Goal: Task Accomplishment & Management: Manage account settings

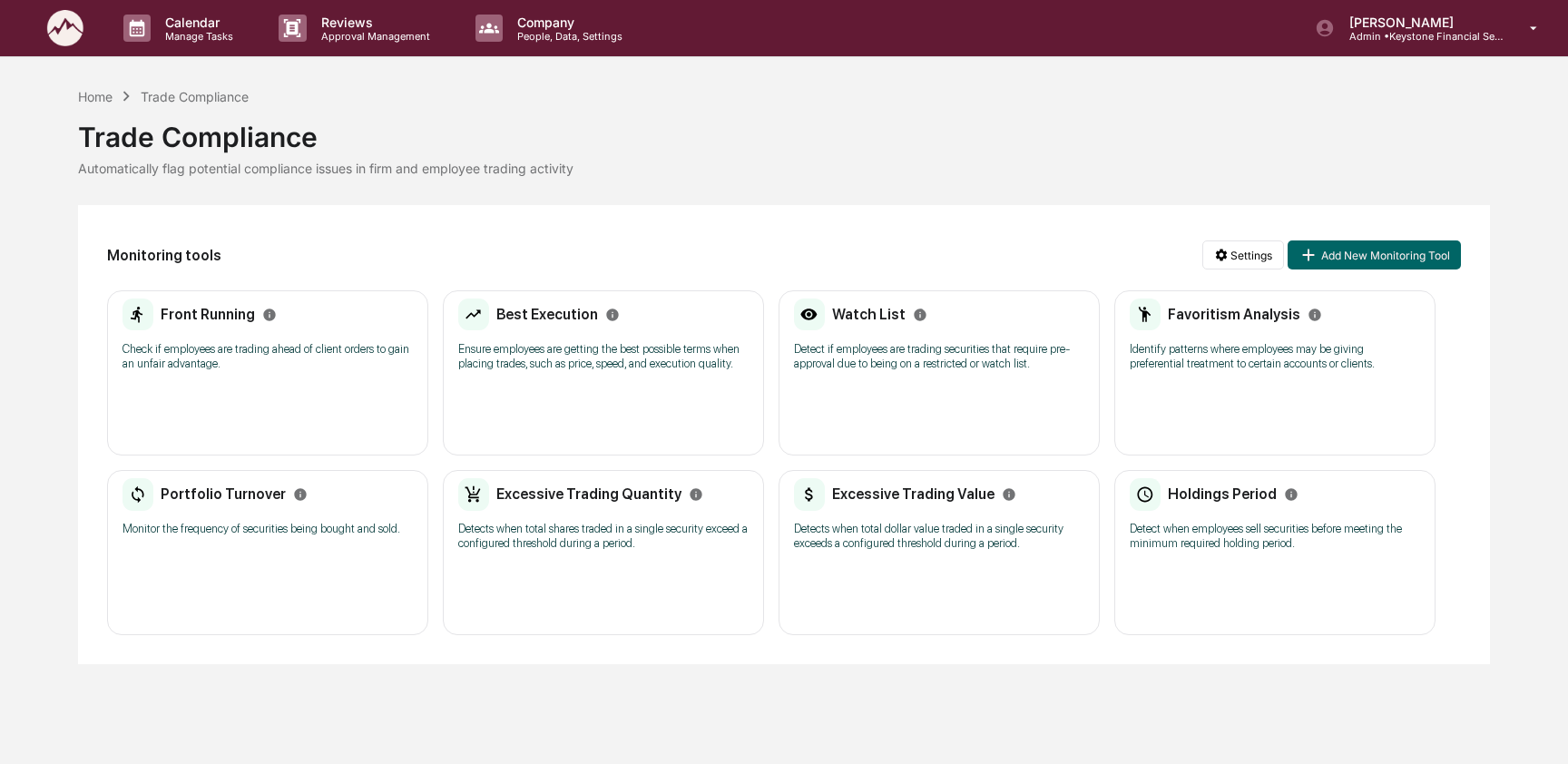
click at [959, 343] on p "Detect if employees are trading securities that require pre-approval due to bei…" at bounding box center [939, 356] width 290 height 29
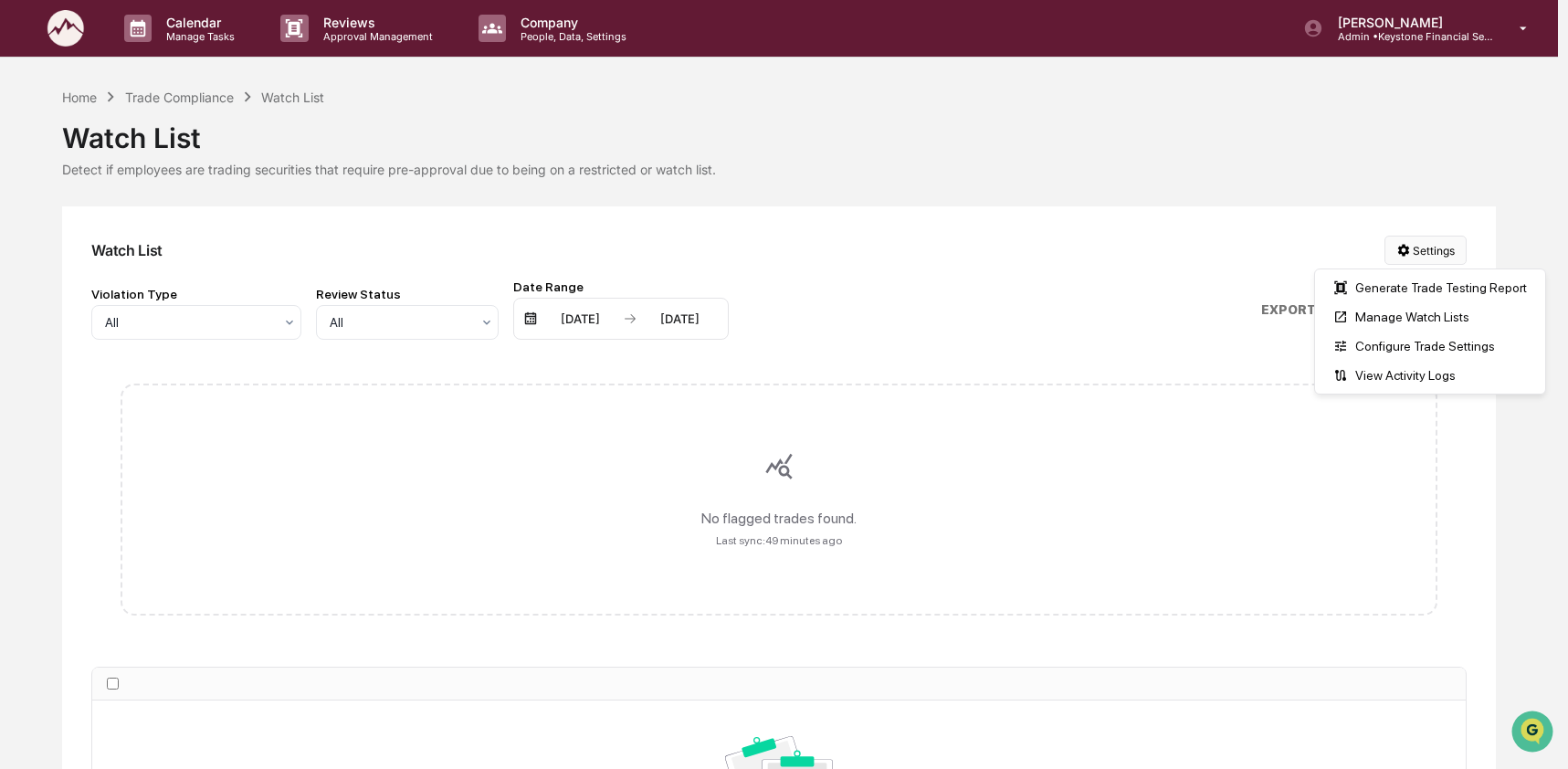
click at [1413, 255] on html "Calendar Manage Tasks Reviews Approval Management Company People, Data, Setting…" at bounding box center [784, 384] width 1568 height 769
click at [1410, 319] on div "Manage Watch Lists" at bounding box center [1429, 317] width 222 height 29
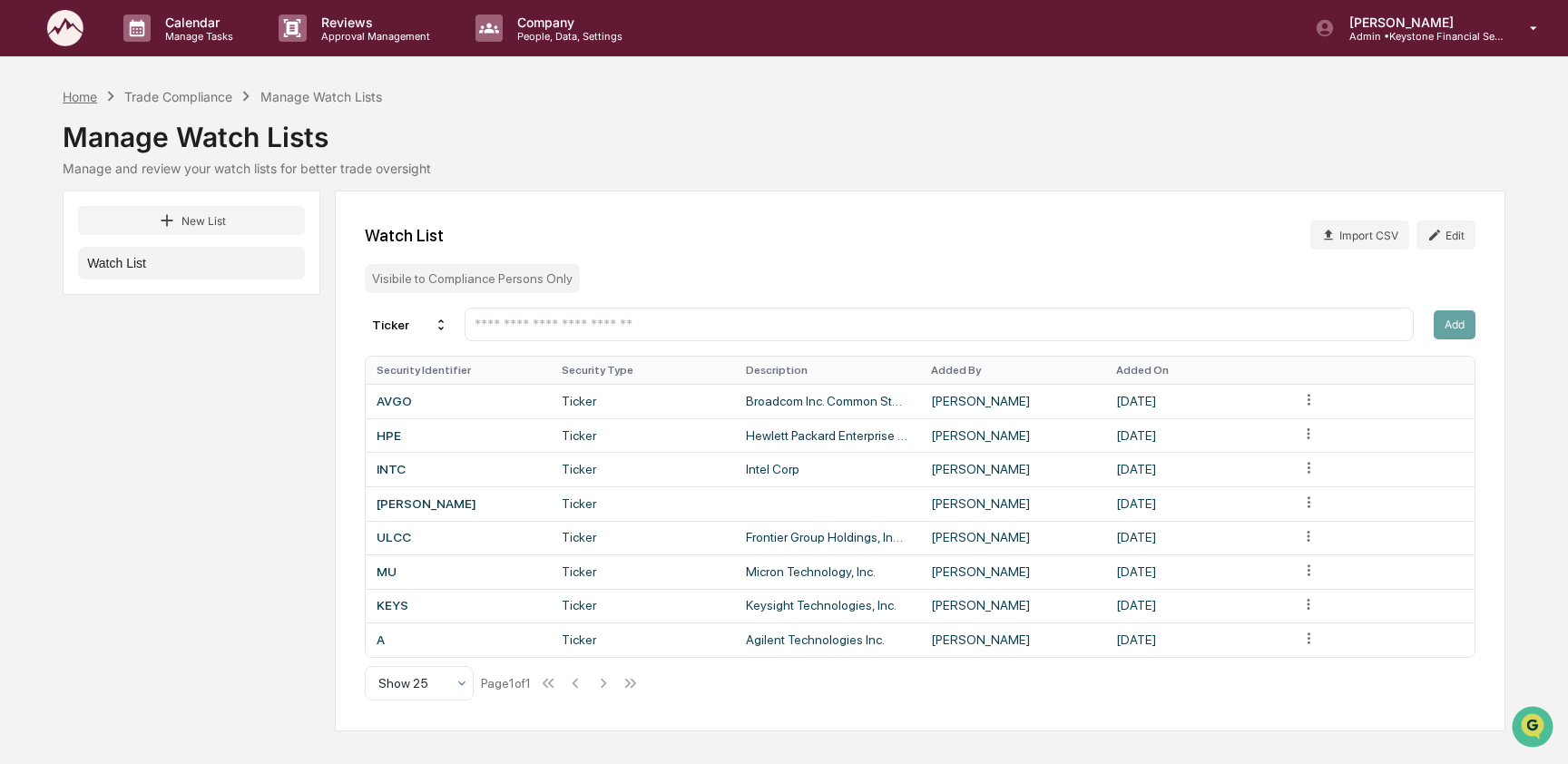
click at [75, 89] on div "Home" at bounding box center [80, 96] width 35 height 15
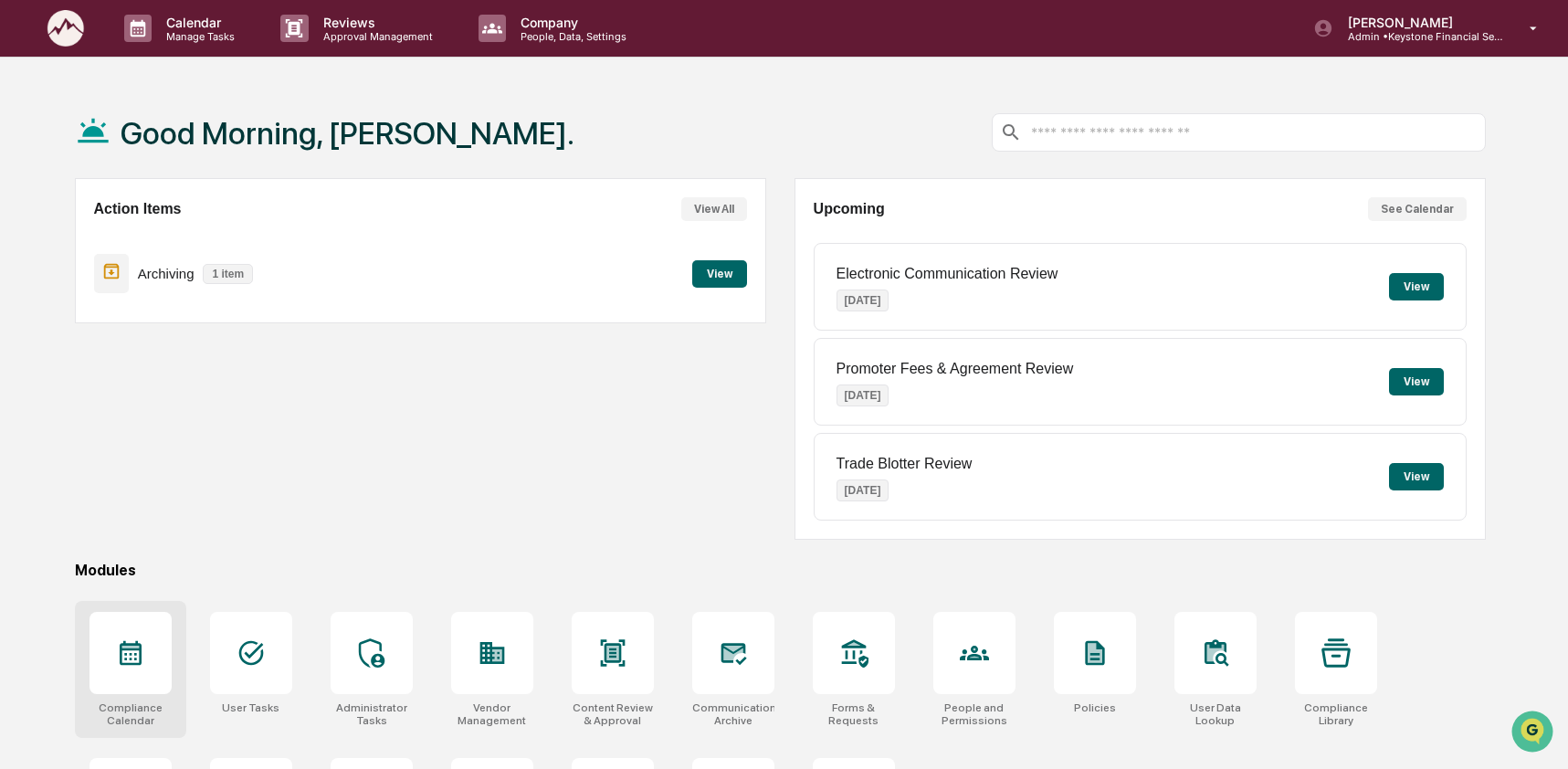
click at [122, 661] on icon at bounding box center [130, 652] width 29 height 29
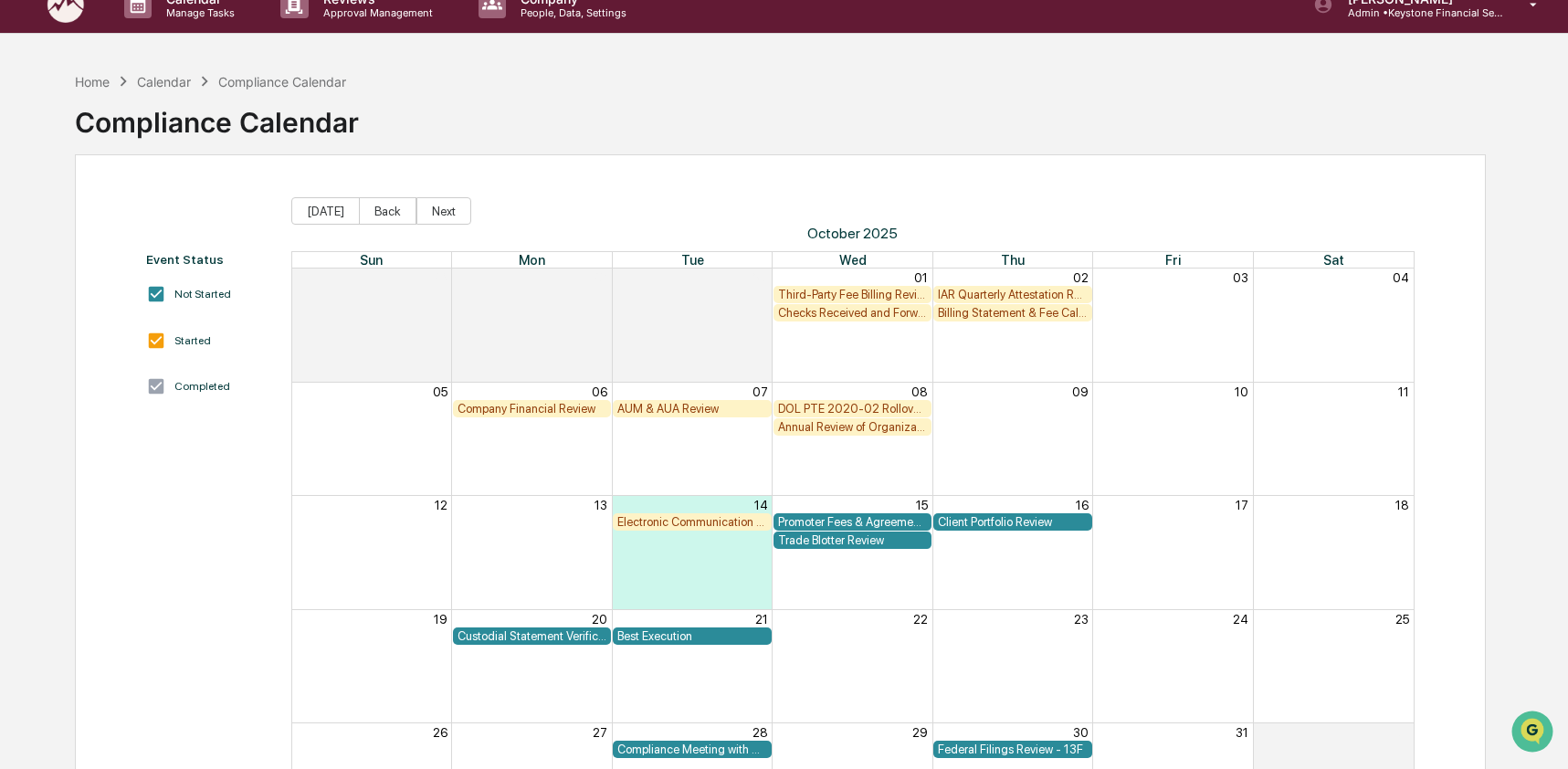
scroll to position [8, 0]
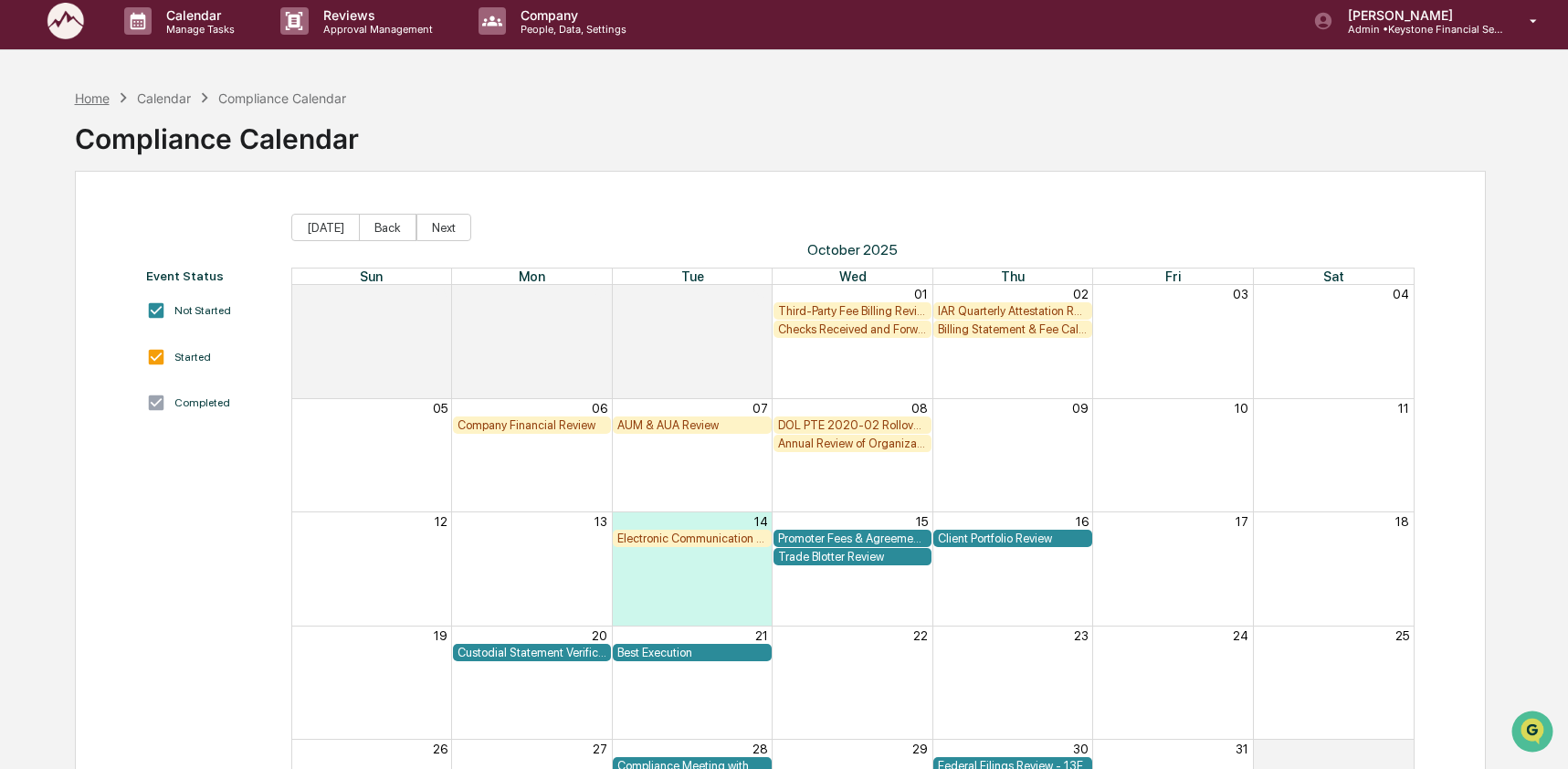
click at [97, 96] on div "Home" at bounding box center [91, 98] width 35 height 15
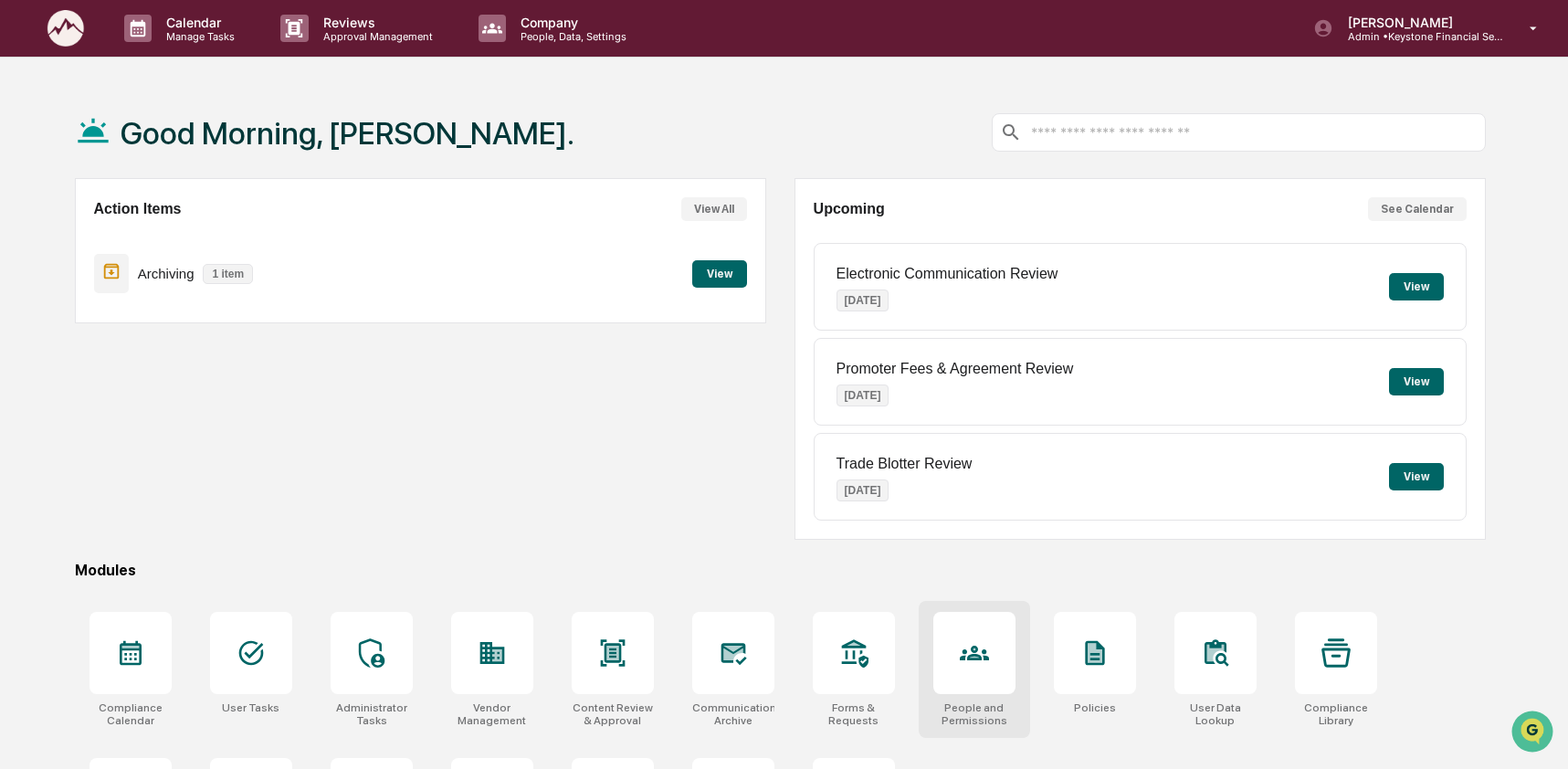
click at [960, 659] on icon at bounding box center [974, 653] width 29 height 15
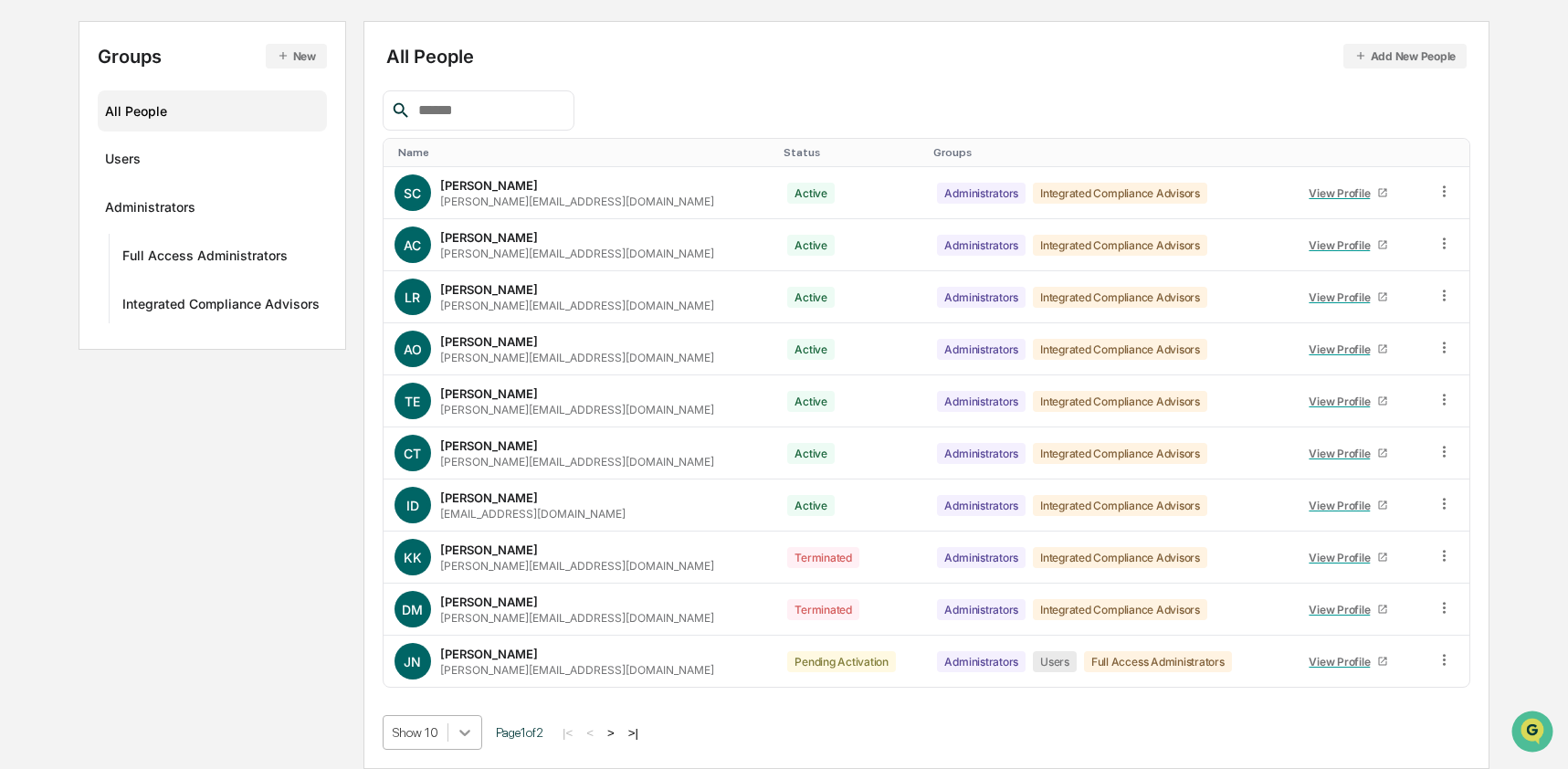
click at [453, 739] on body "Calendar Manage Tasks Reviews Approval Management Company People, Data, Setting…" at bounding box center [784, 292] width 1568 height 954
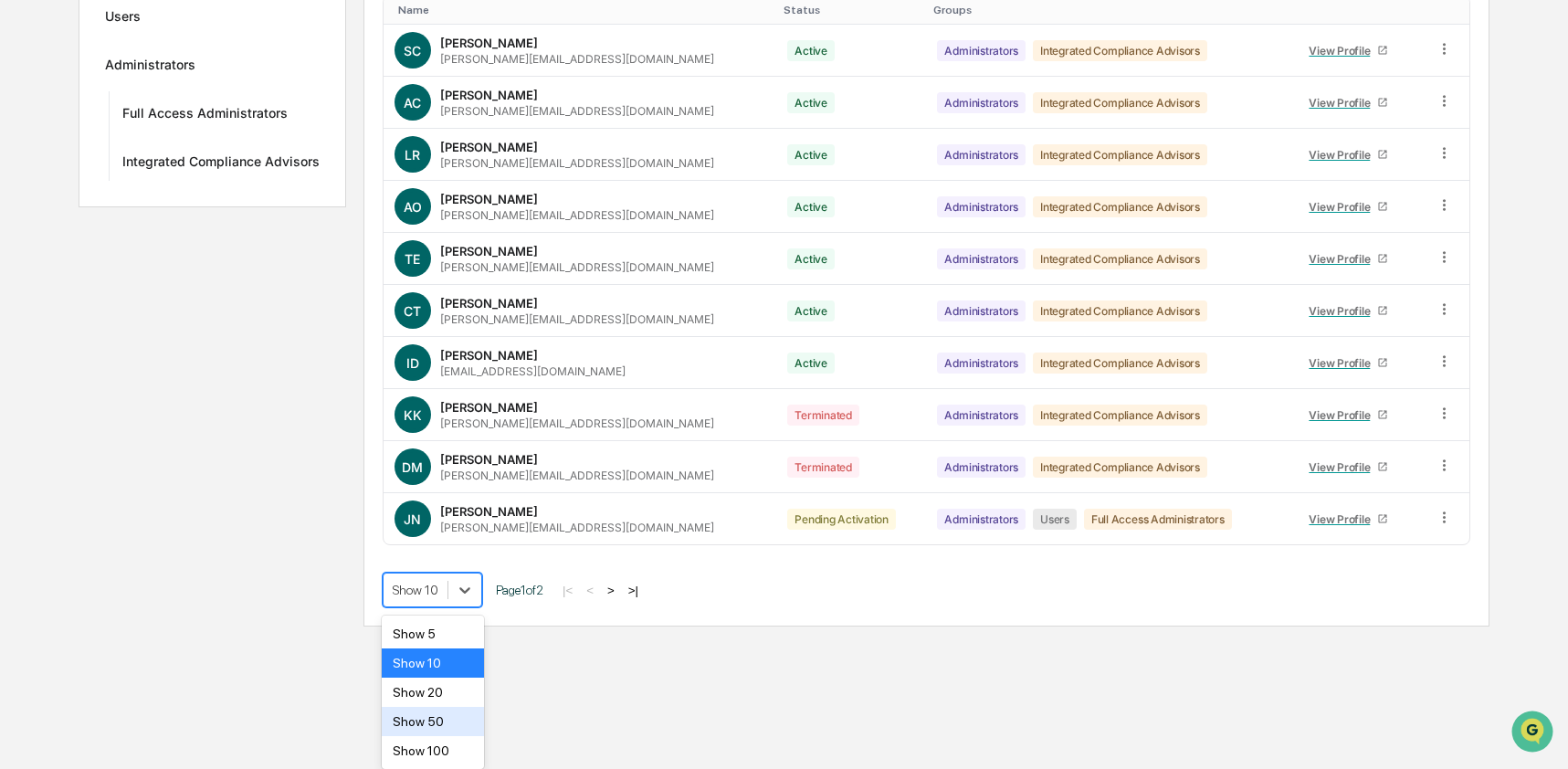
click at [453, 726] on div "Show 50" at bounding box center [433, 721] width 104 height 29
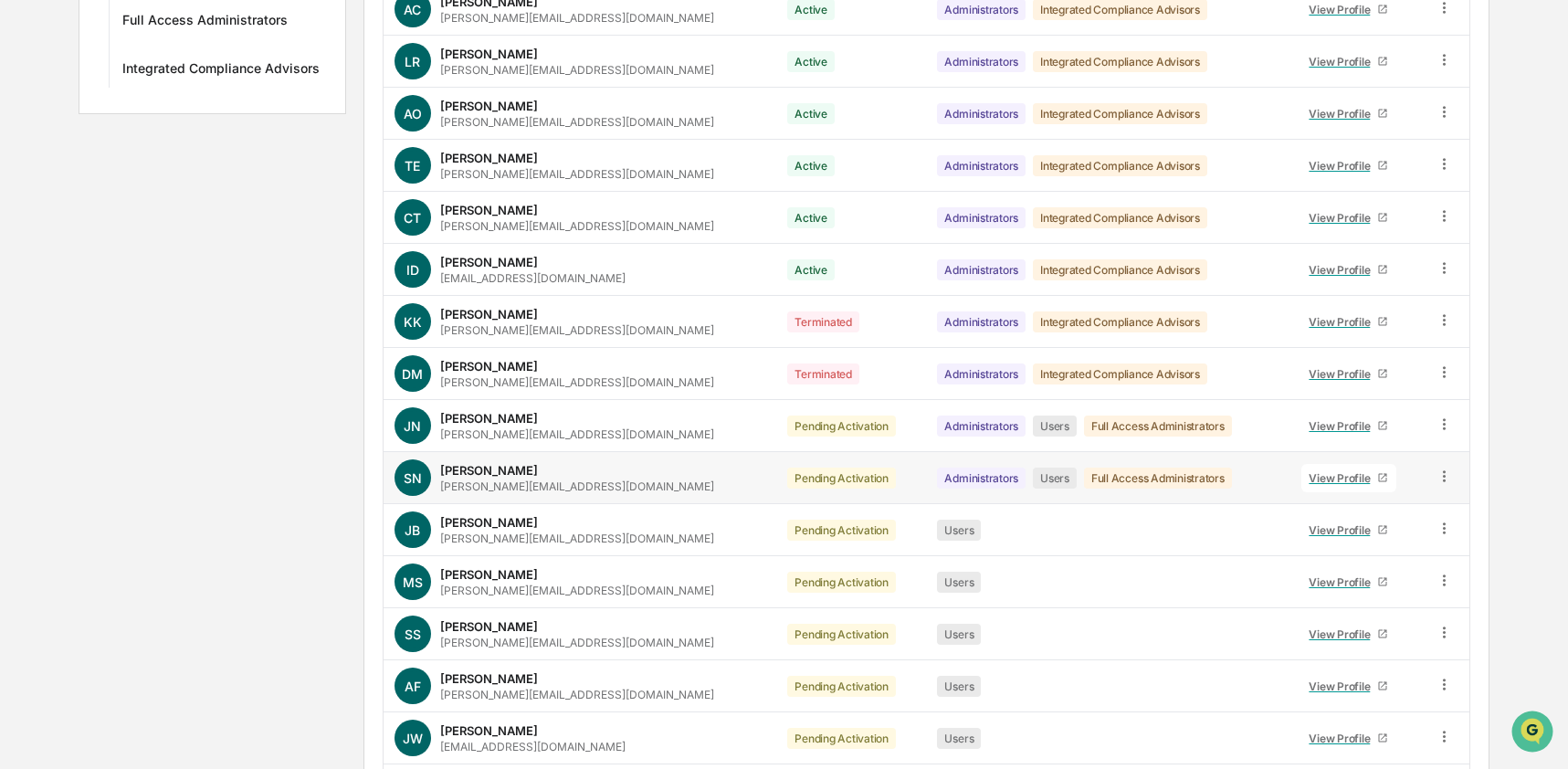
scroll to position [432, 0]
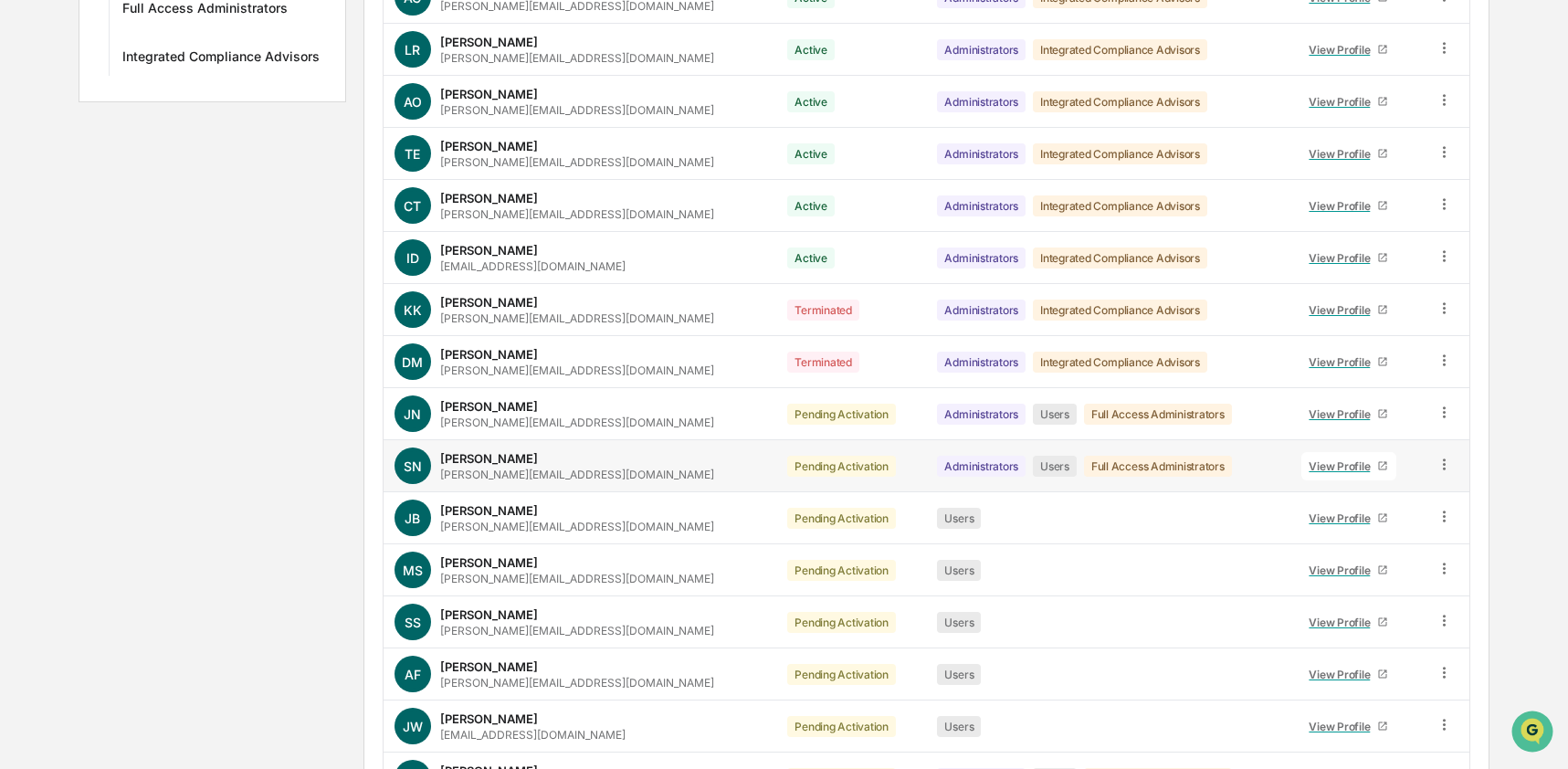
click at [1444, 464] on icon at bounding box center [1444, 465] width 17 height 17
click at [1361, 529] on div "Change Status" at bounding box center [1360, 530] width 157 height 22
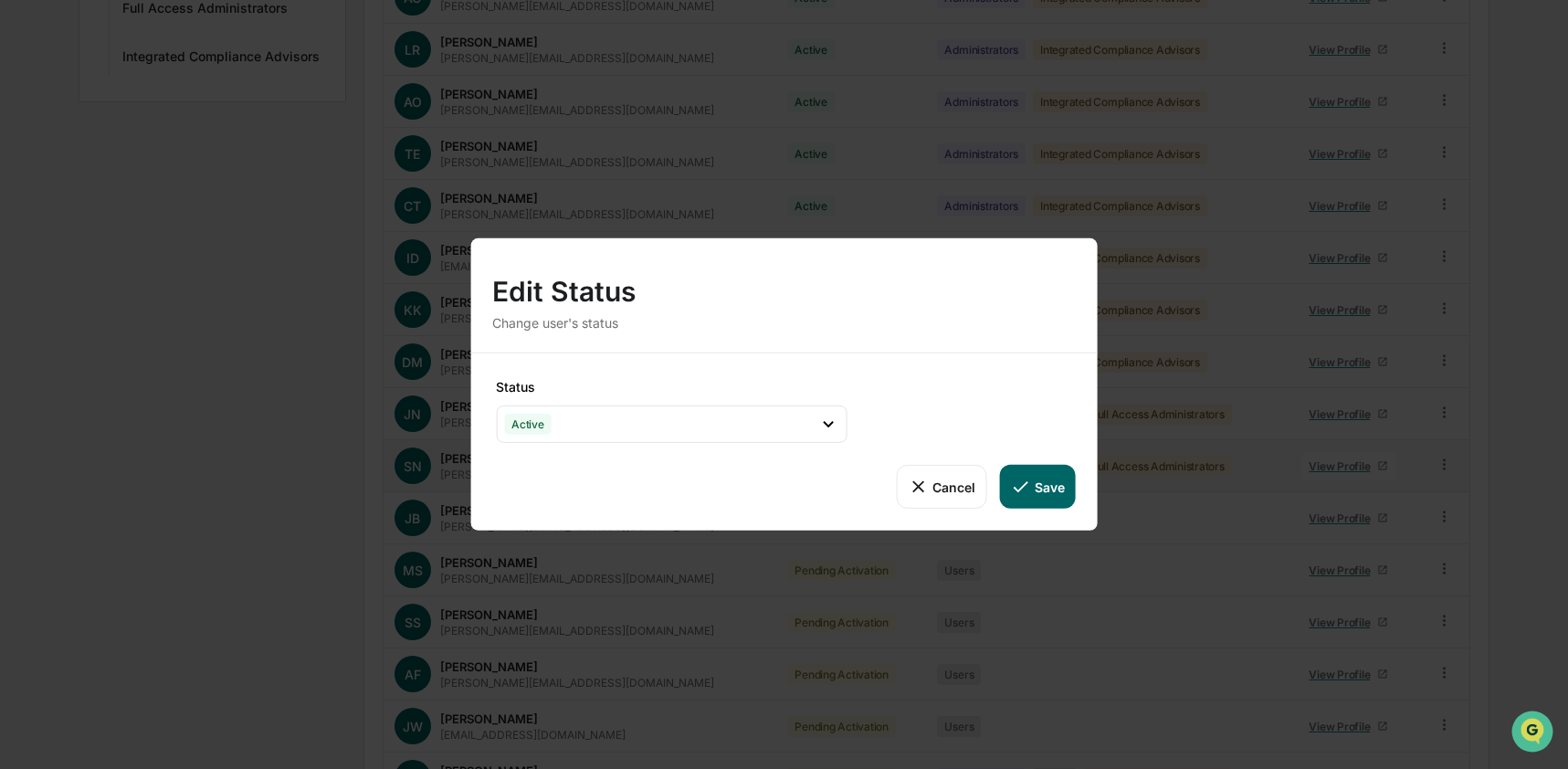
click at [1020, 498] on button "Save" at bounding box center [1037, 486] width 75 height 44
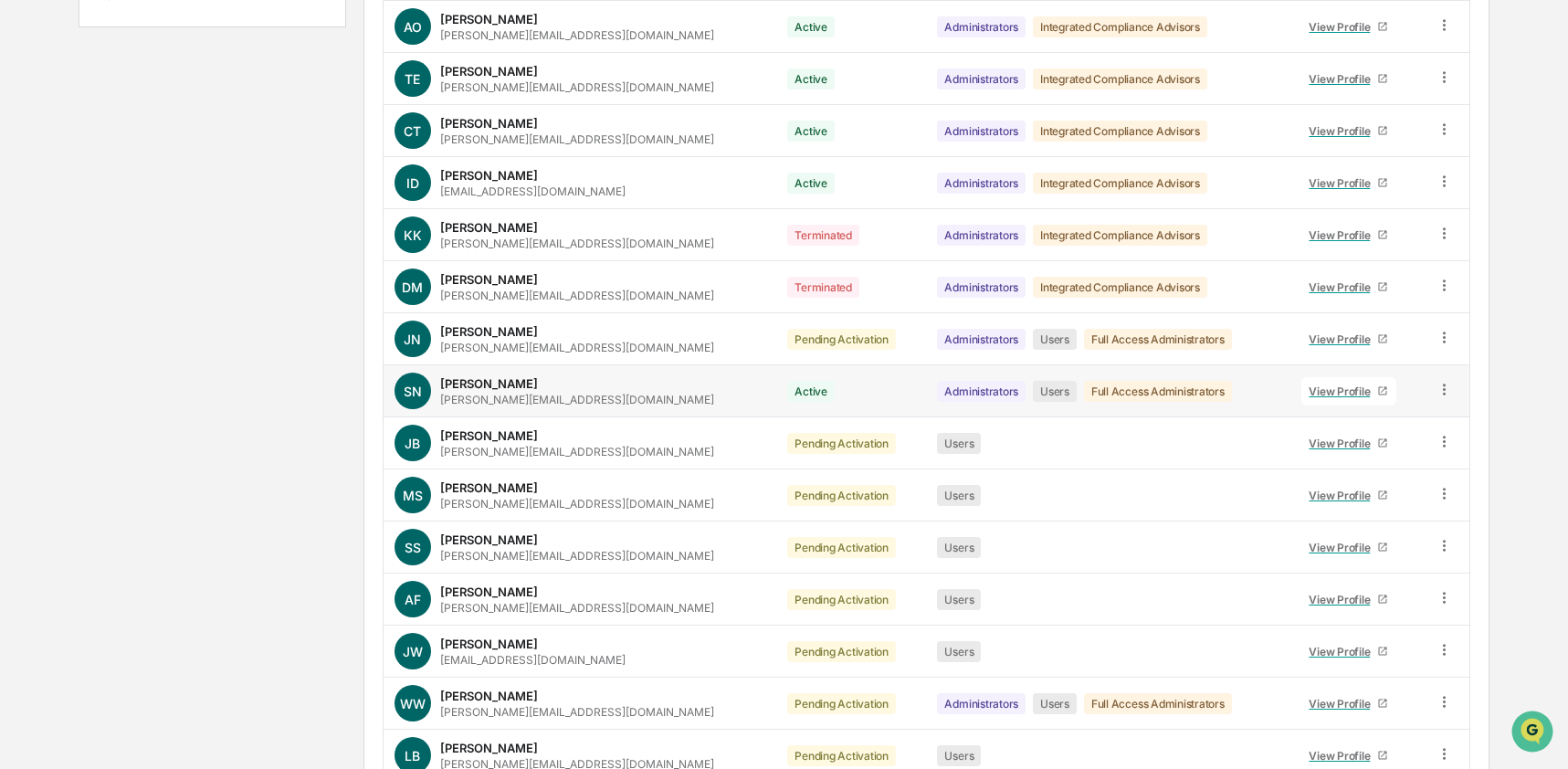
scroll to position [543, 0]
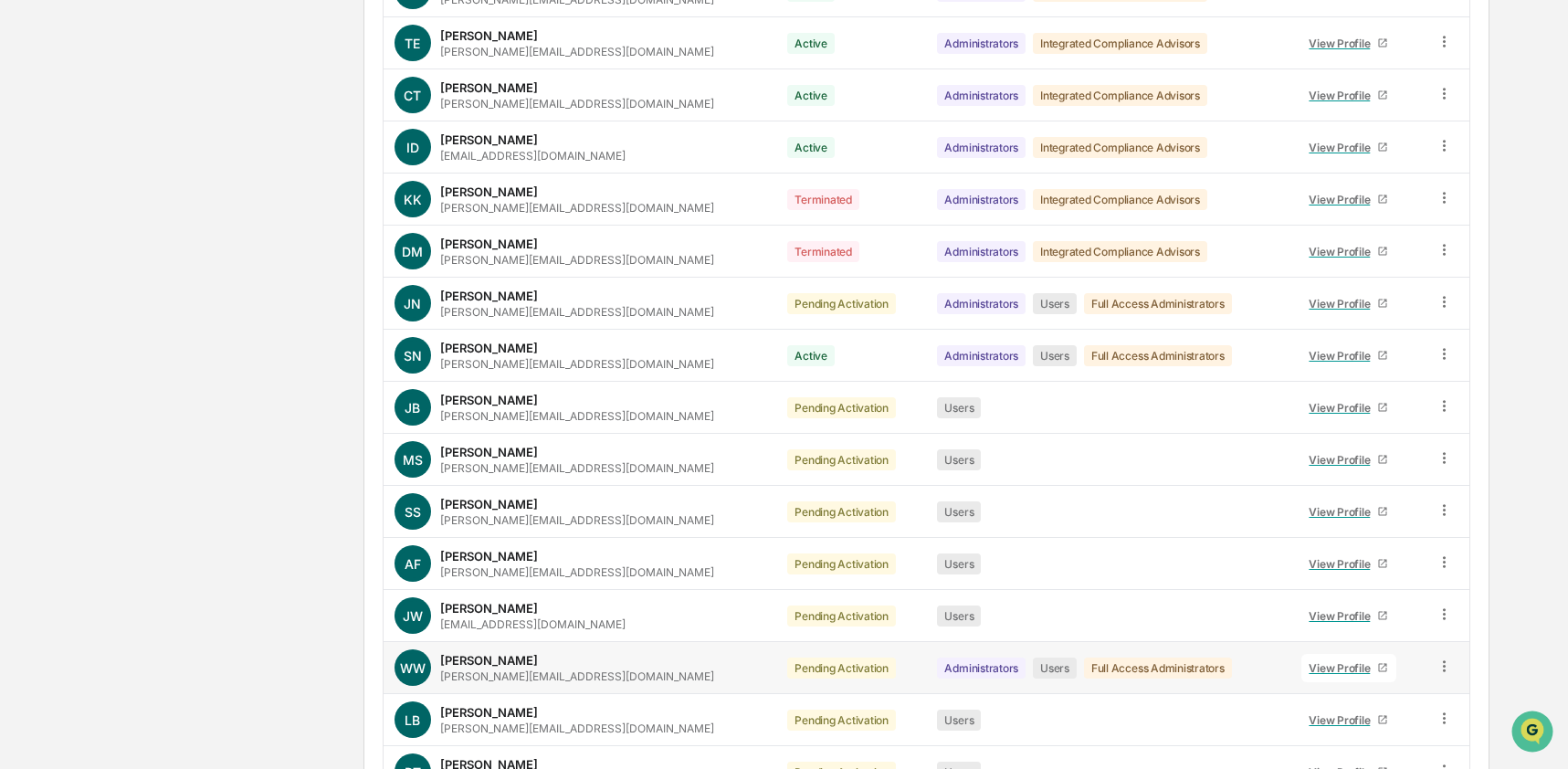
click at [1439, 664] on icon at bounding box center [1444, 666] width 17 height 17
click at [1359, 726] on div "Change Status" at bounding box center [1360, 732] width 157 height 22
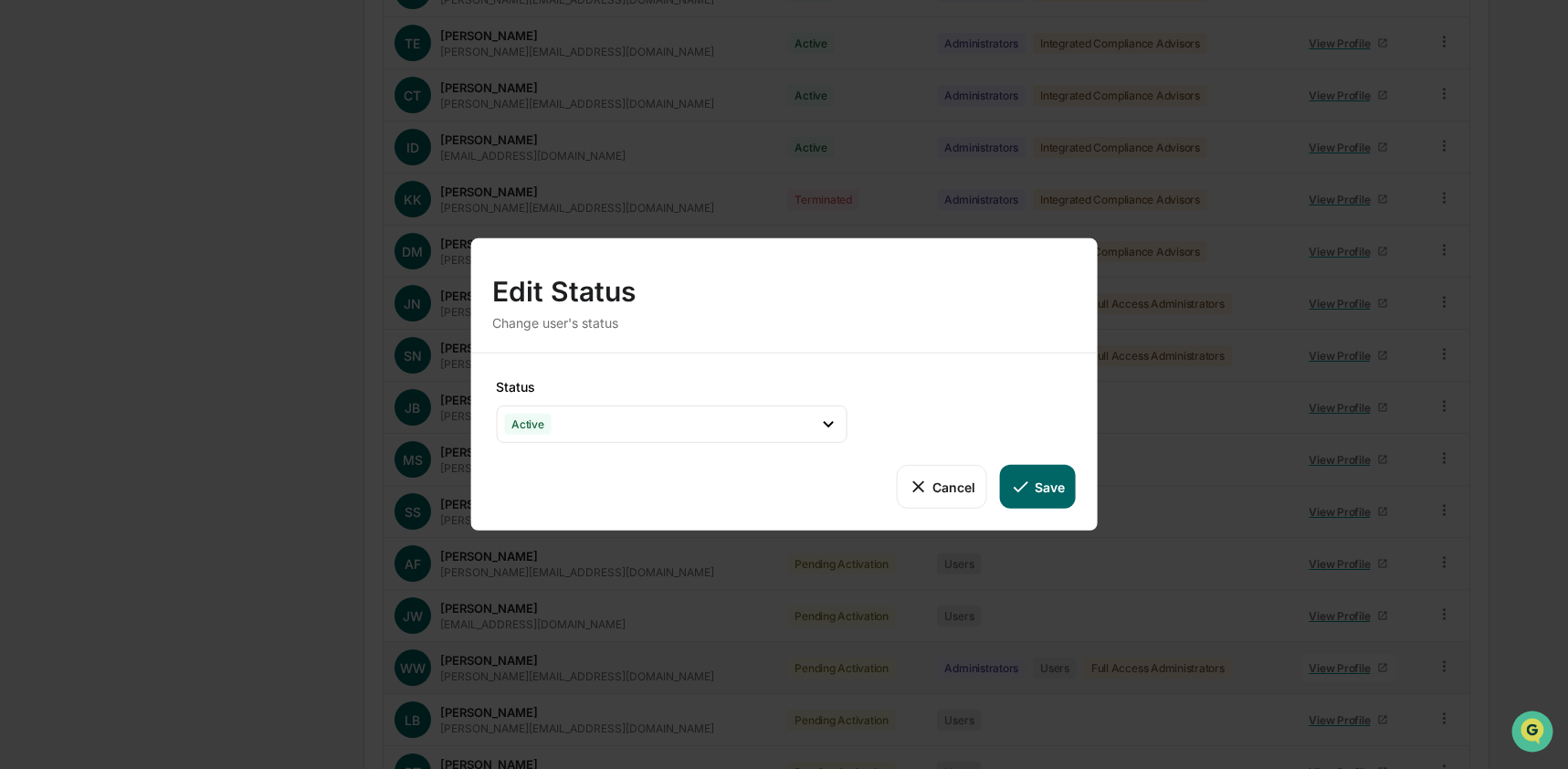
click at [1043, 486] on button "Save" at bounding box center [1037, 486] width 75 height 44
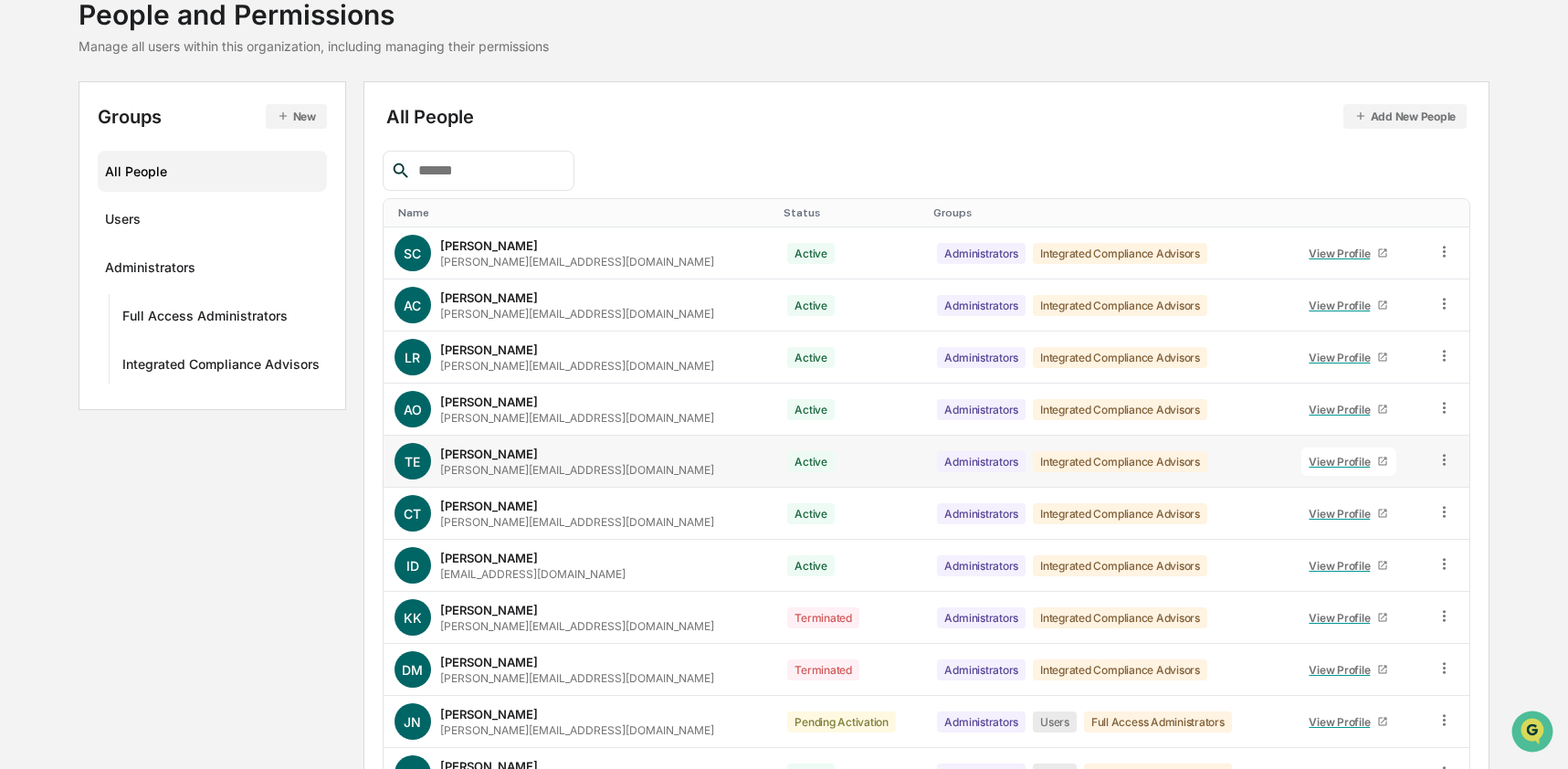
scroll to position [0, 0]
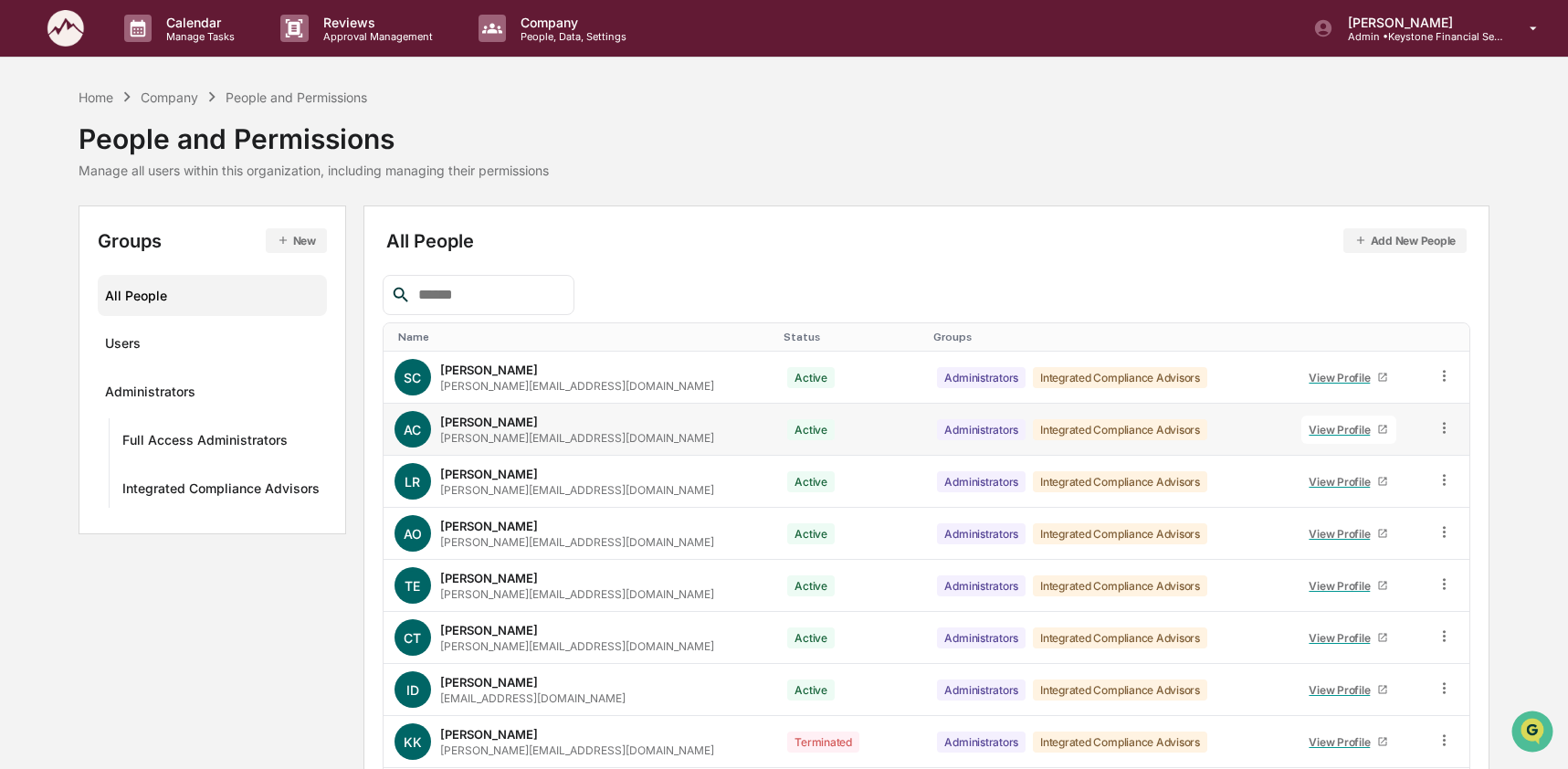
click at [1435, 429] on icon at bounding box center [1444, 428] width 17 height 17
click at [1405, 470] on div "Groups & Permissions" at bounding box center [1360, 457] width 187 height 37
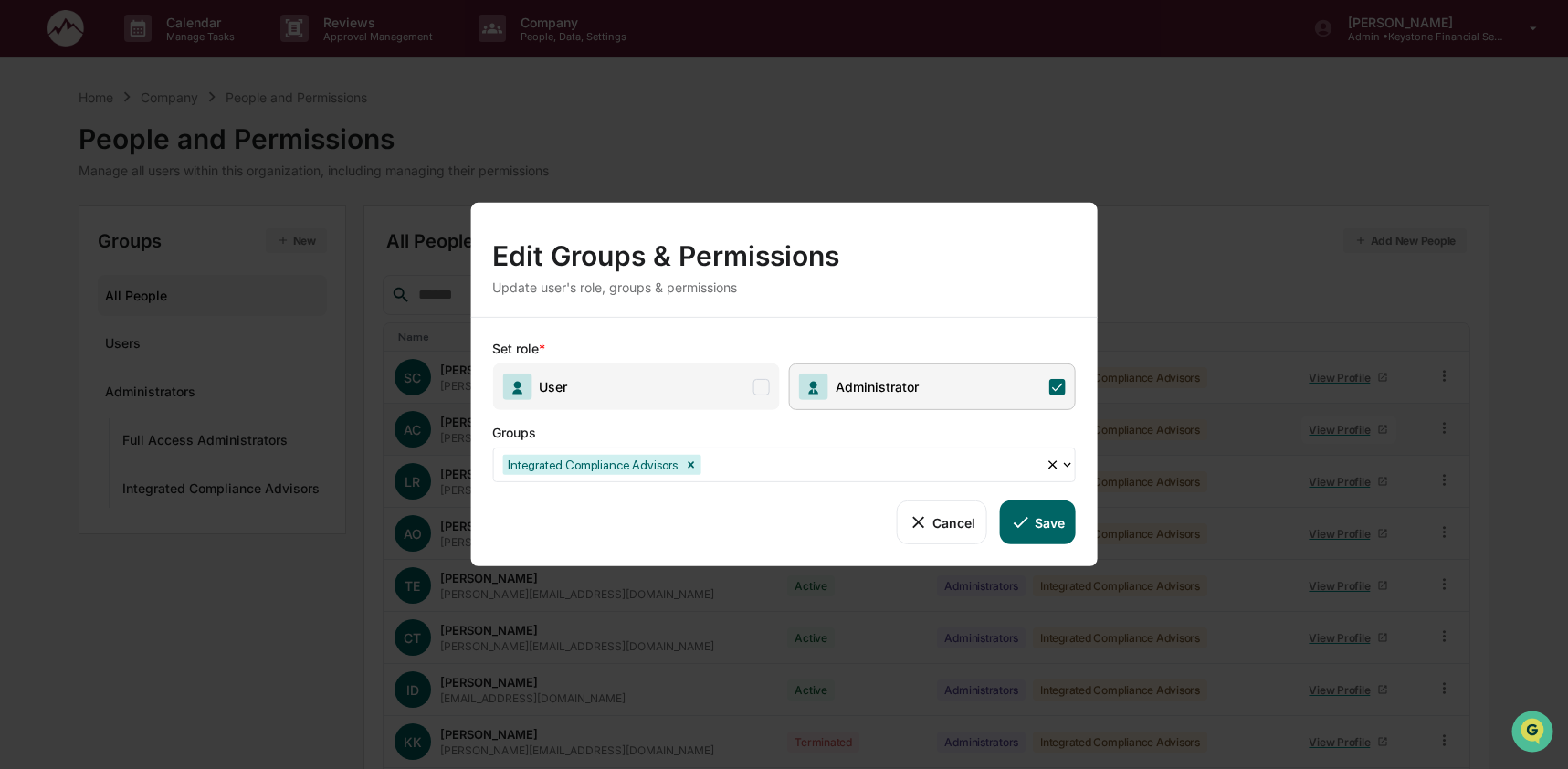
click at [776, 385] on span "User" at bounding box center [635, 386] width 286 height 46
click at [1030, 528] on button "Save" at bounding box center [1037, 522] width 75 height 44
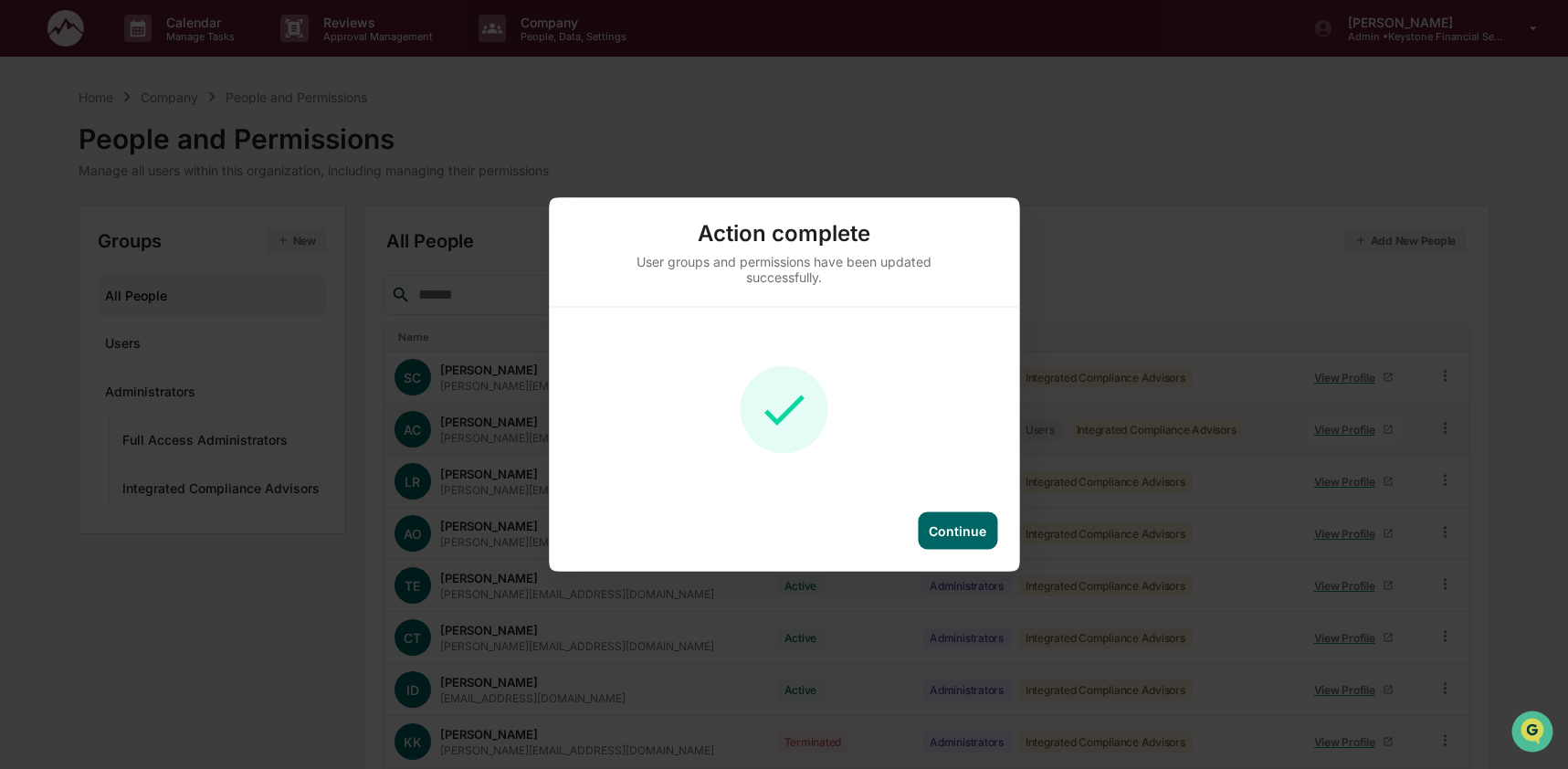
click at [971, 534] on div "Continue" at bounding box center [957, 531] width 57 height 15
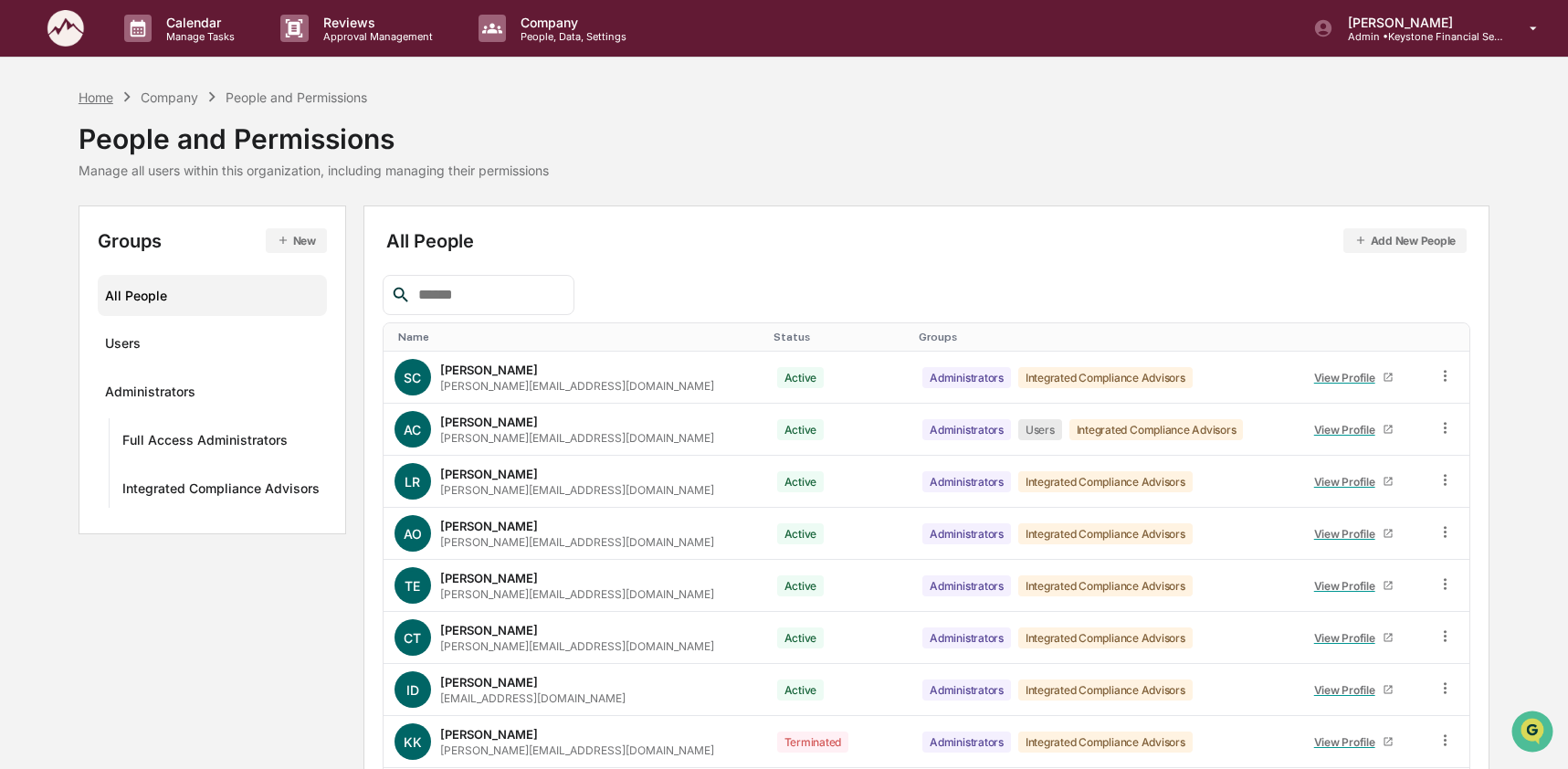
click at [105, 104] on div "Home" at bounding box center [95, 97] width 35 height 15
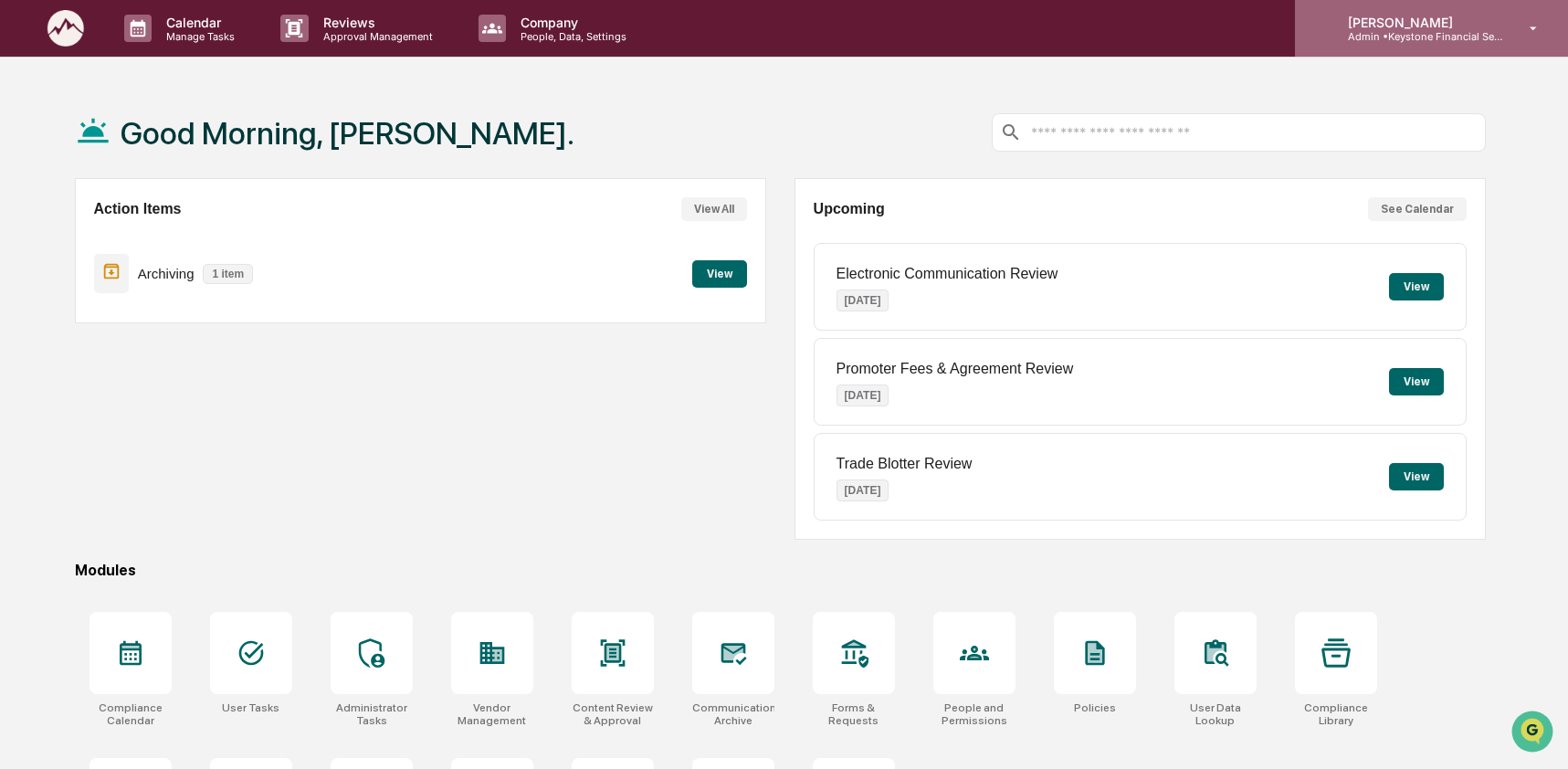
click at [1430, 44] on div "Ashley Craddock Admin • Keystone Financial Services" at bounding box center [1431, 28] width 273 height 57
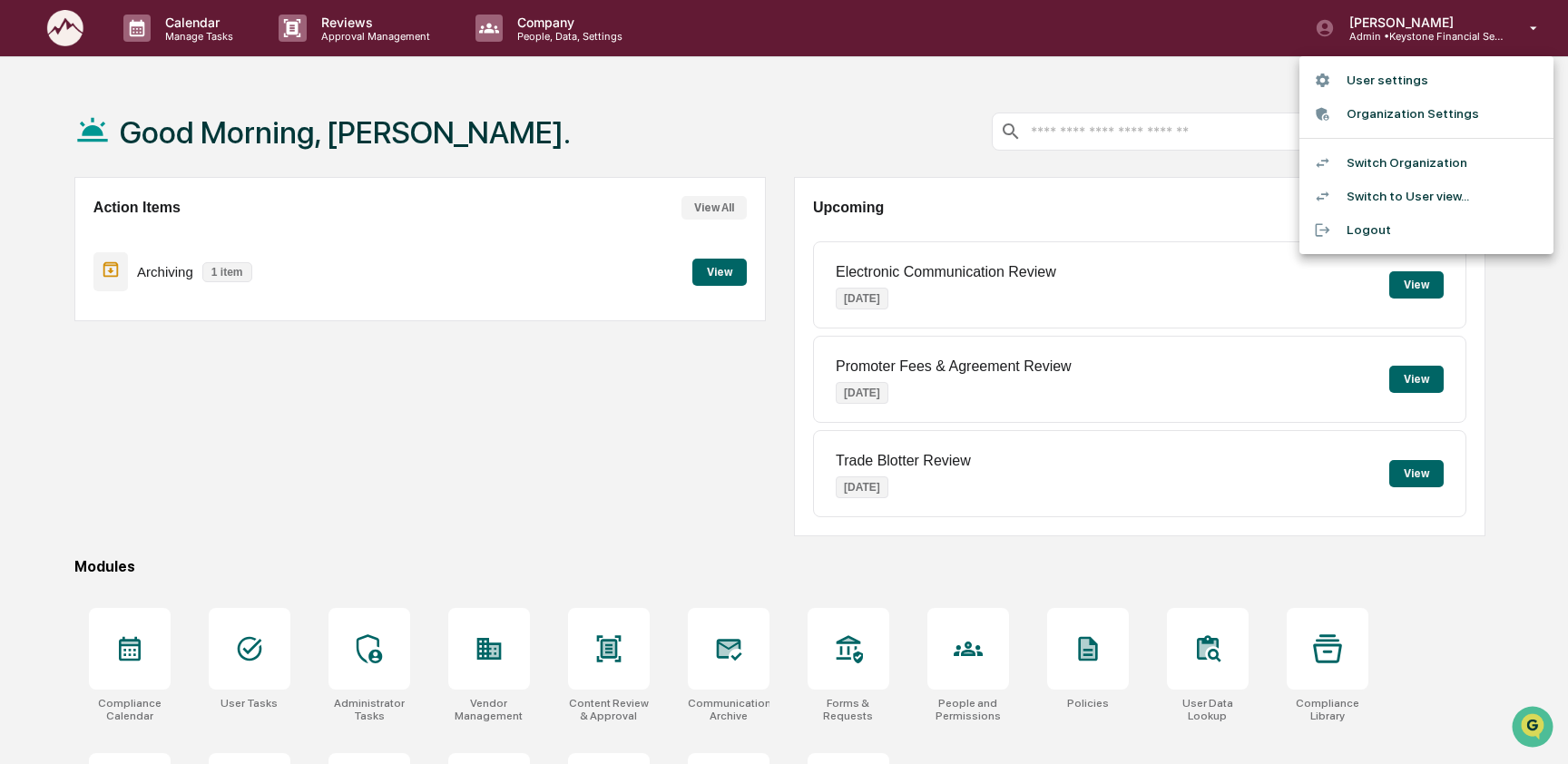
click at [1427, 199] on li "Switch to User view..." at bounding box center [1426, 197] width 254 height 34
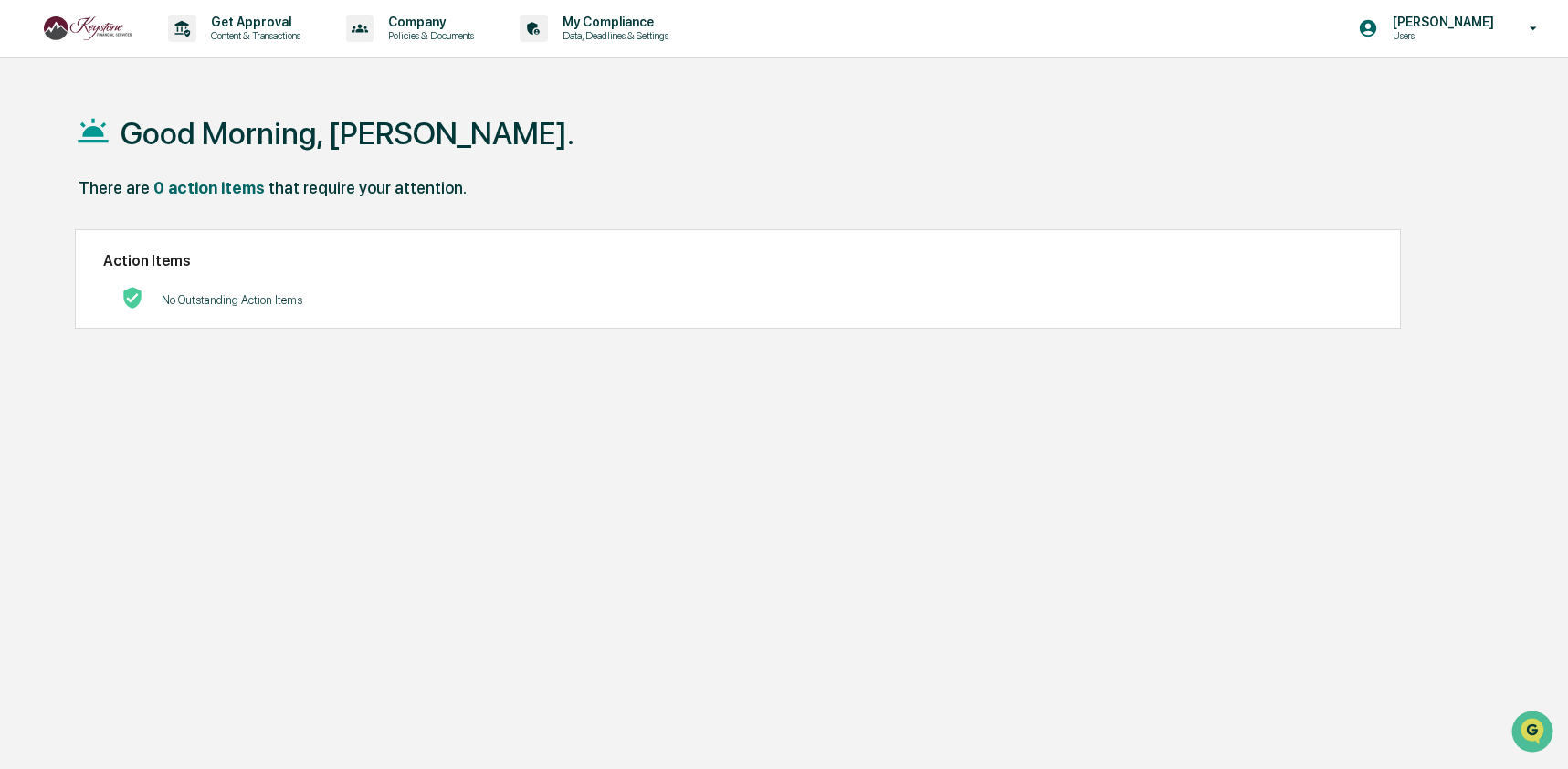
click at [882, 92] on div "Good Morning, Ashley." at bounding box center [779, 132] width 1411 height 91
click at [1441, 27] on p "[PERSON_NAME]" at bounding box center [1440, 23] width 125 height 15
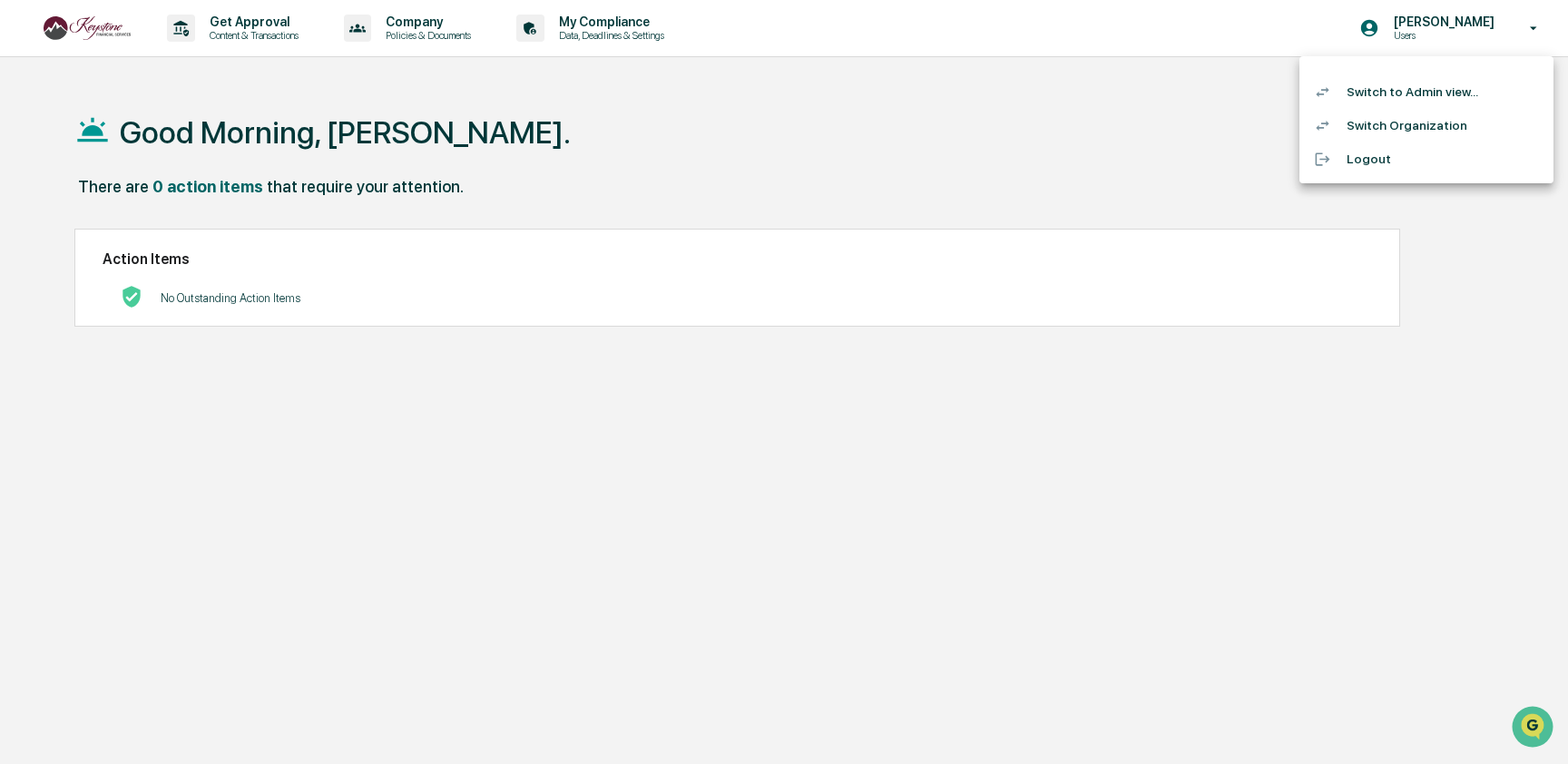
click at [1029, 107] on div at bounding box center [784, 382] width 1568 height 764
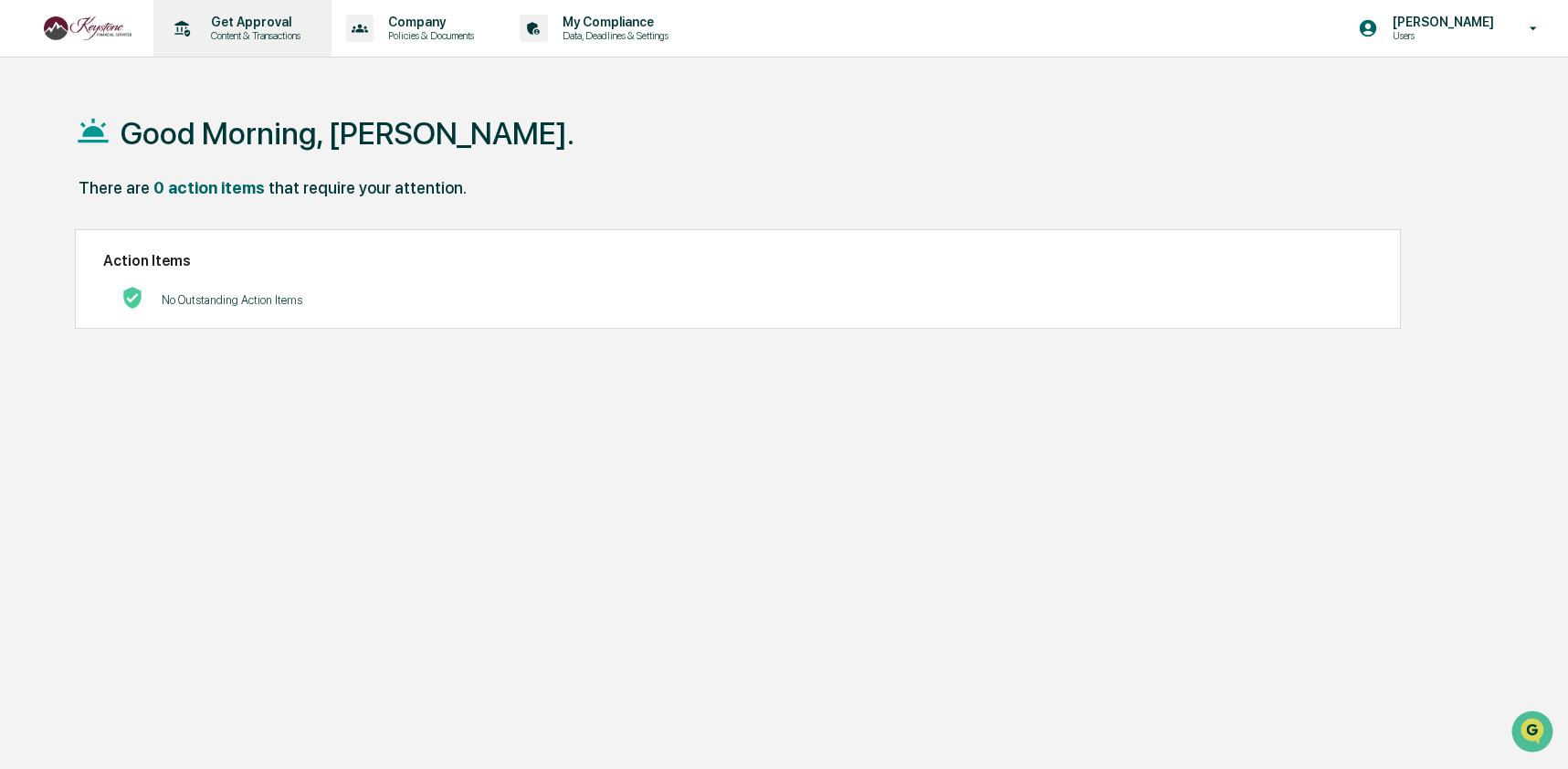
click at [251, 31] on p "Content & Transactions" at bounding box center [253, 36] width 113 height 13
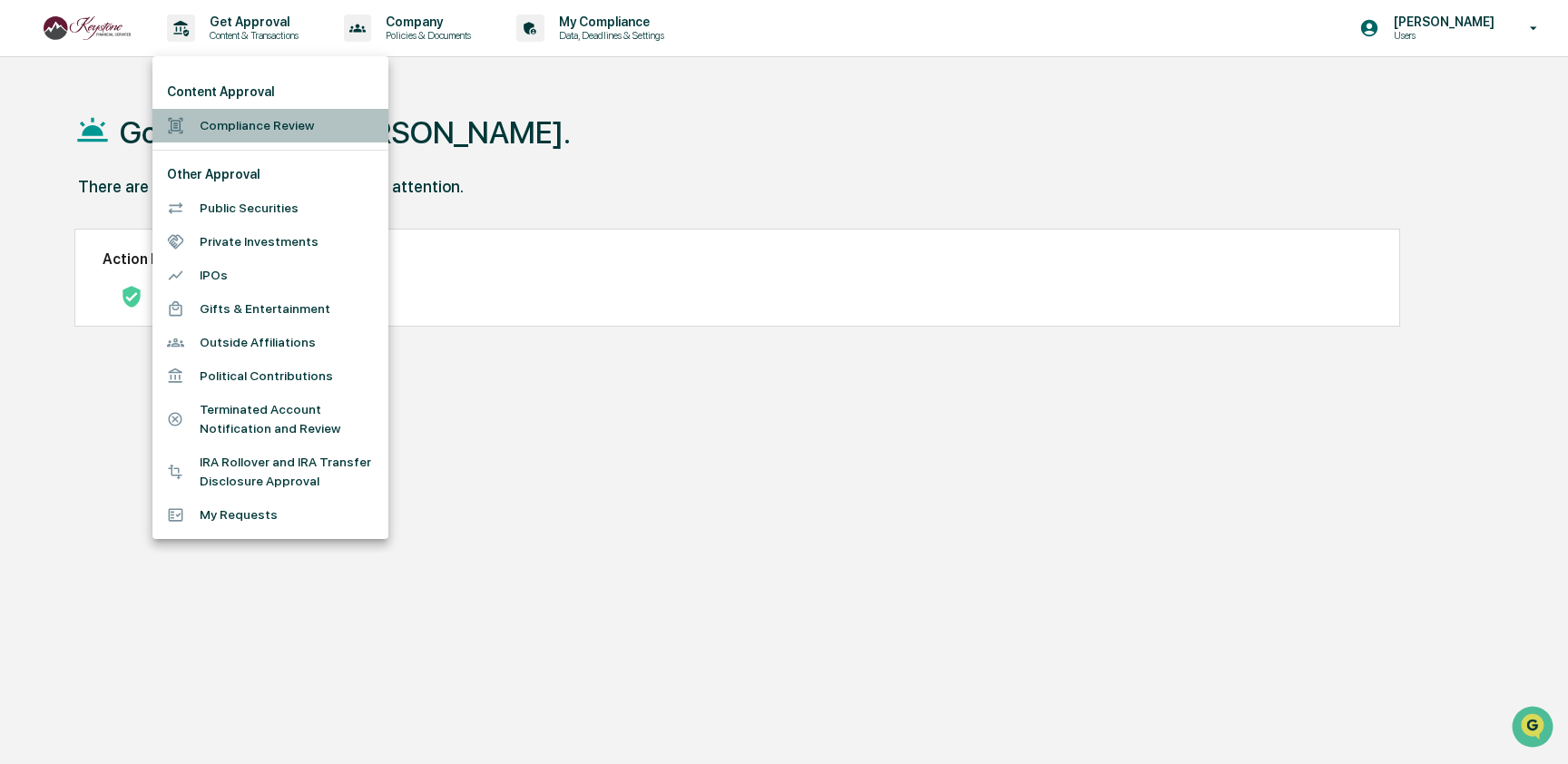
click at [253, 131] on li "Compliance Review" at bounding box center [271, 125] width 236 height 34
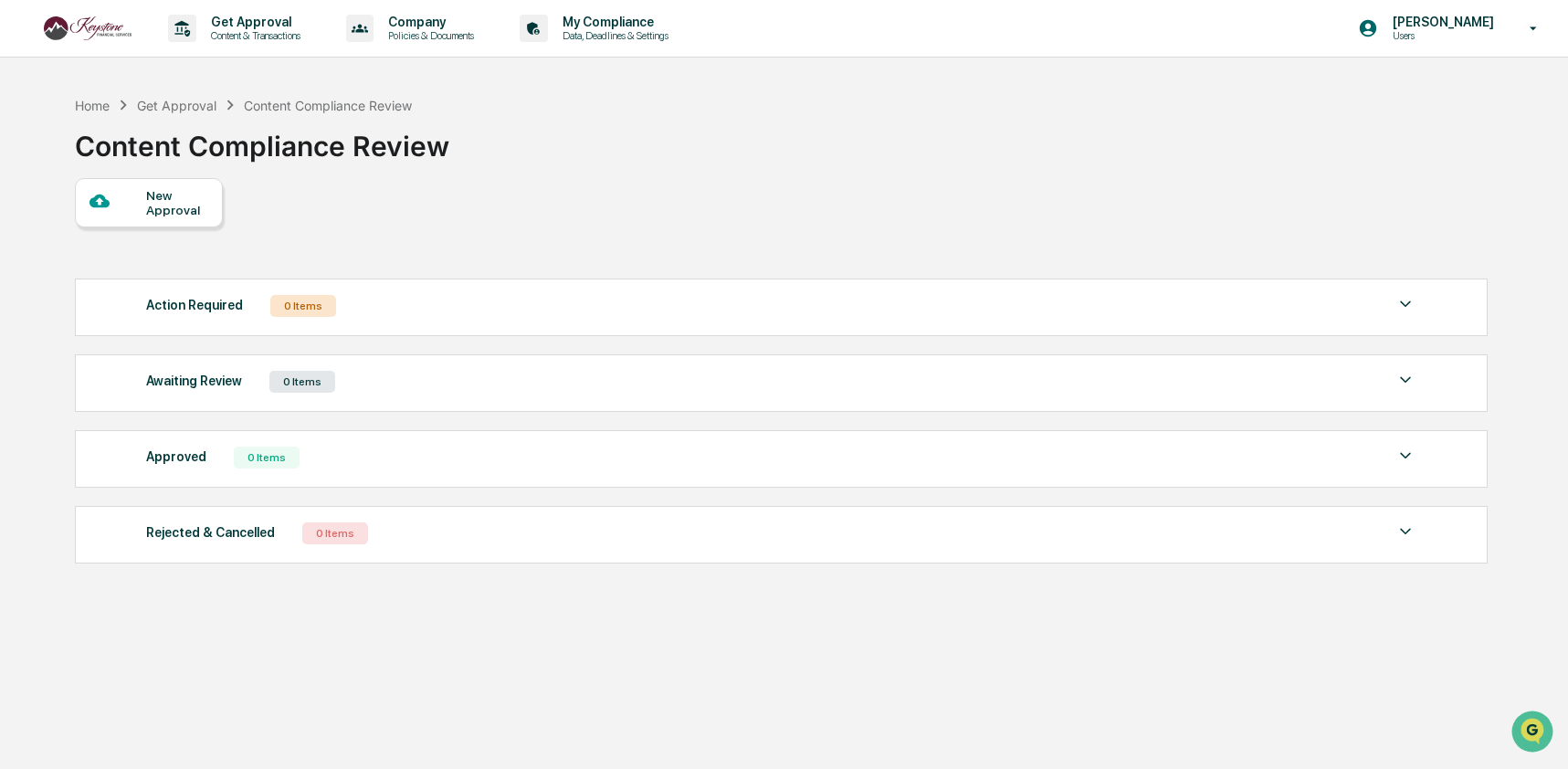
click at [162, 209] on div "New Approval" at bounding box center [176, 203] width 61 height 29
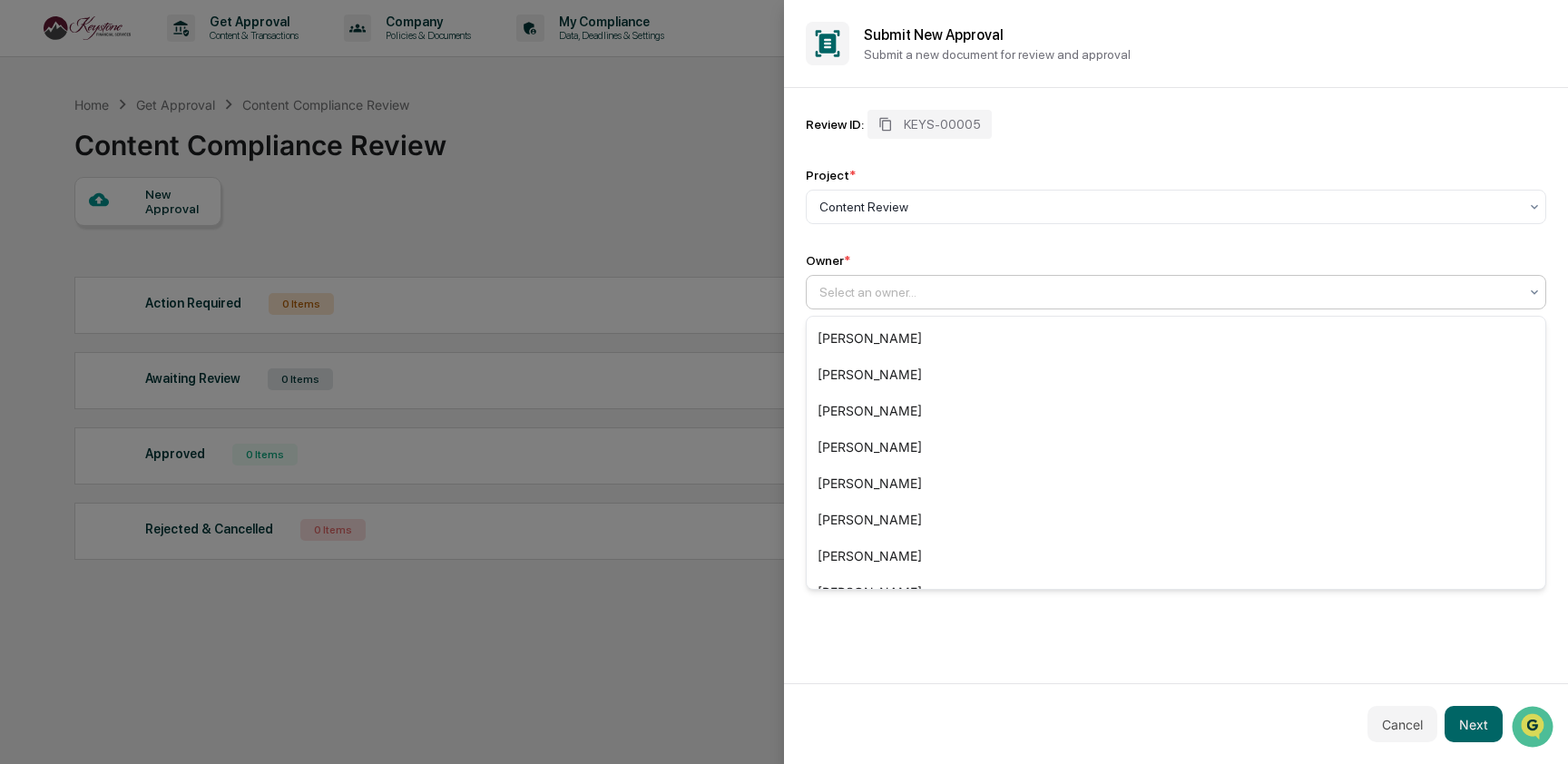
click at [968, 305] on div "Select an owner..." at bounding box center [1168, 291] width 717 height 25
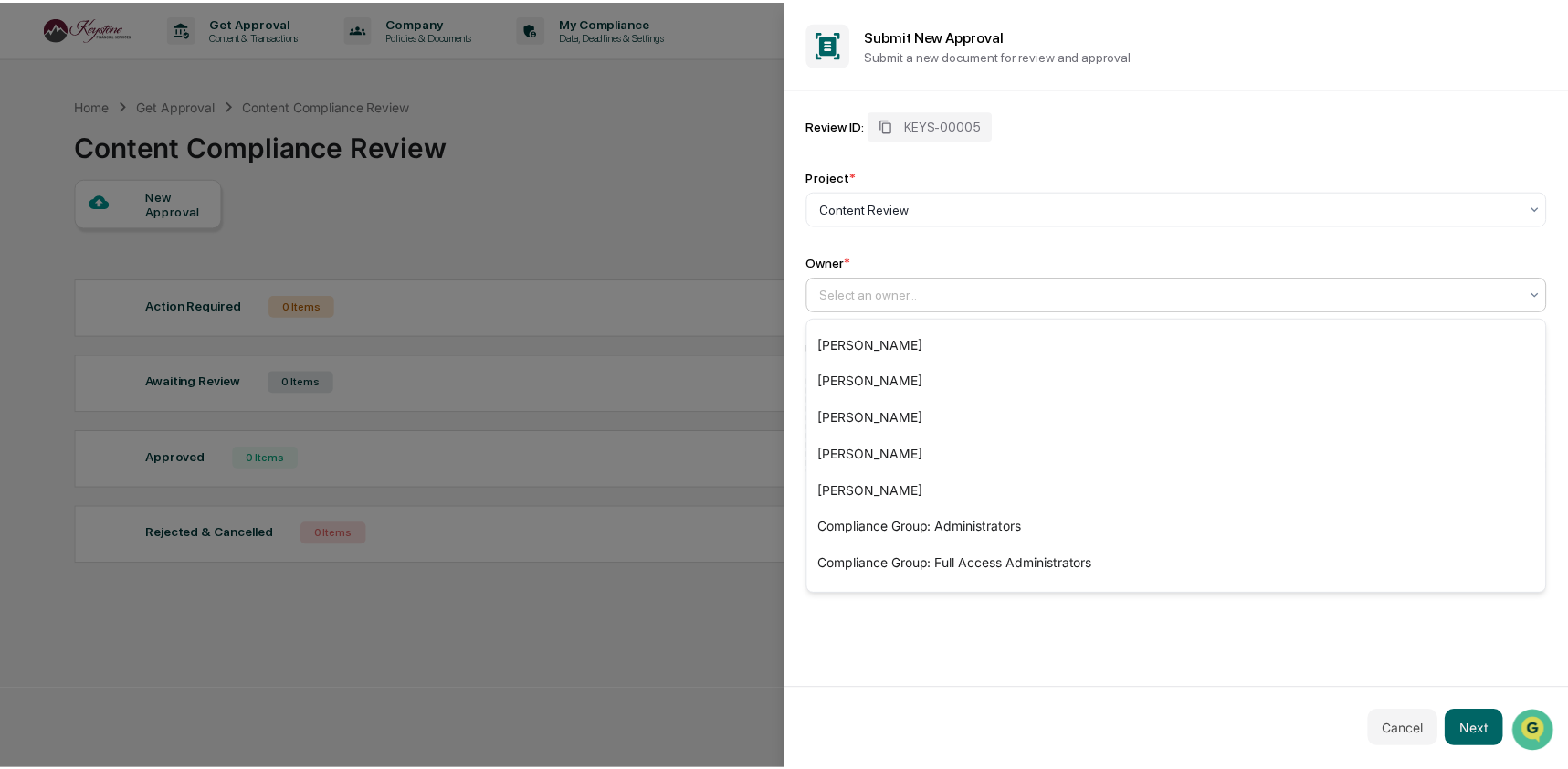
scroll to position [281, 0]
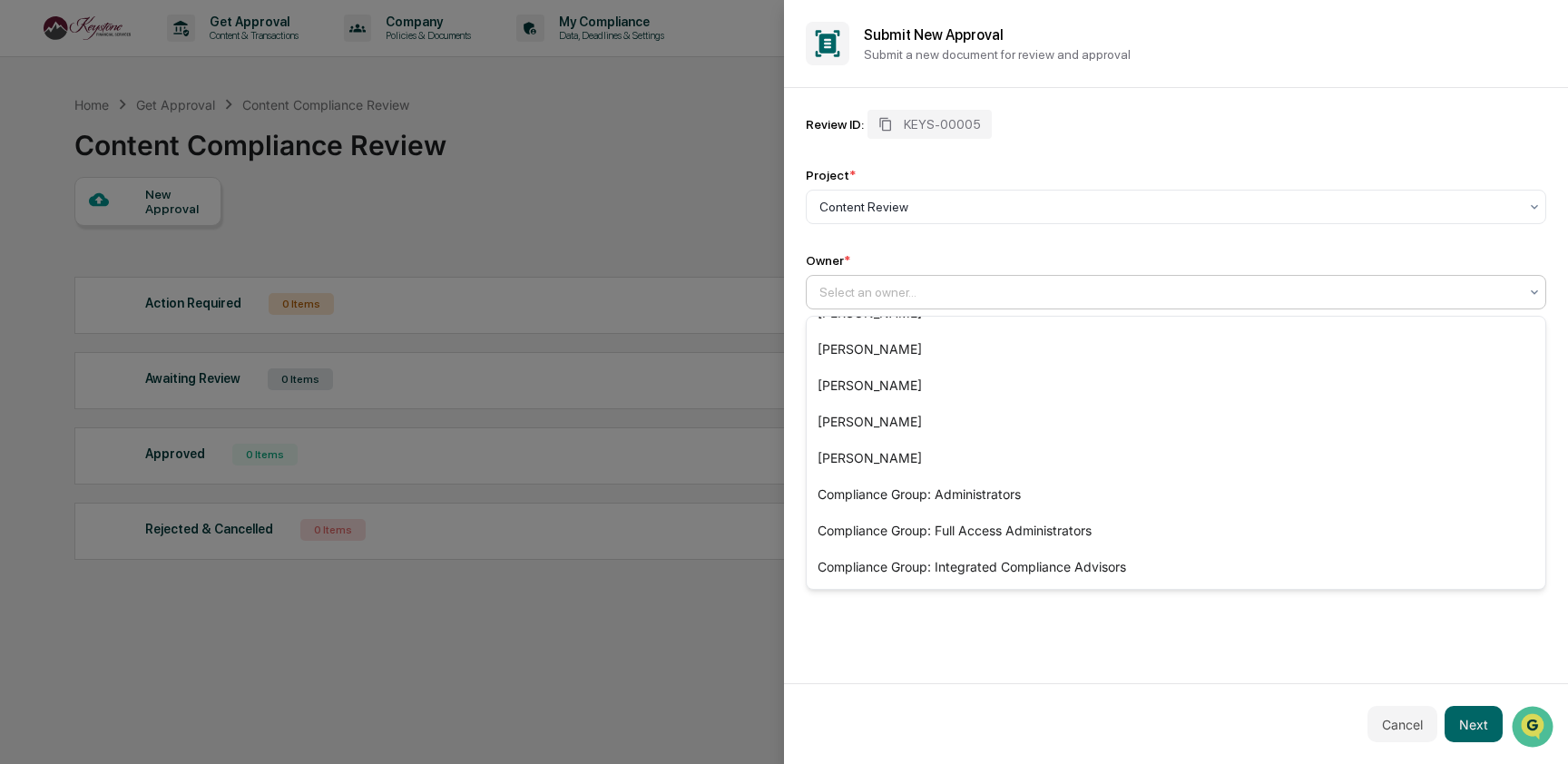
click at [1013, 605] on div "Review ID: KEYS-00005 Project * Content Review Owner * Compliance Group: Integr…" at bounding box center [1175, 386] width 784 height 595
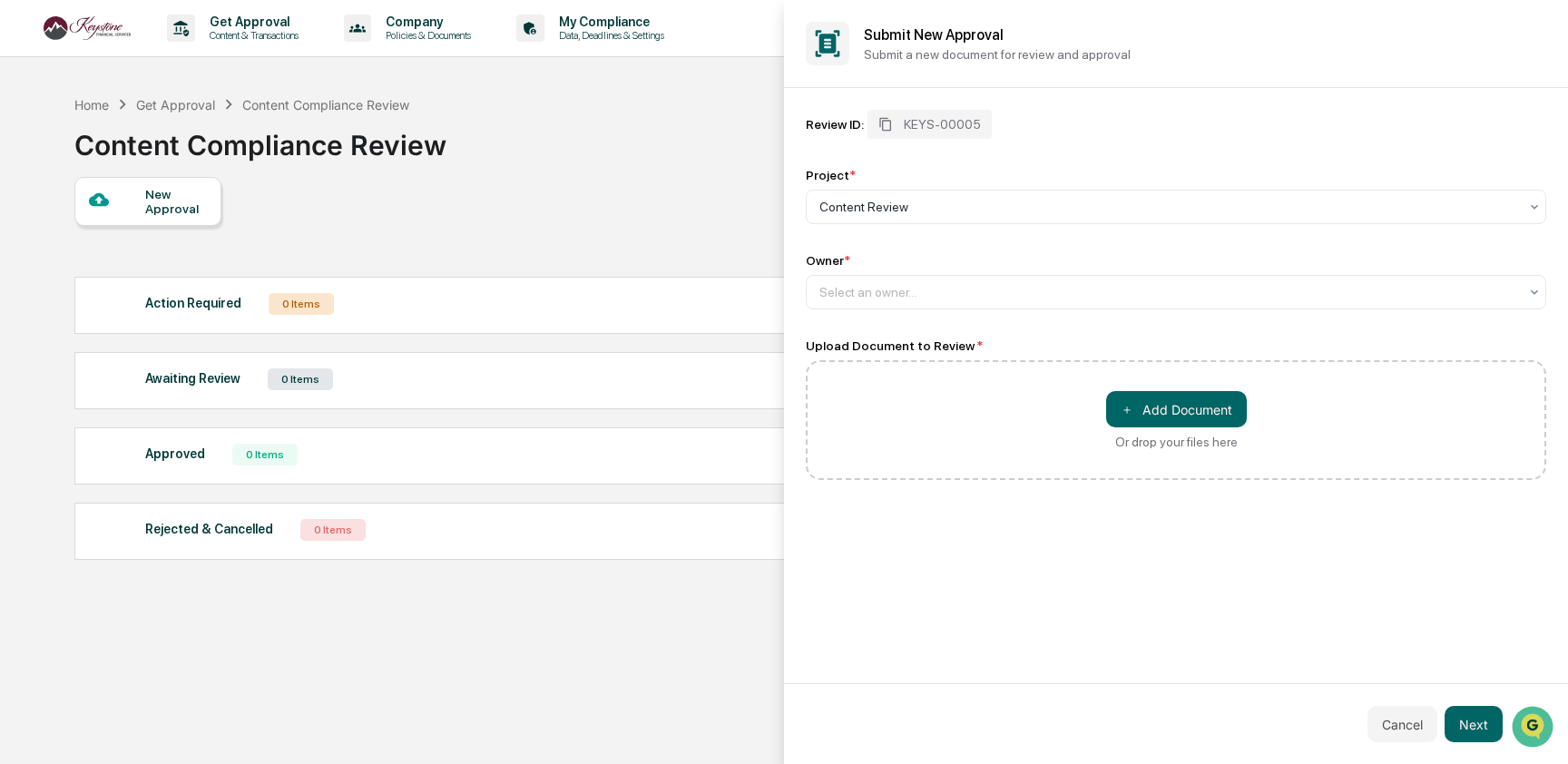
click at [556, 160] on div at bounding box center [784, 382] width 1568 height 764
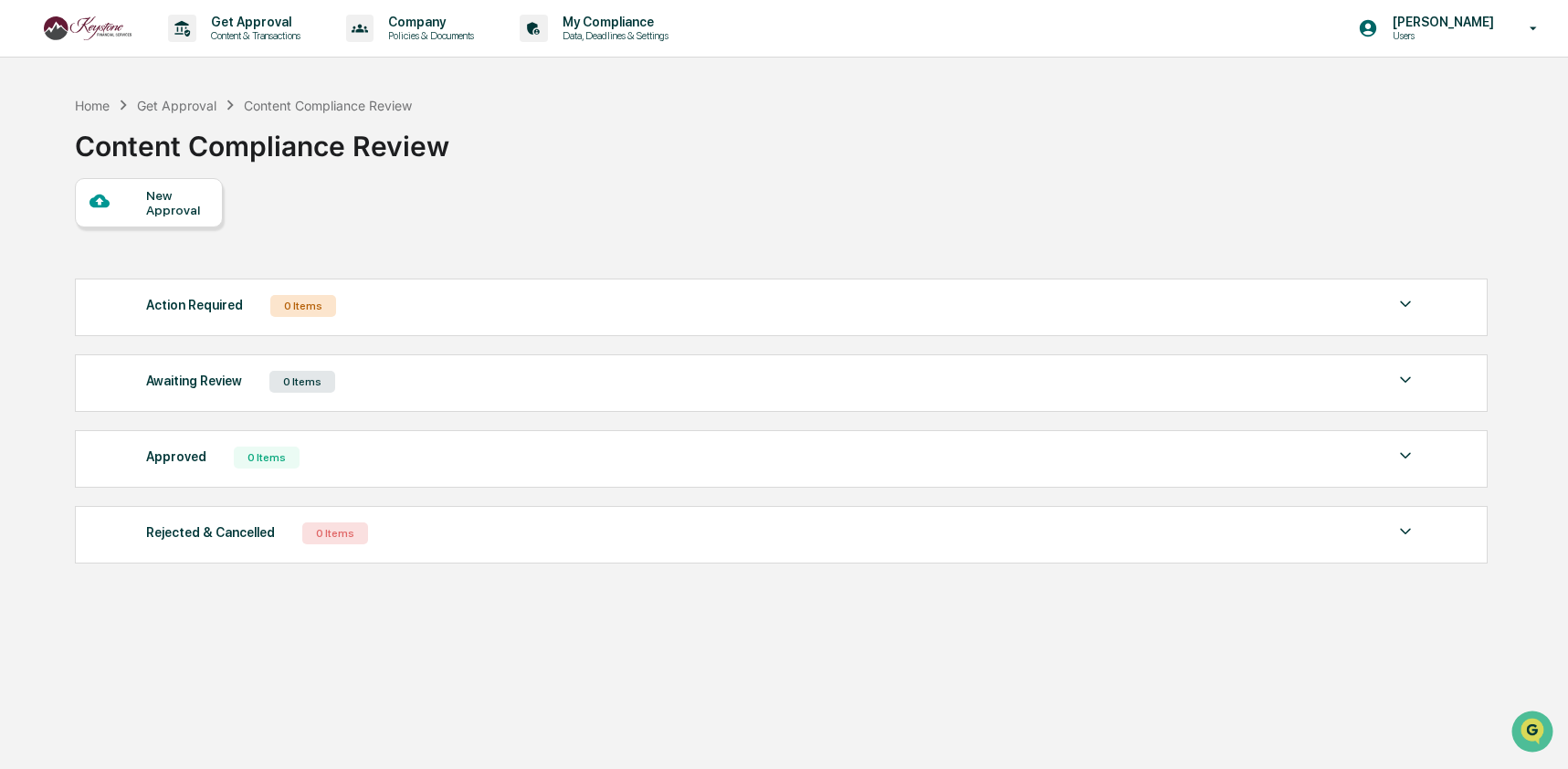
click at [383, 303] on div "Action Required 0 Items" at bounding box center [781, 305] width 1270 height 25
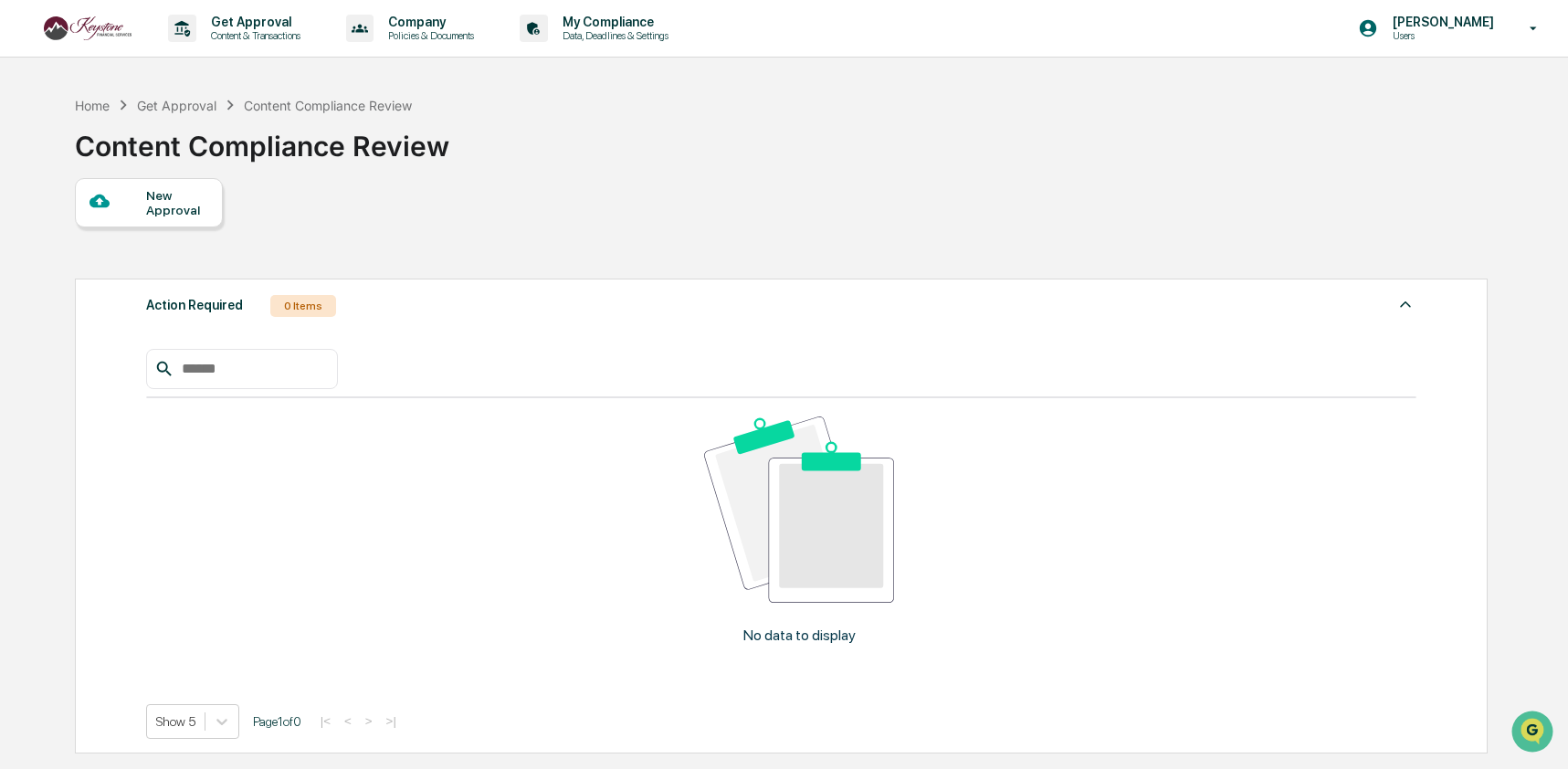
click at [1417, 301] on div "Action Required 0 Items No data to display Show 5 Page 1 of 0 |< < > >|" at bounding box center [780, 516] width 1413 height 475
click at [1415, 303] on div "Action Required 0 Items No data to display Show 5 Page 1 of 0 |< < > >|" at bounding box center [780, 516] width 1413 height 475
click at [1403, 304] on img at bounding box center [1405, 303] width 22 height 22
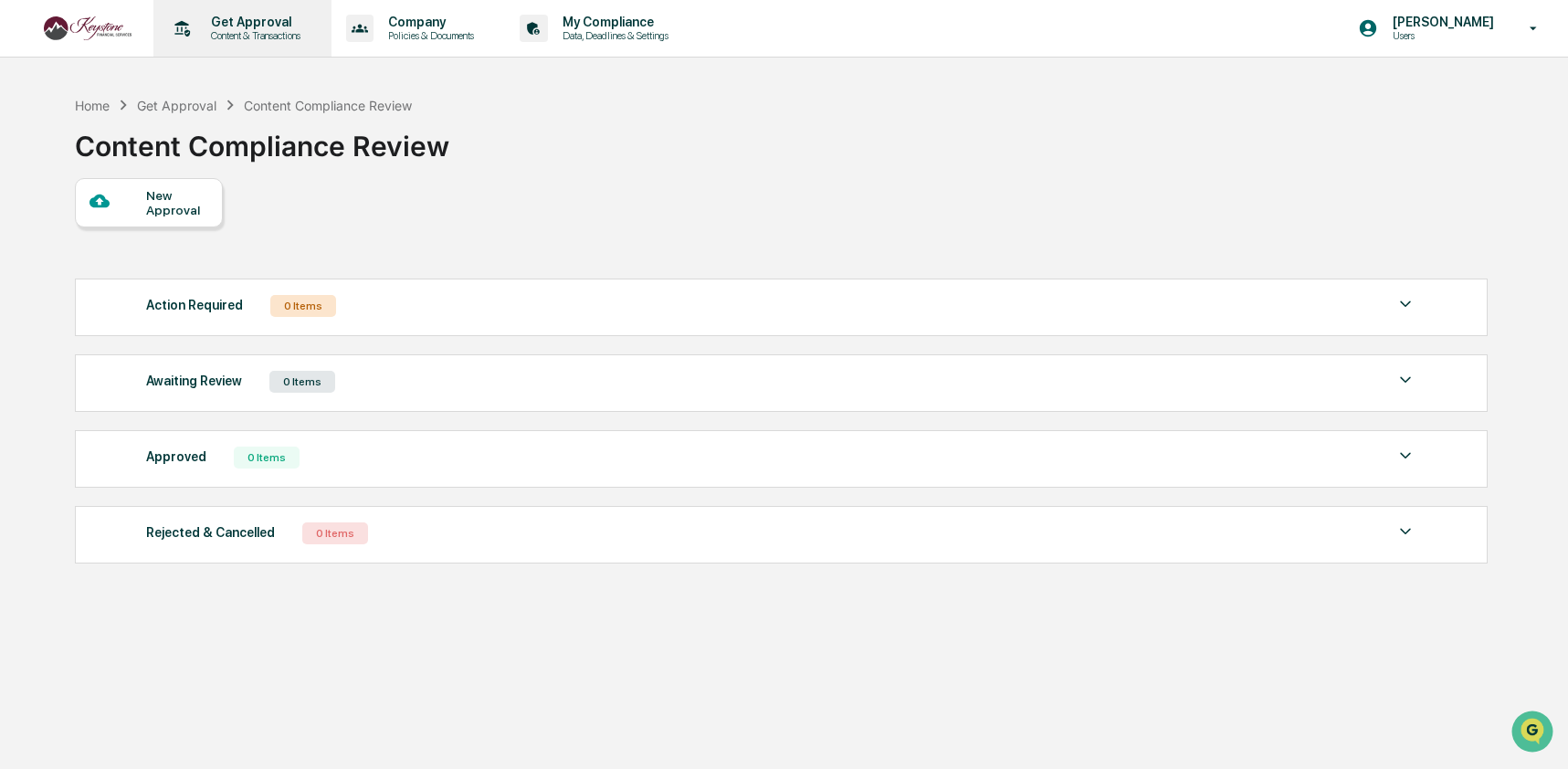
click at [201, 41] on p "Content & Transactions" at bounding box center [253, 36] width 113 height 13
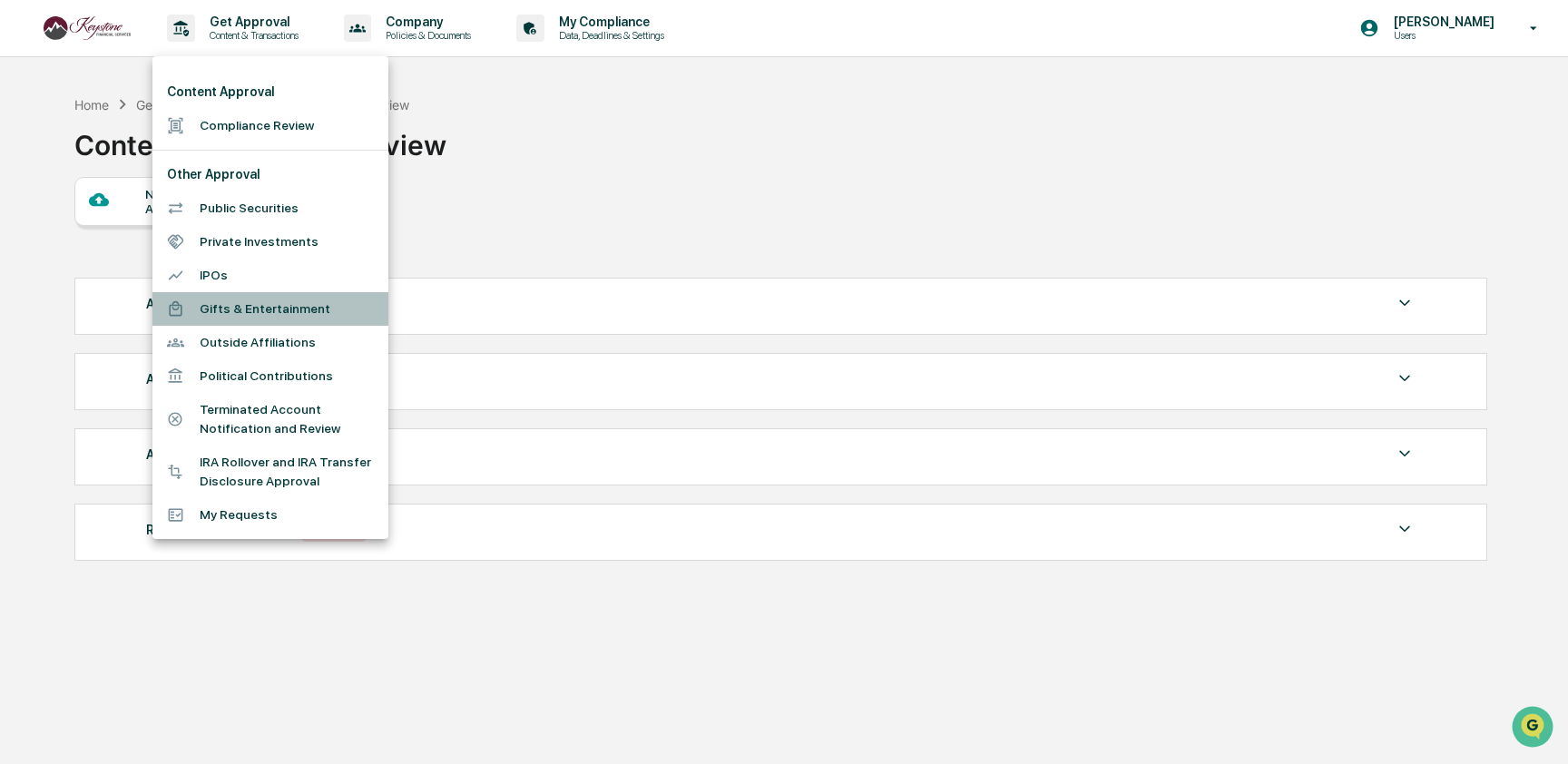
click at [294, 302] on li "Gifts & Entertainment" at bounding box center [271, 309] width 236 height 34
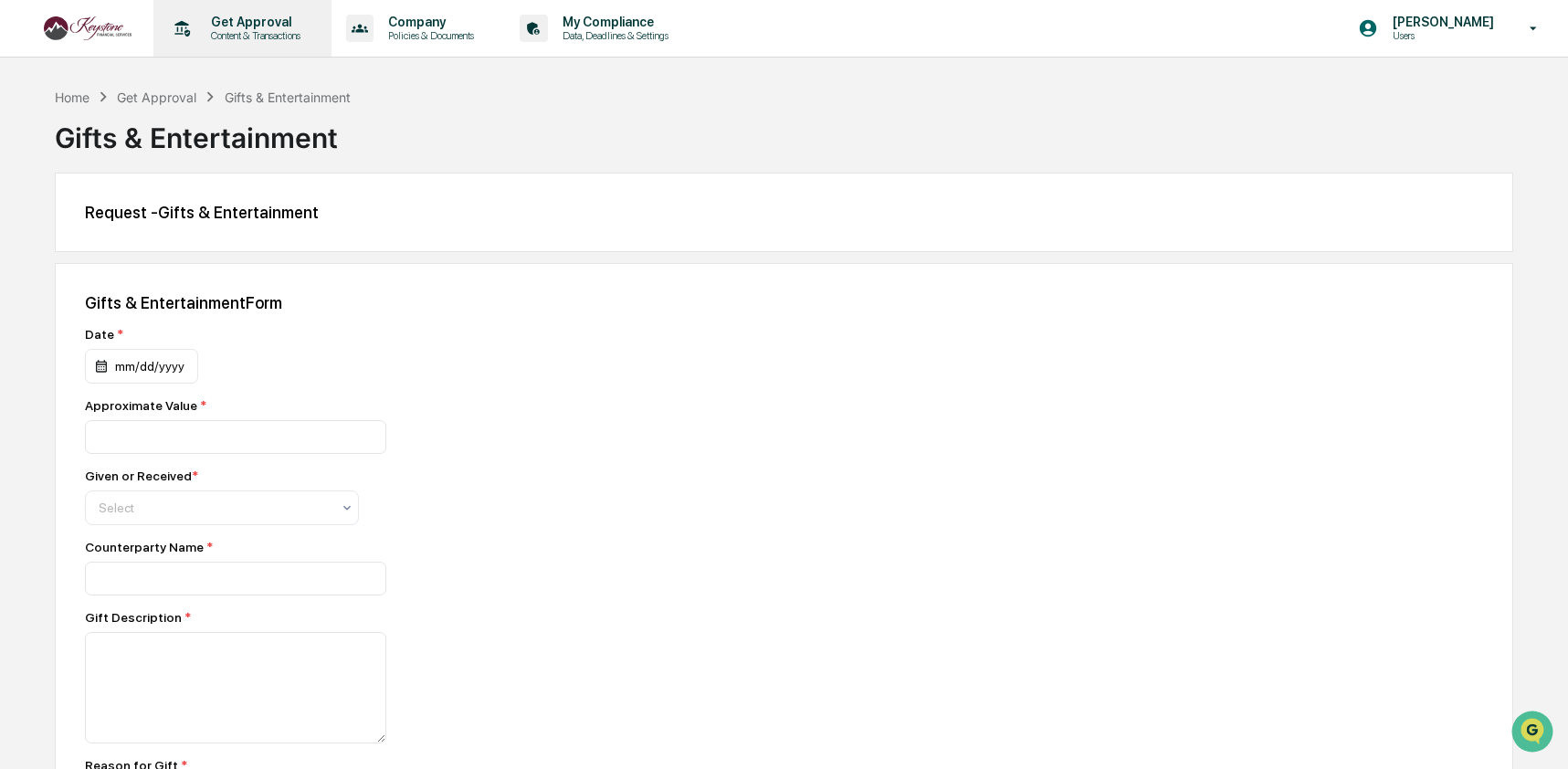
click at [250, 25] on p "Get Approval" at bounding box center [253, 23] width 113 height 15
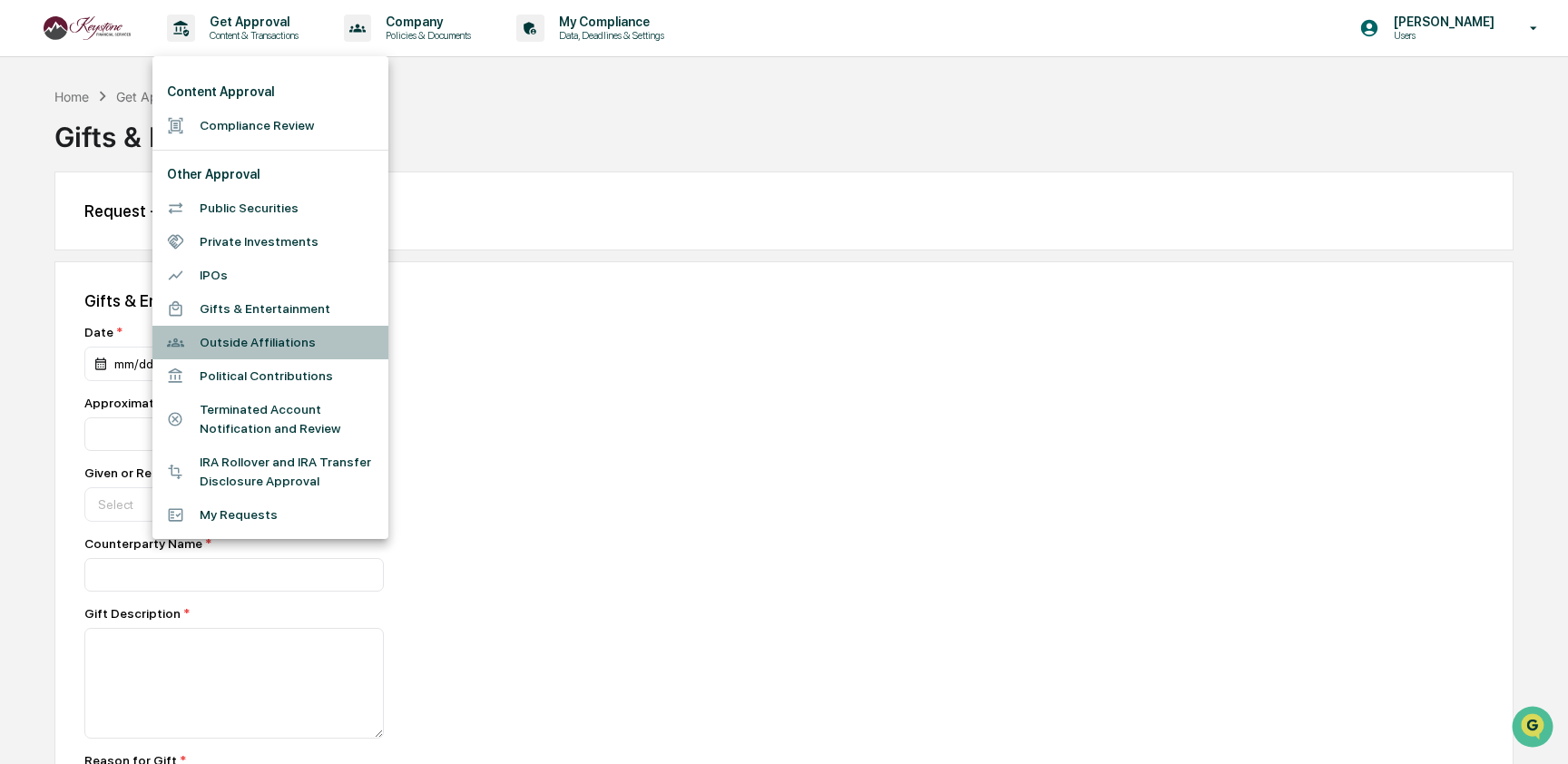
click at [272, 338] on li "Outside Affiliations" at bounding box center [271, 343] width 236 height 34
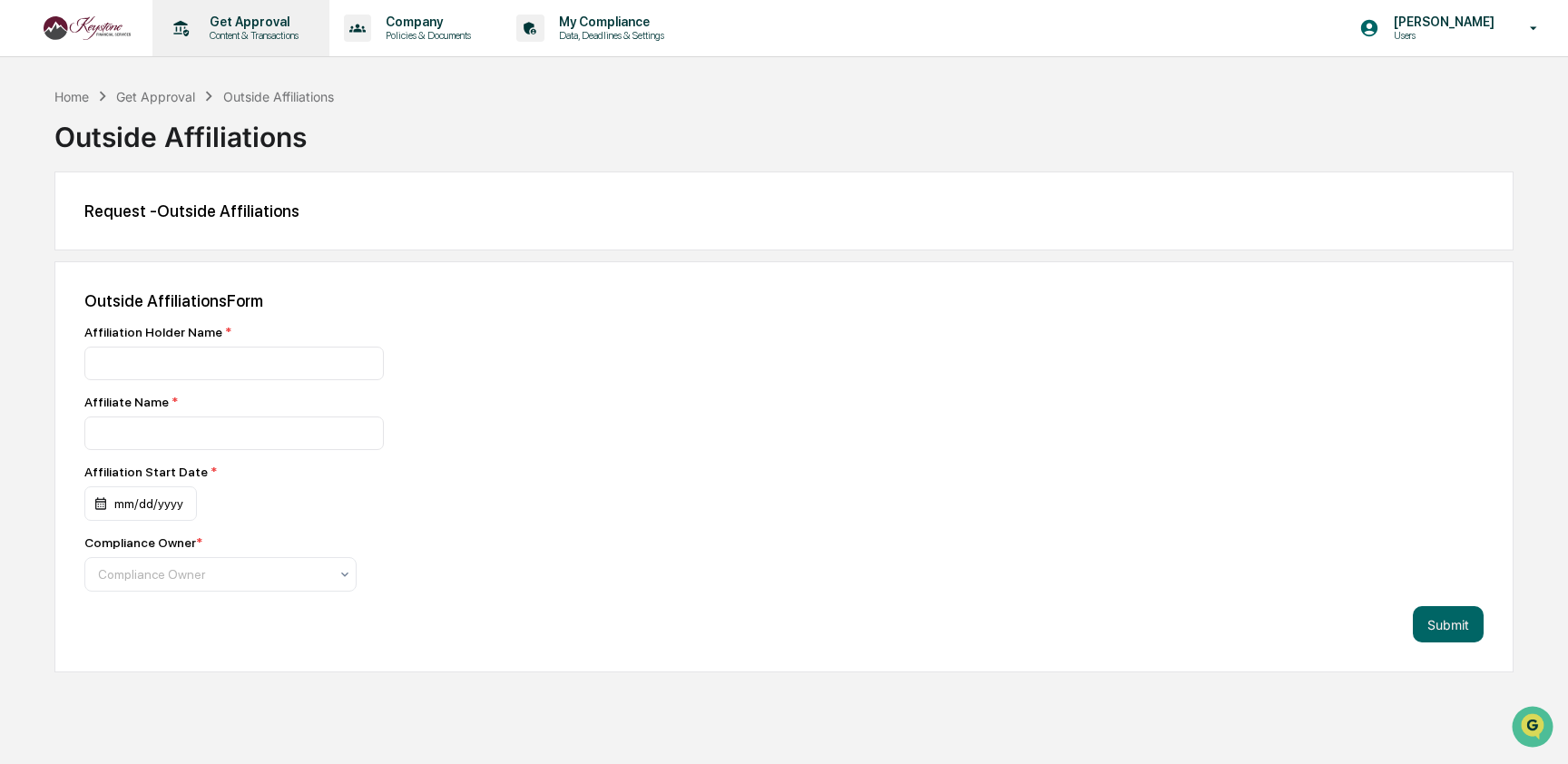
click at [231, 41] on p "Content & Transactions" at bounding box center [251, 36] width 112 height 13
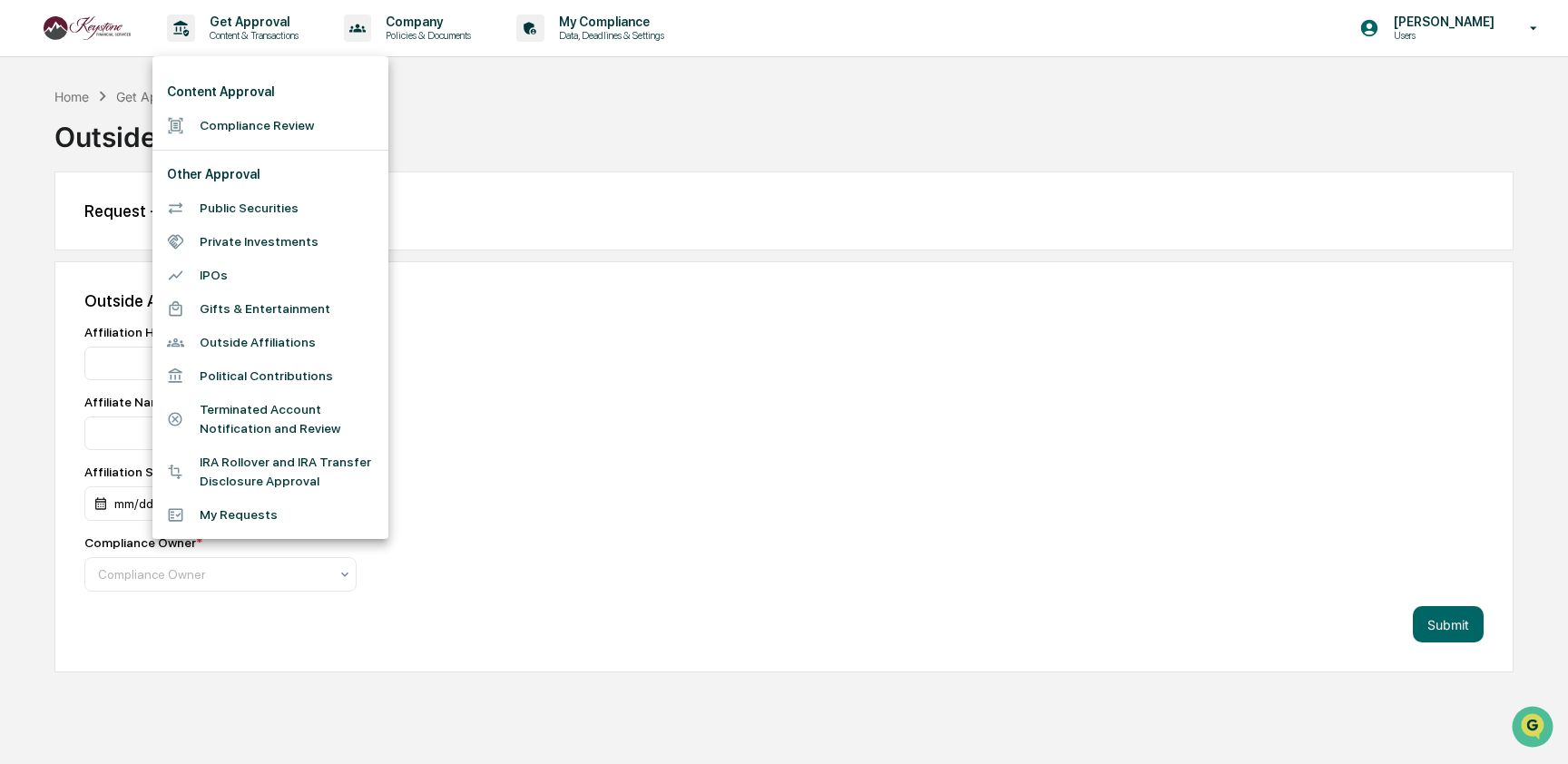
click at [255, 318] on li "Gifts & Entertainment" at bounding box center [271, 309] width 236 height 34
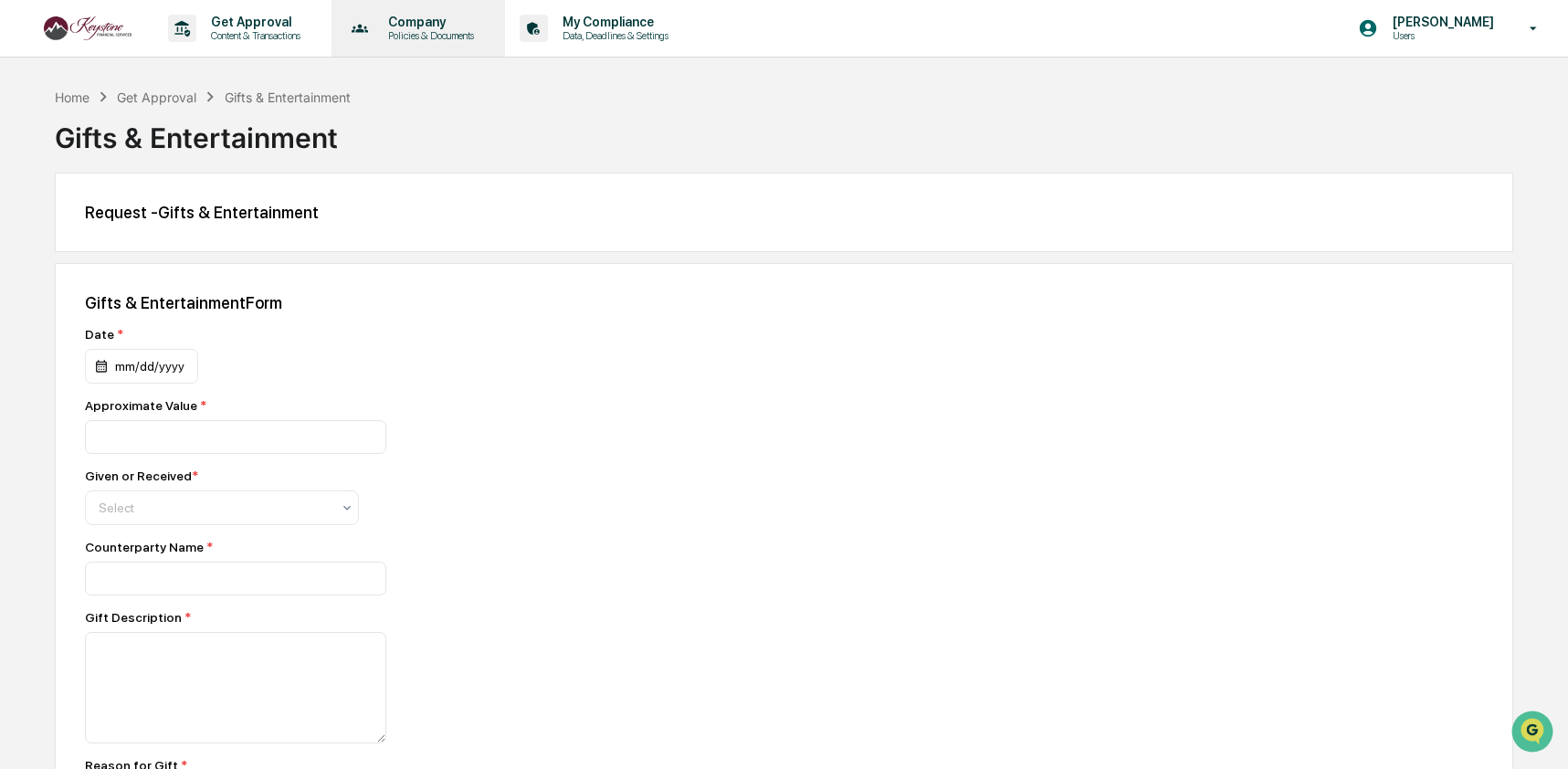
click at [444, 36] on p "Policies & Documents" at bounding box center [428, 36] width 109 height 13
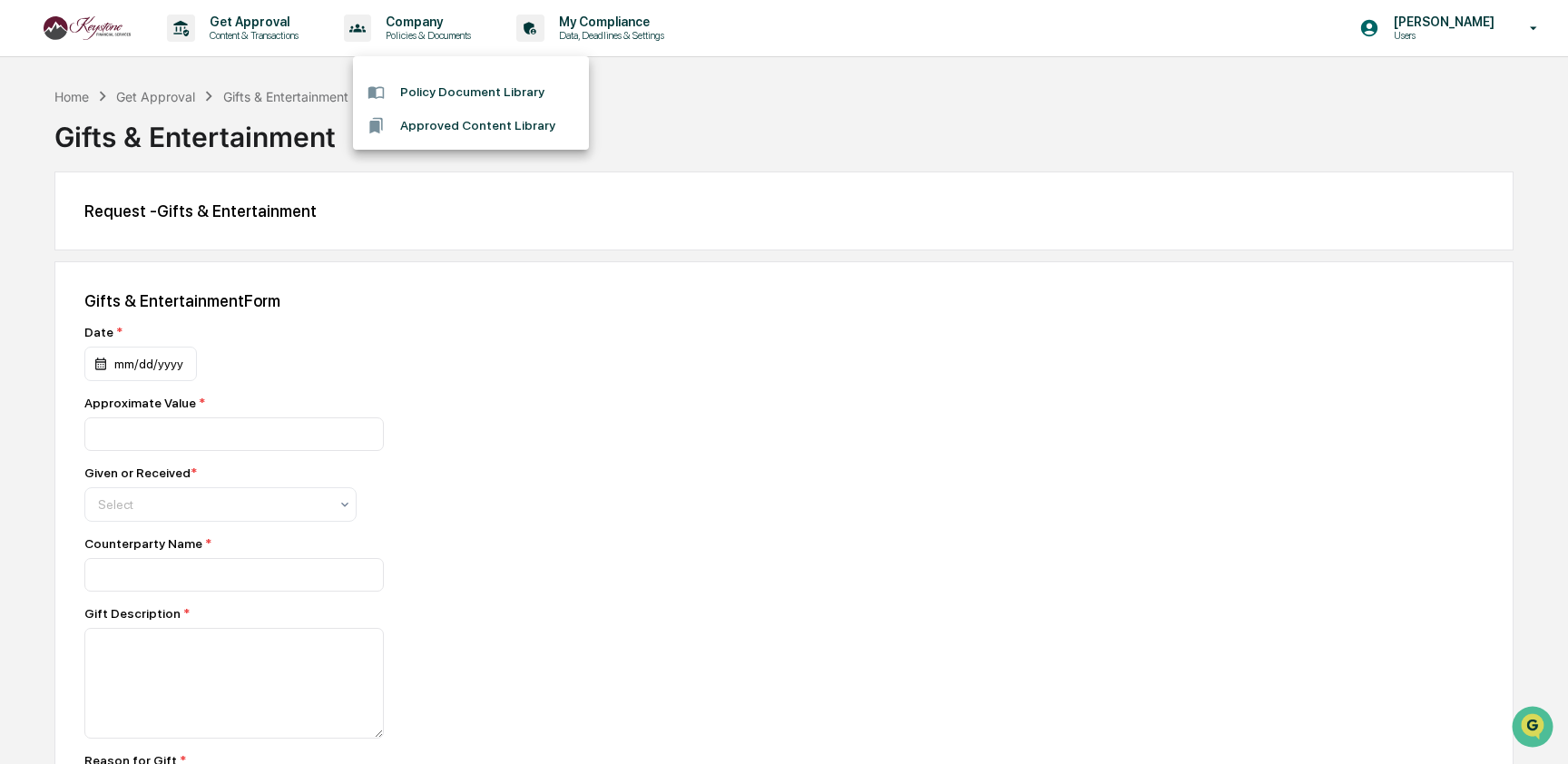
click at [644, 32] on div at bounding box center [784, 382] width 1568 height 764
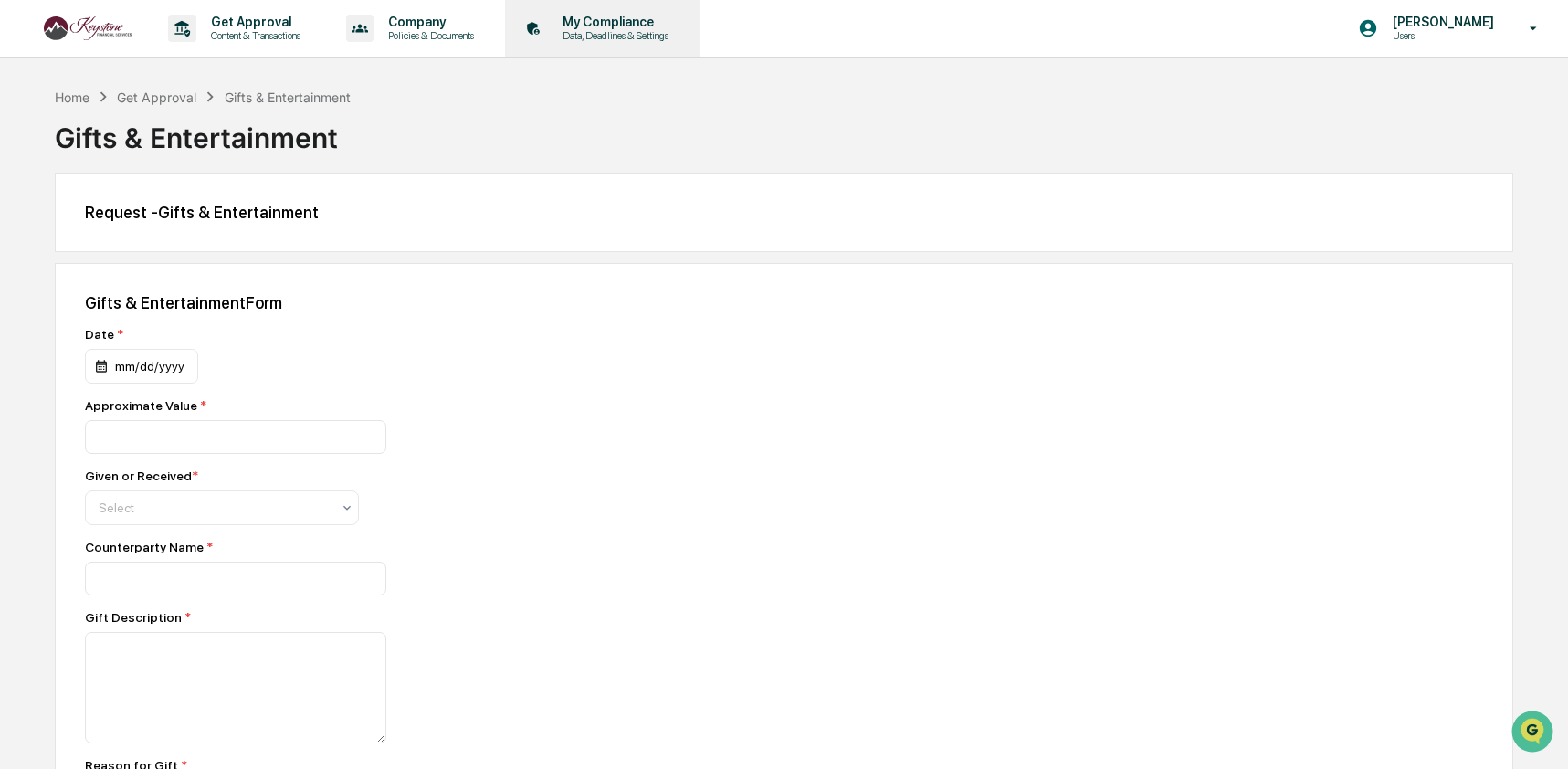
click at [645, 31] on p "Data, Deadlines & Settings" at bounding box center [612, 36] width 130 height 13
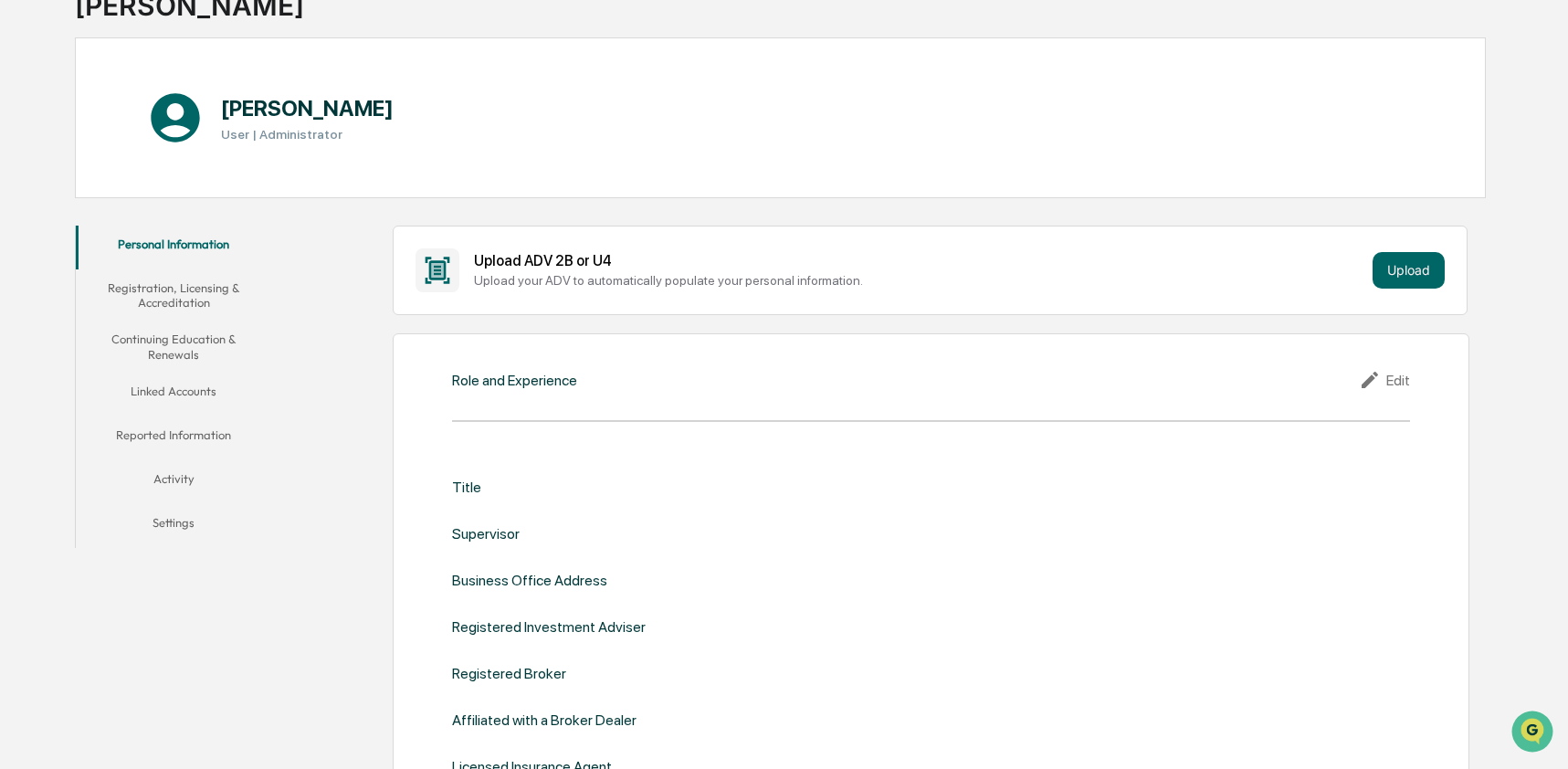
scroll to position [144, 0]
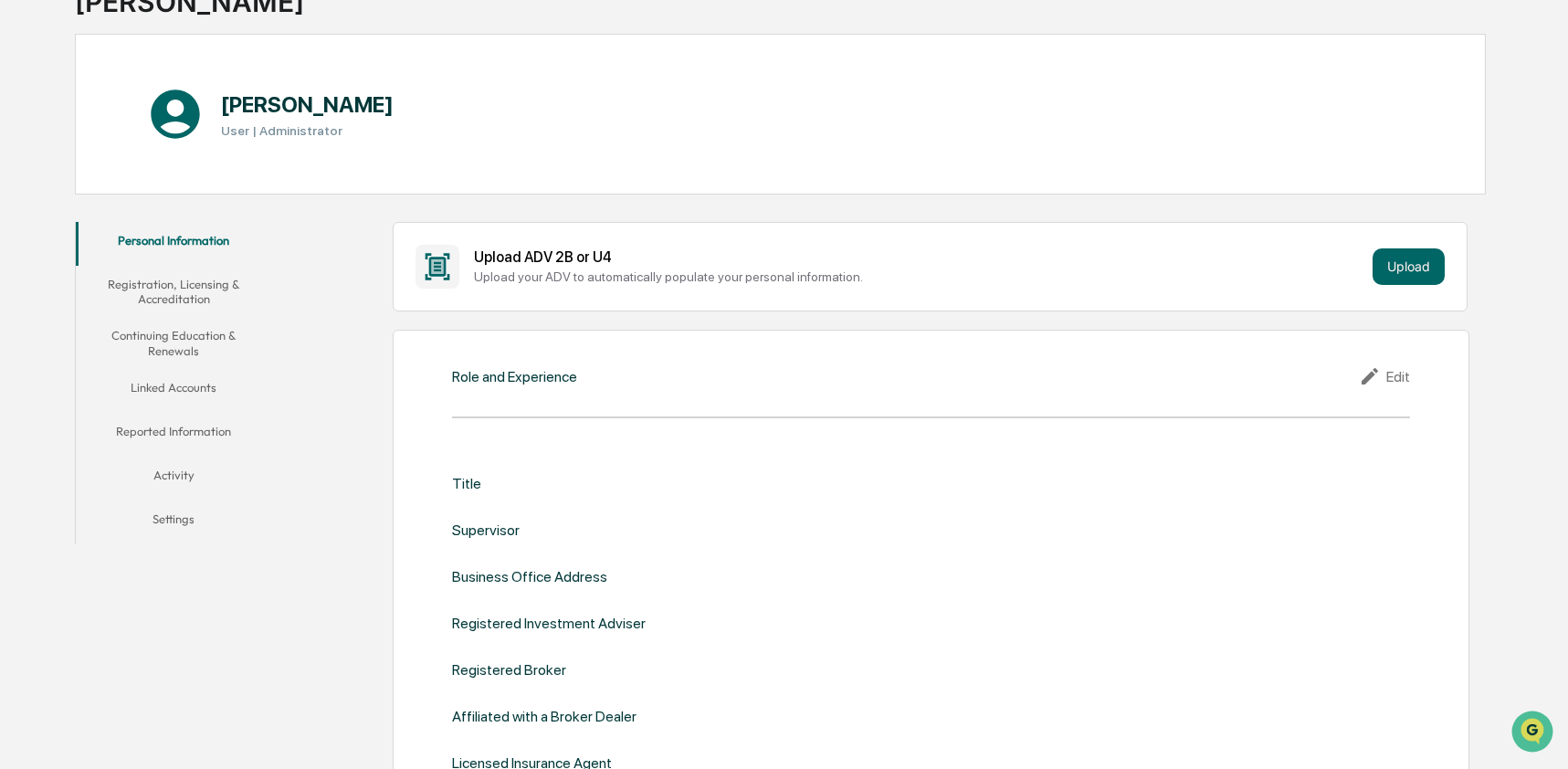
click at [180, 340] on button "Continuing Education & Renewals" at bounding box center [173, 342] width 196 height 52
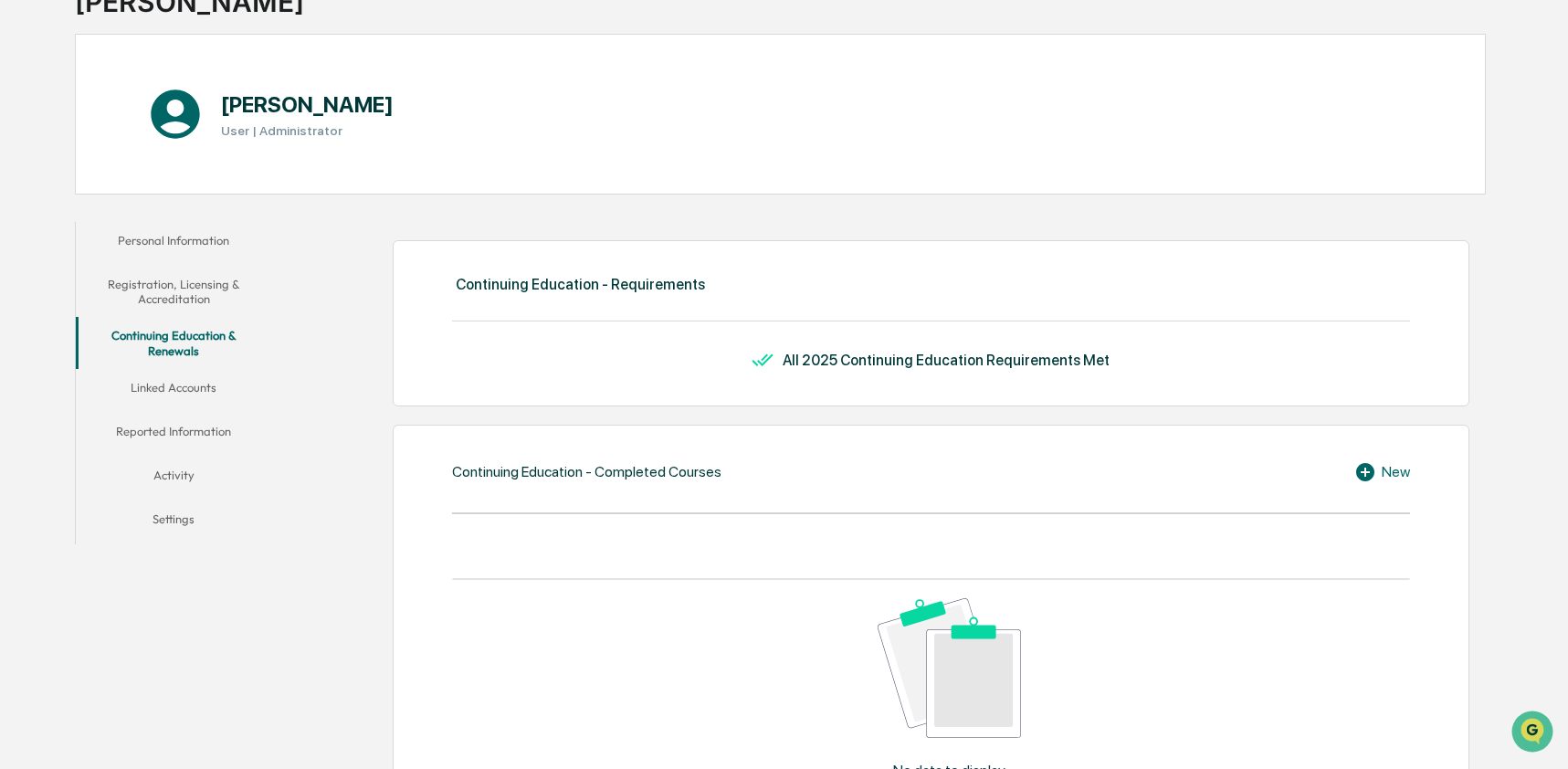
click at [172, 246] on button "Personal Information" at bounding box center [173, 243] width 196 height 44
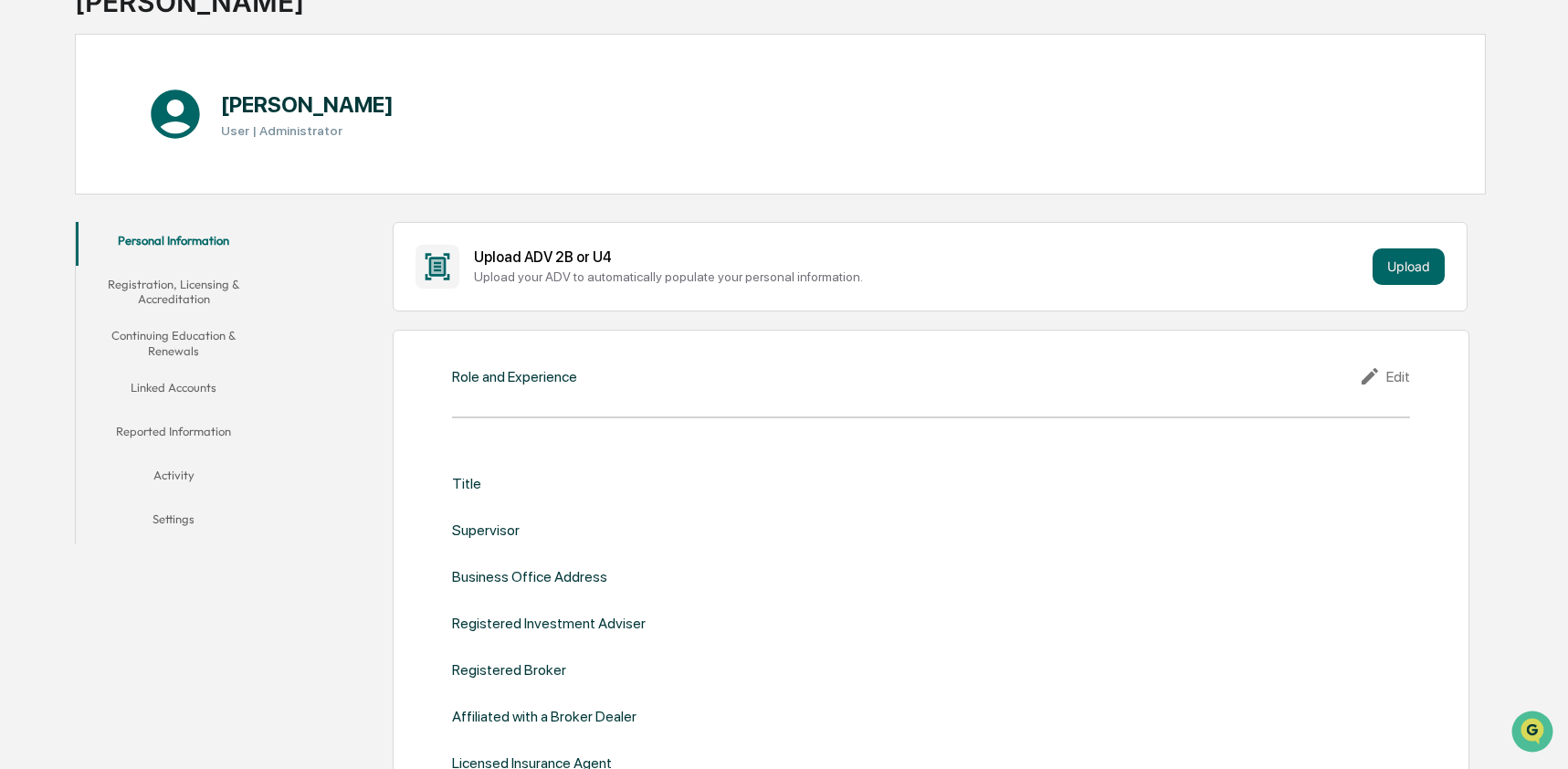
scroll to position [148, 0]
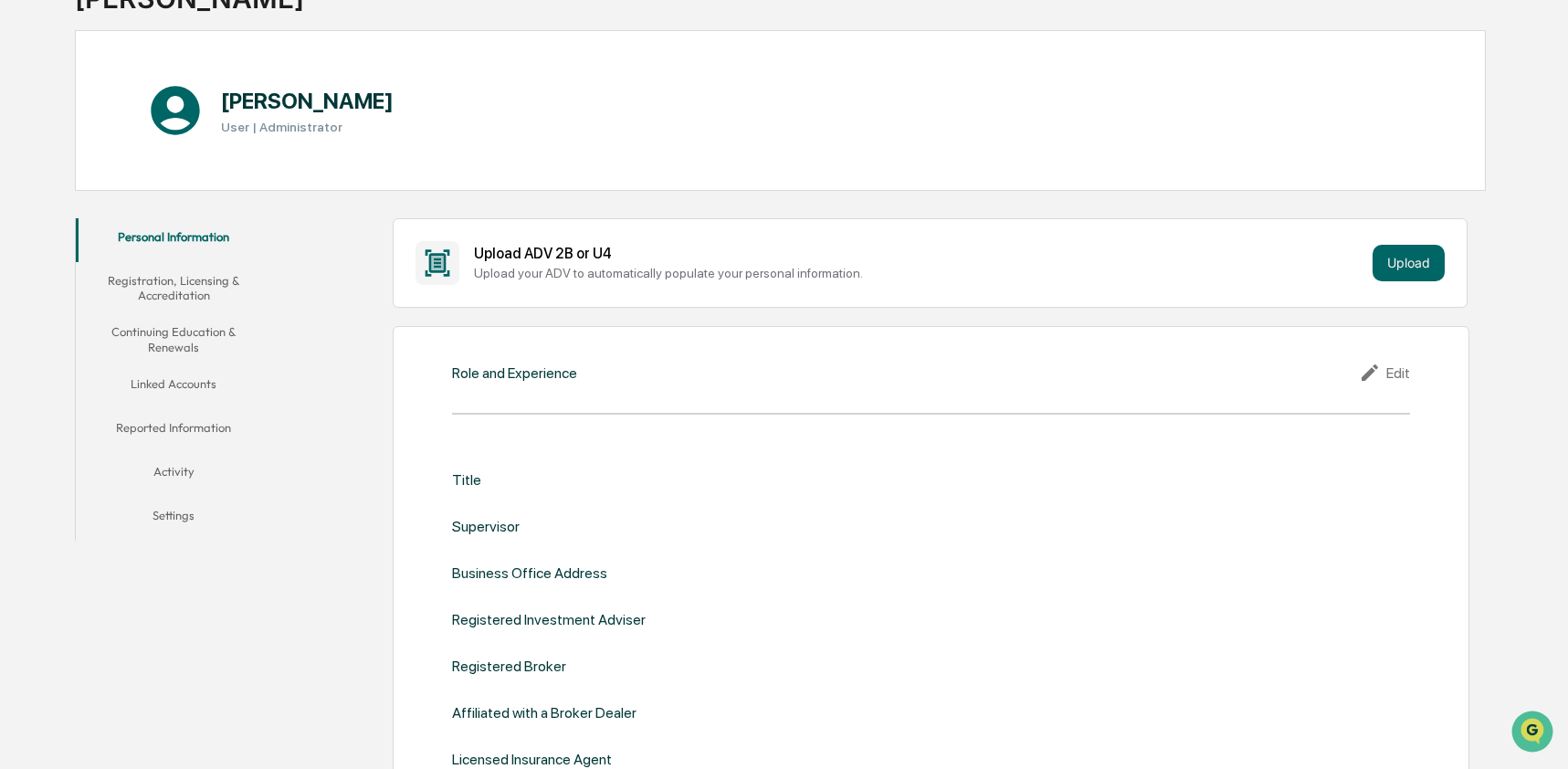
click at [175, 384] on button "Linked Accounts" at bounding box center [173, 387] width 196 height 44
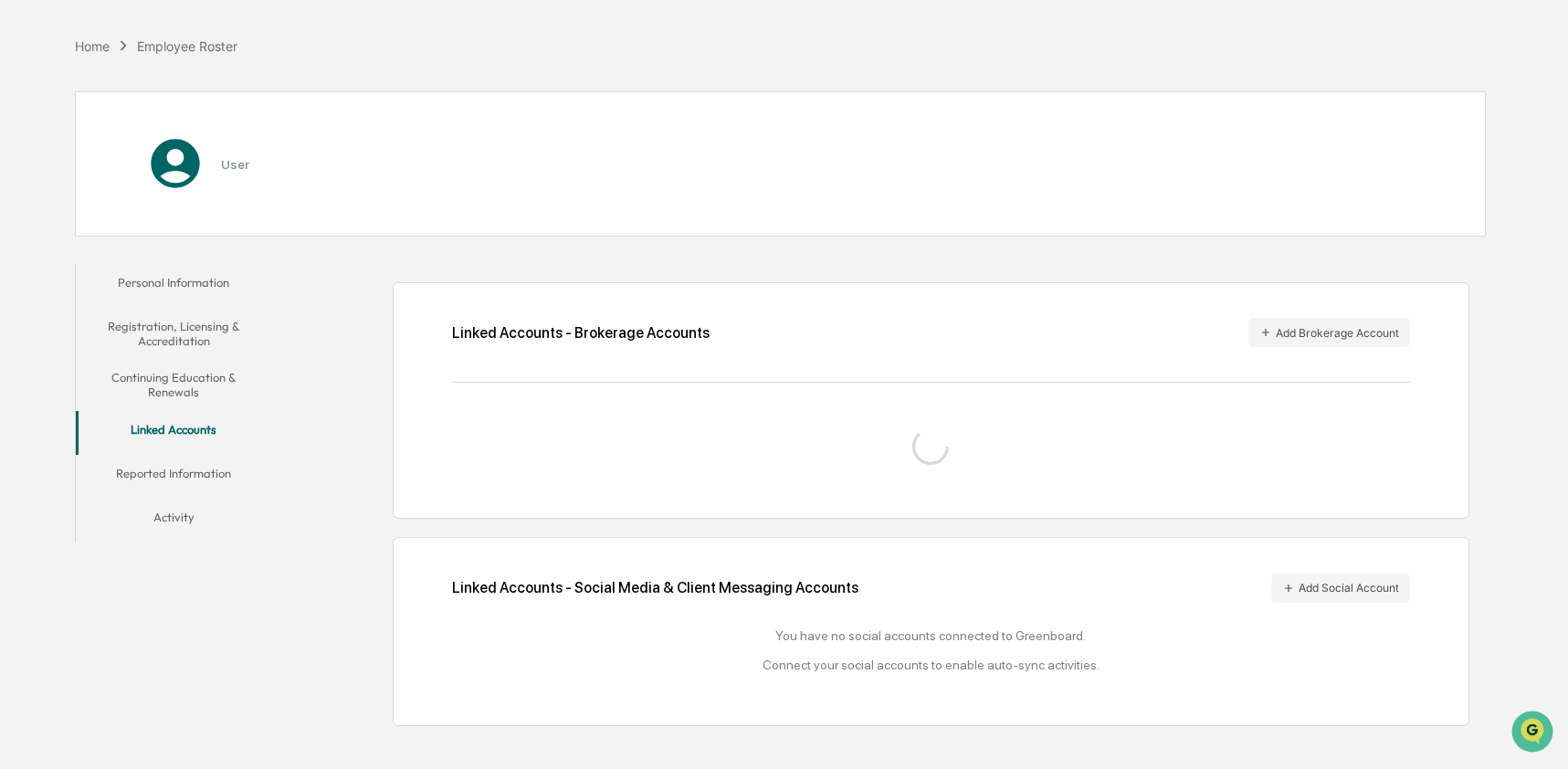
scroll to position [118, 0]
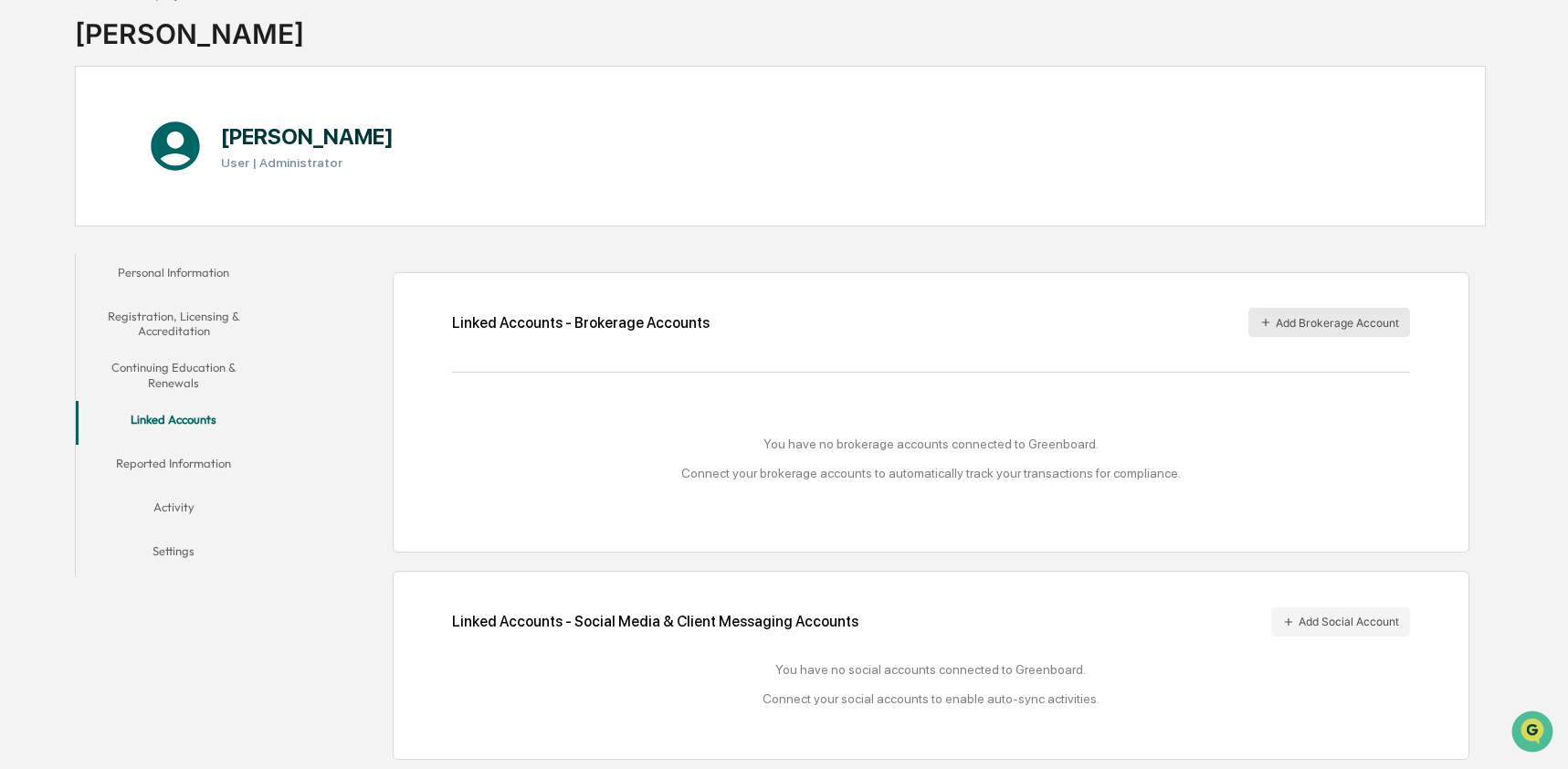
click at [1341, 314] on button "Add Brokerage Account" at bounding box center [1330, 322] width 162 height 29
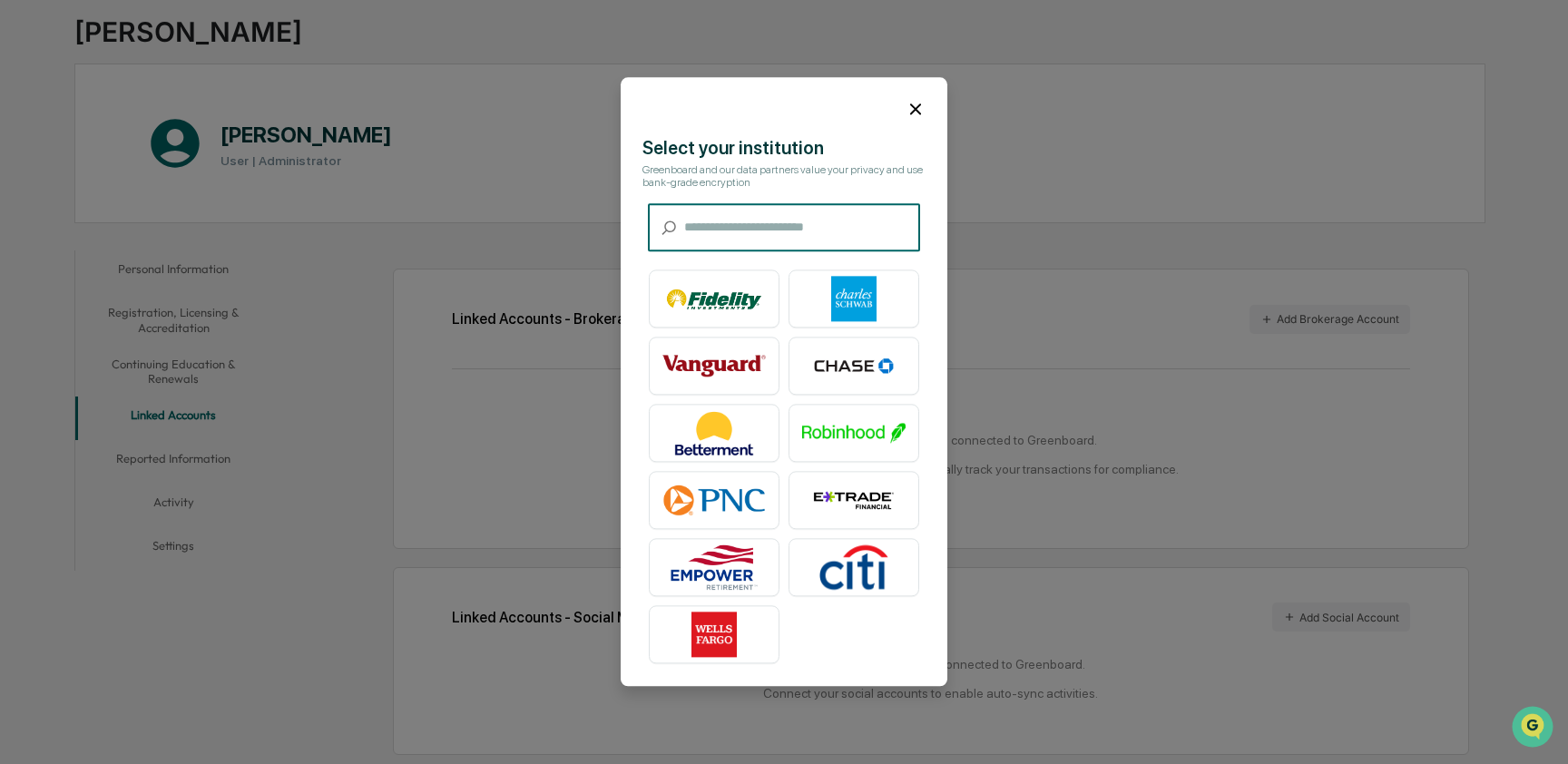
click at [793, 220] on input "text" at bounding box center [802, 228] width 236 height 48
click at [907, 104] on icon at bounding box center [915, 109] width 20 height 20
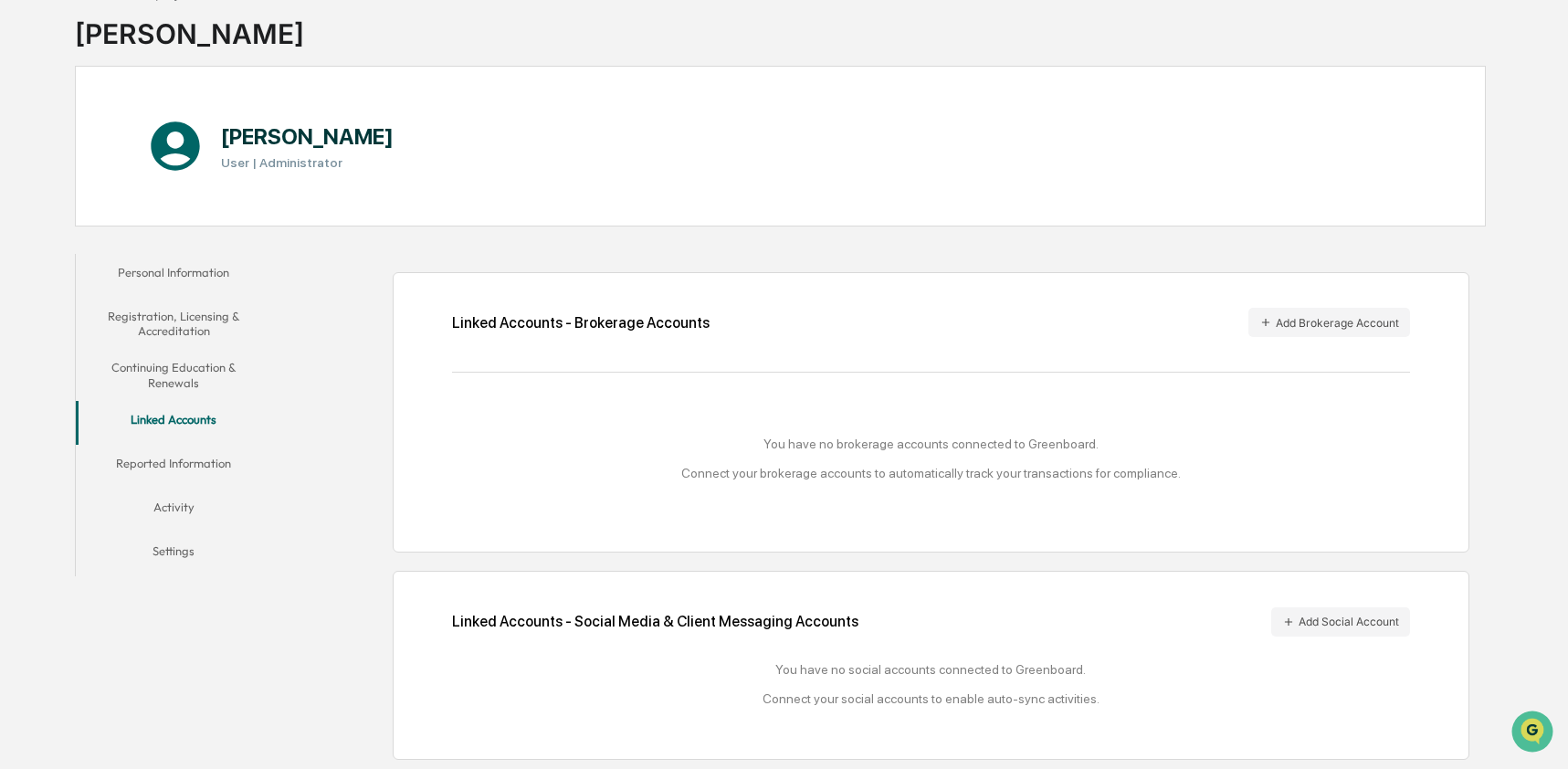
click at [195, 460] on button "Reported Information" at bounding box center [173, 466] width 196 height 44
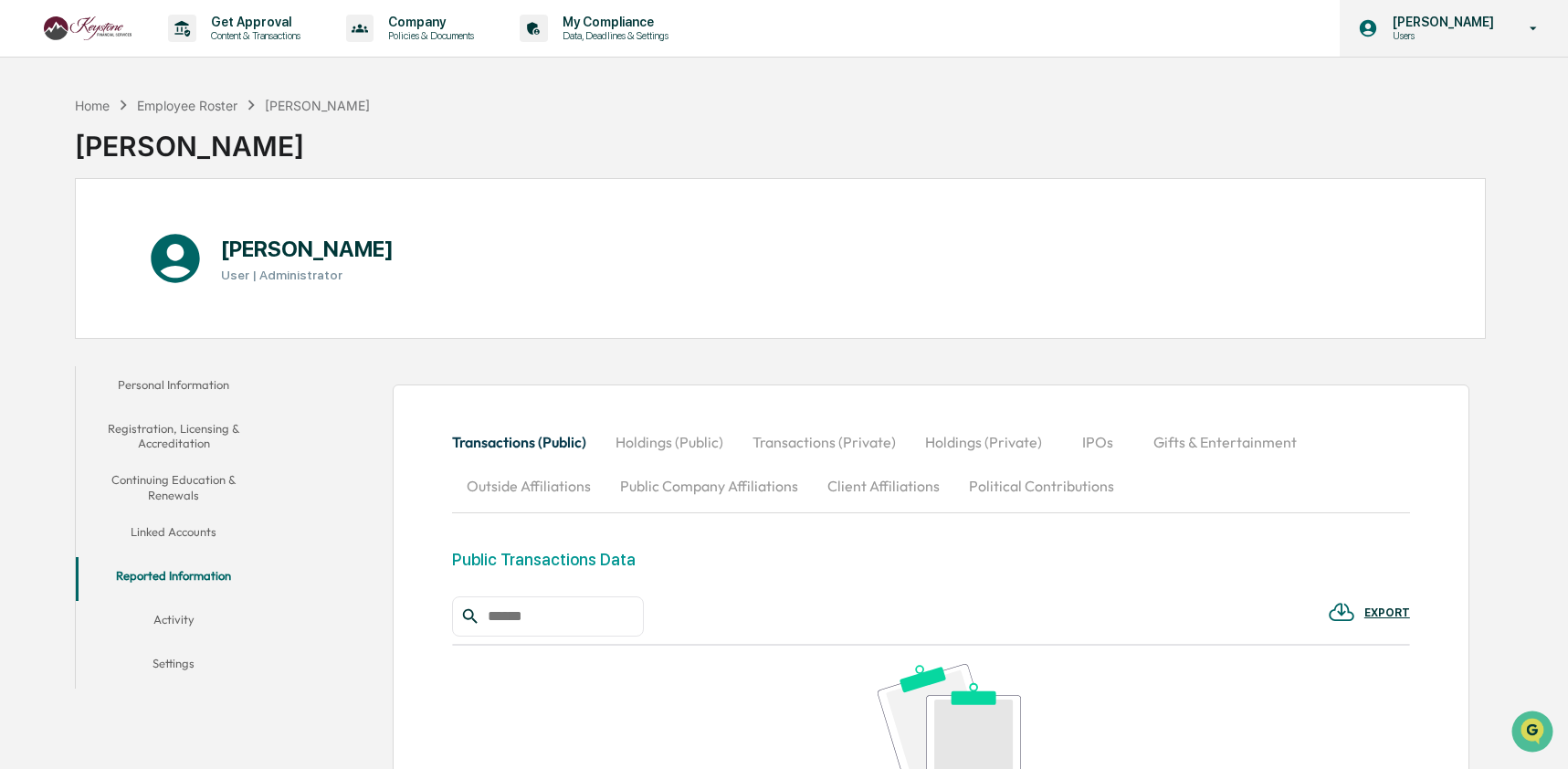
click at [1433, 44] on div "Ashley Craddock Users" at bounding box center [1454, 28] width 228 height 57
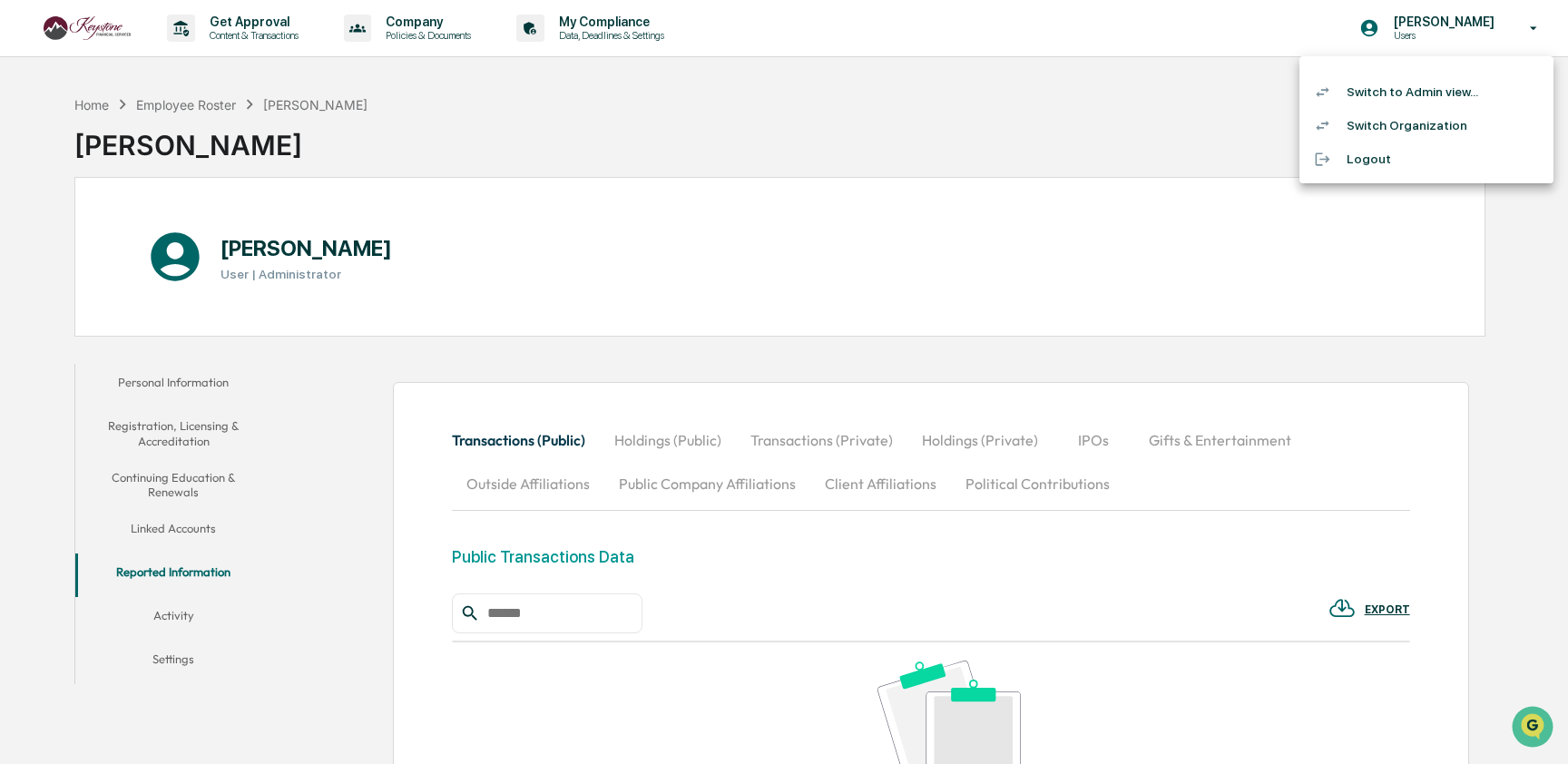
click at [1420, 86] on li "Switch to Admin view..." at bounding box center [1426, 92] width 254 height 34
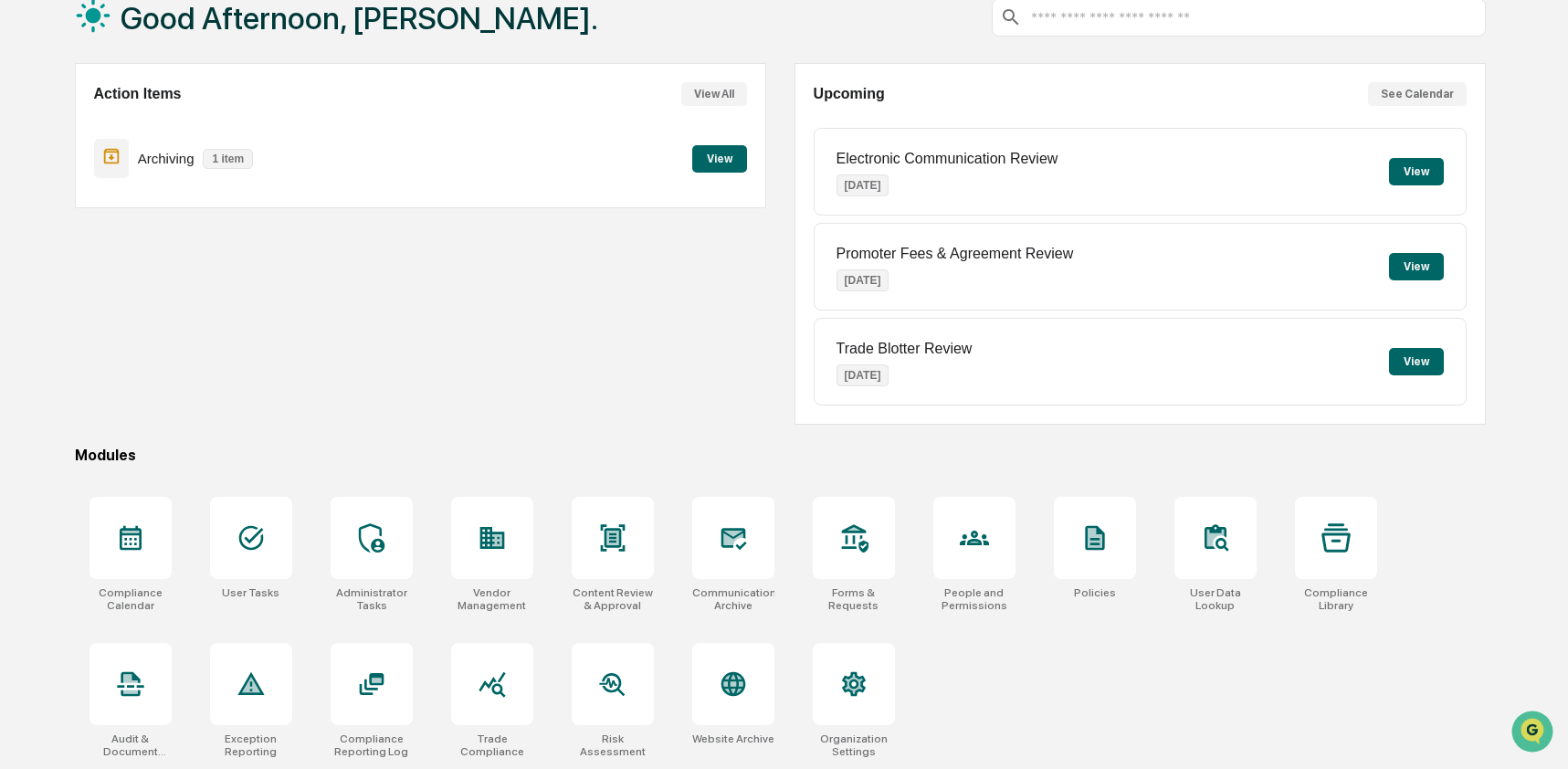
scroll to position [119, 0]
click at [738, 539] on icon at bounding box center [733, 537] width 29 height 29
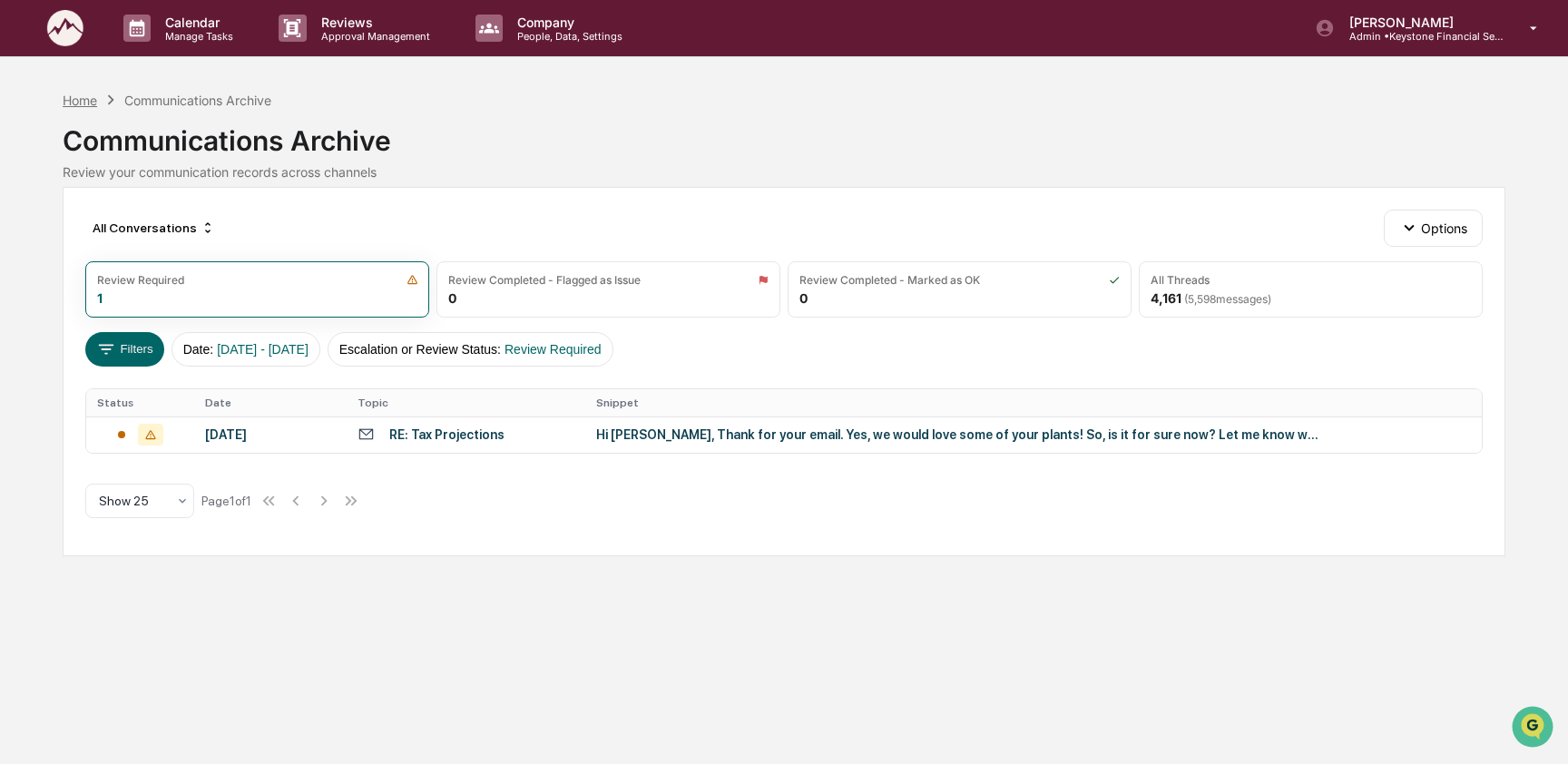
click at [75, 103] on div "Home" at bounding box center [80, 100] width 35 height 15
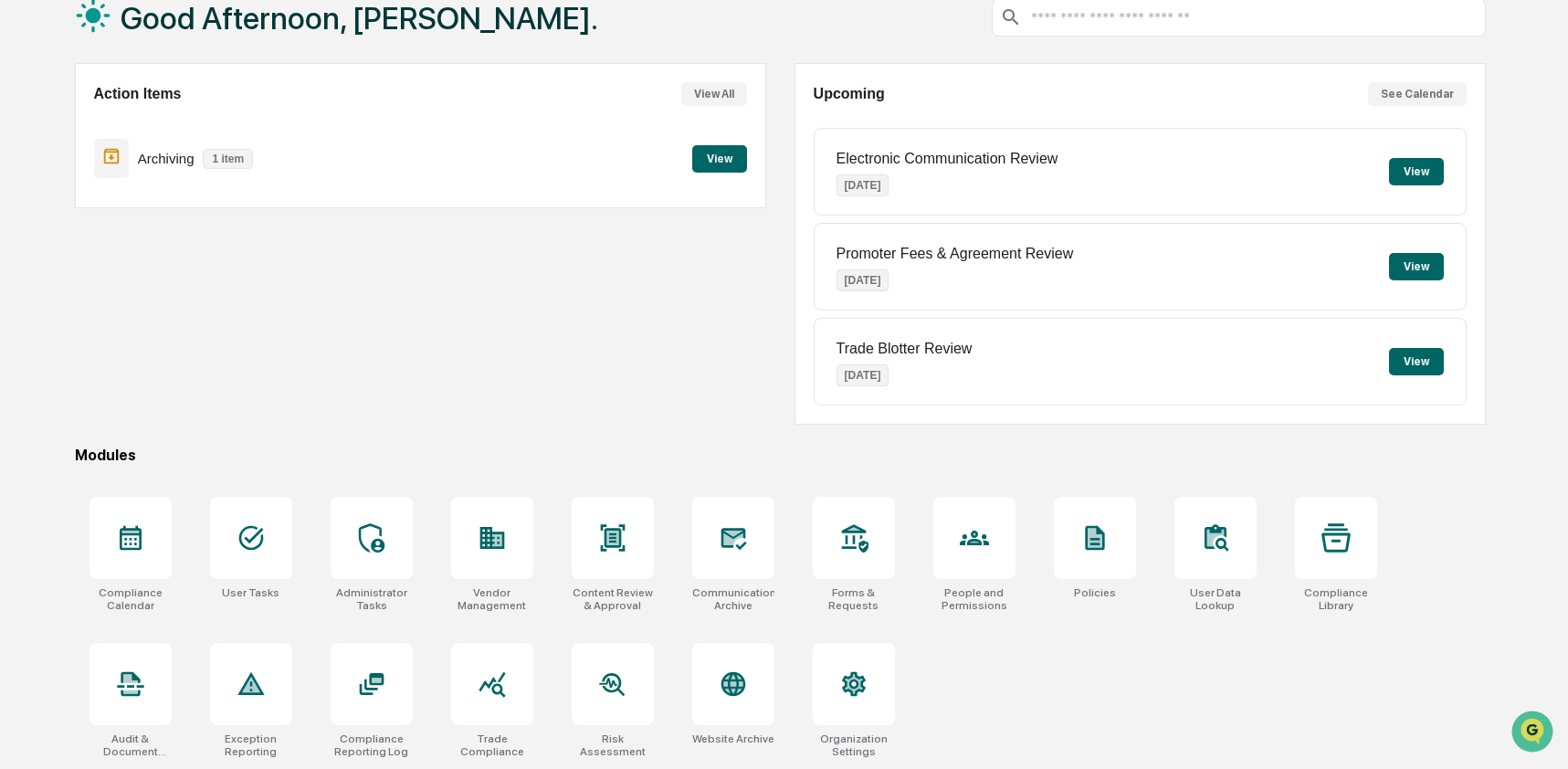
scroll to position [119, 0]
click at [853, 706] on div at bounding box center [853, 683] width 82 height 82
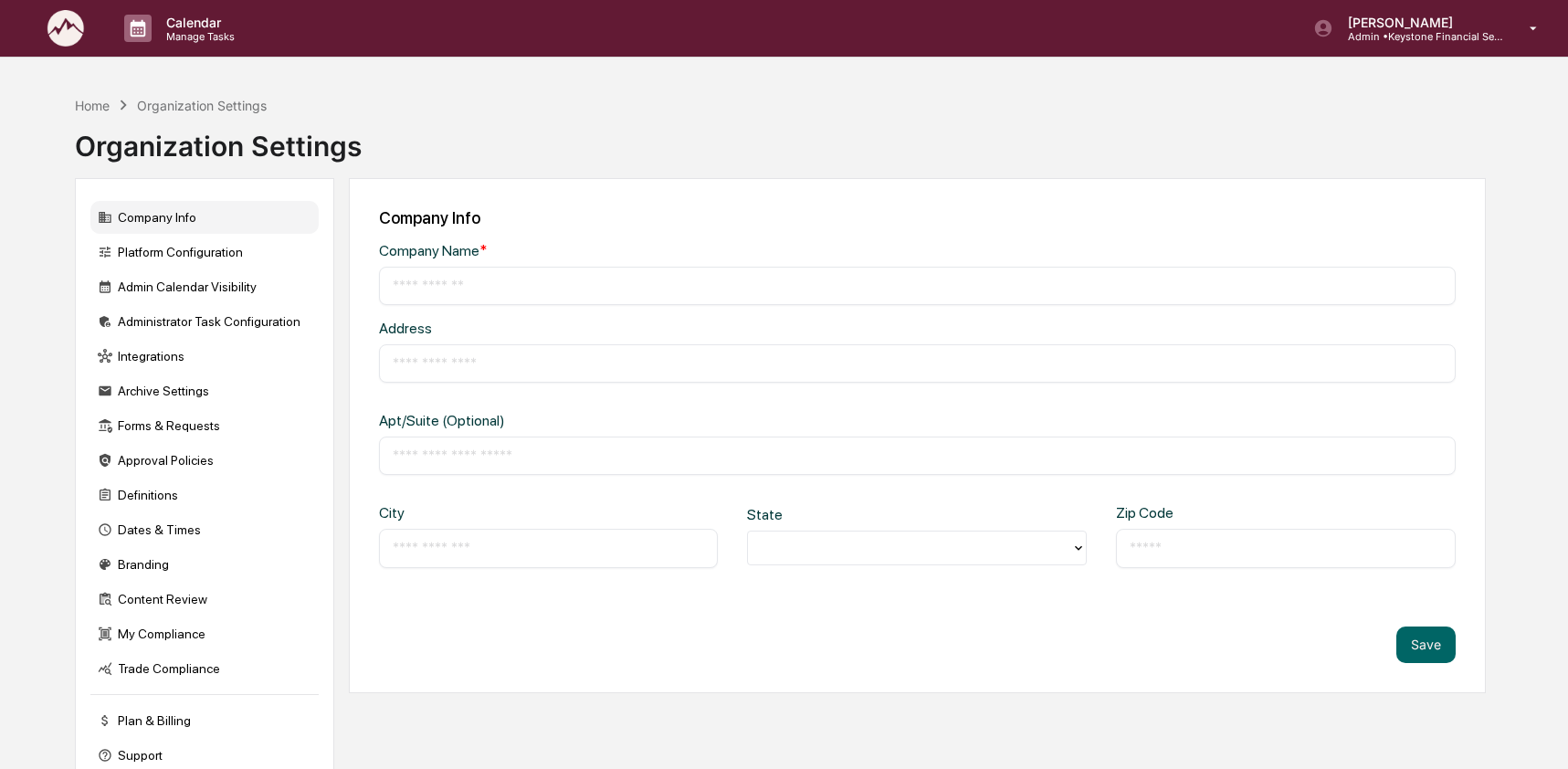
type input "**********"
type input "*********"
type input "********"
type input "*****"
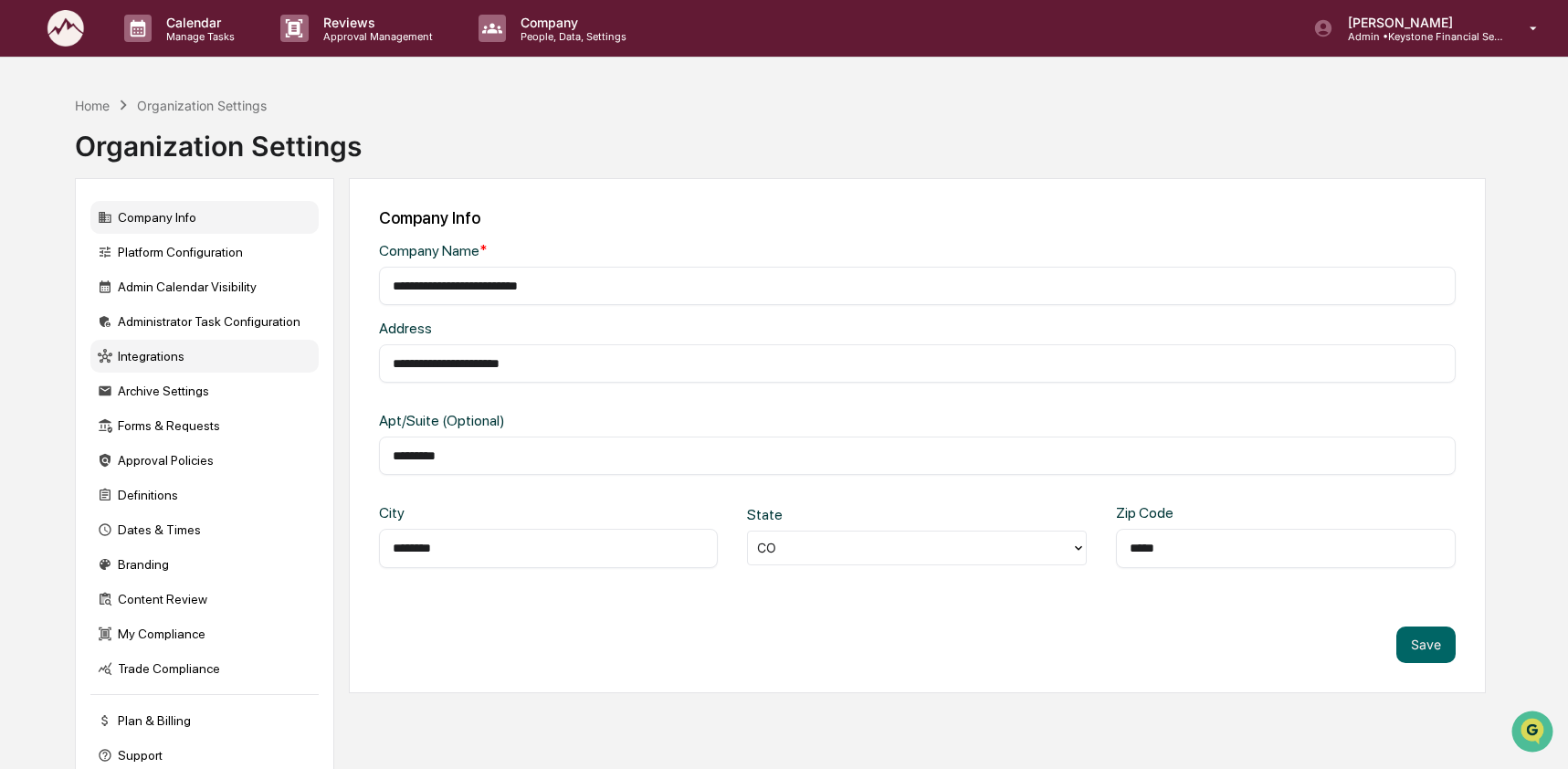
click at [161, 368] on div "Integrations" at bounding box center [204, 356] width 228 height 33
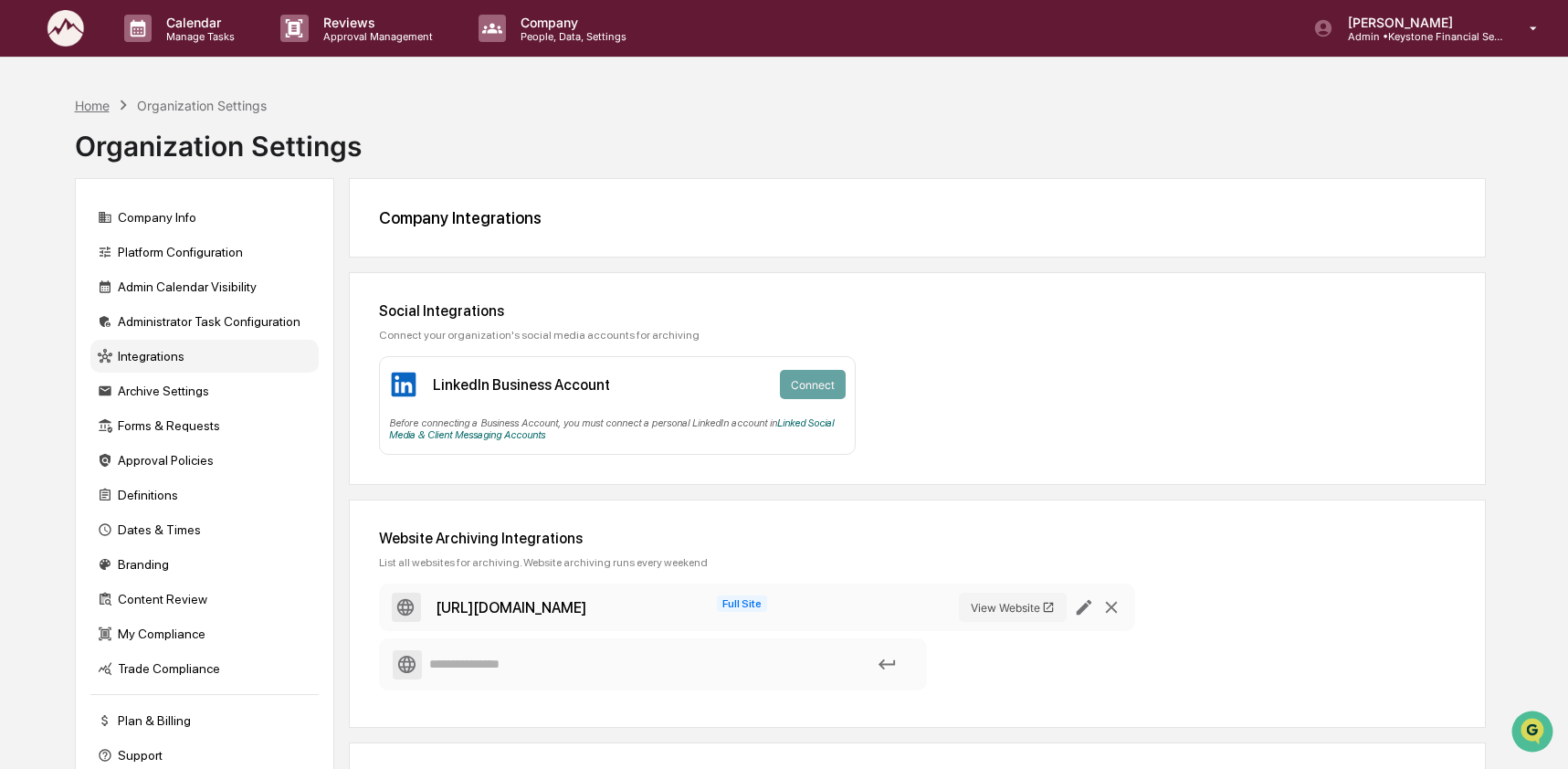
click at [101, 107] on div "Home" at bounding box center [91, 106] width 35 height 15
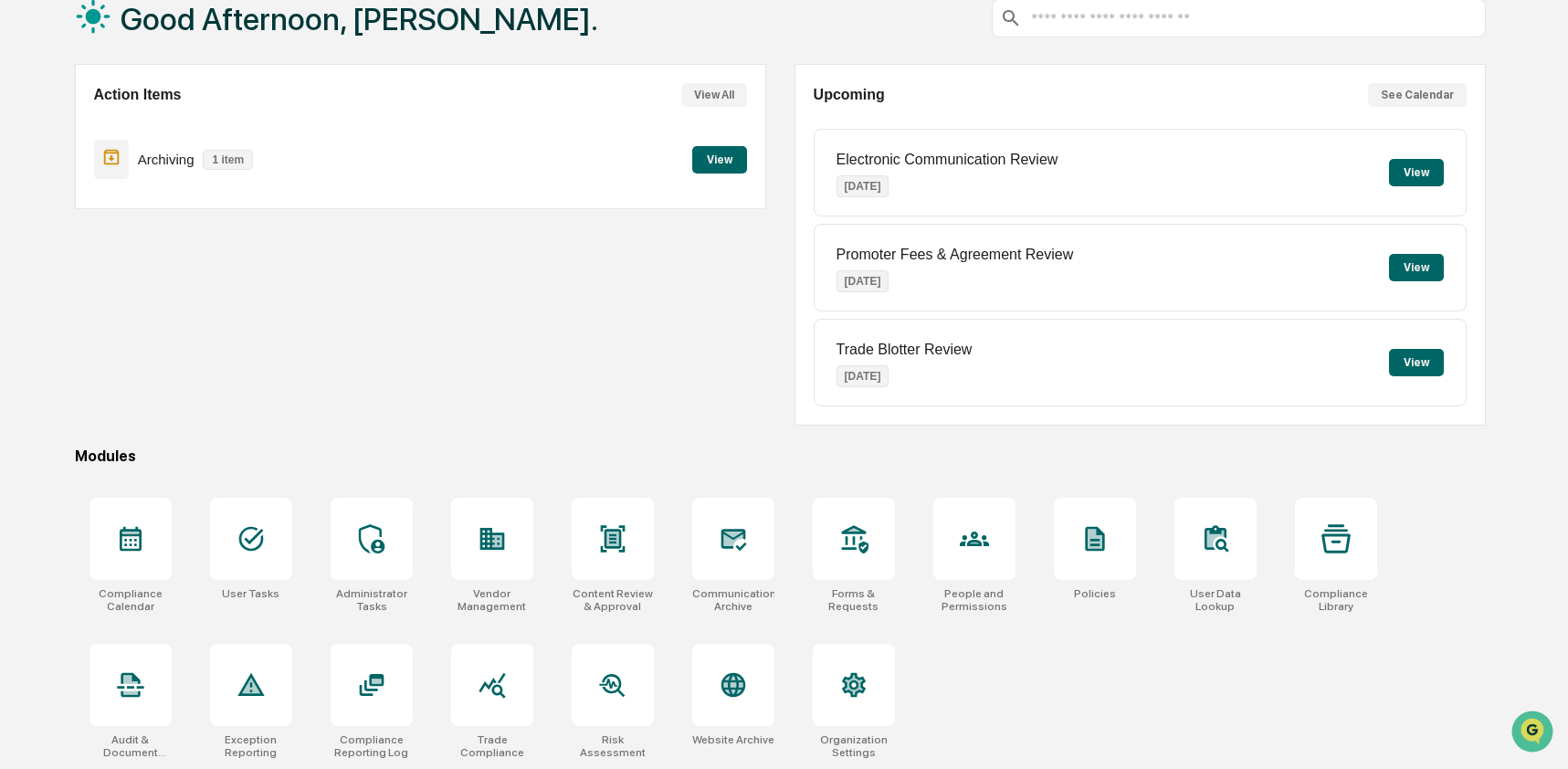
scroll to position [119, 0]
click at [615, 281] on div "Action Items View All Archiving 1 item View" at bounding box center [420, 244] width 692 height 362
click at [470, 704] on div at bounding box center [492, 683] width 82 height 82
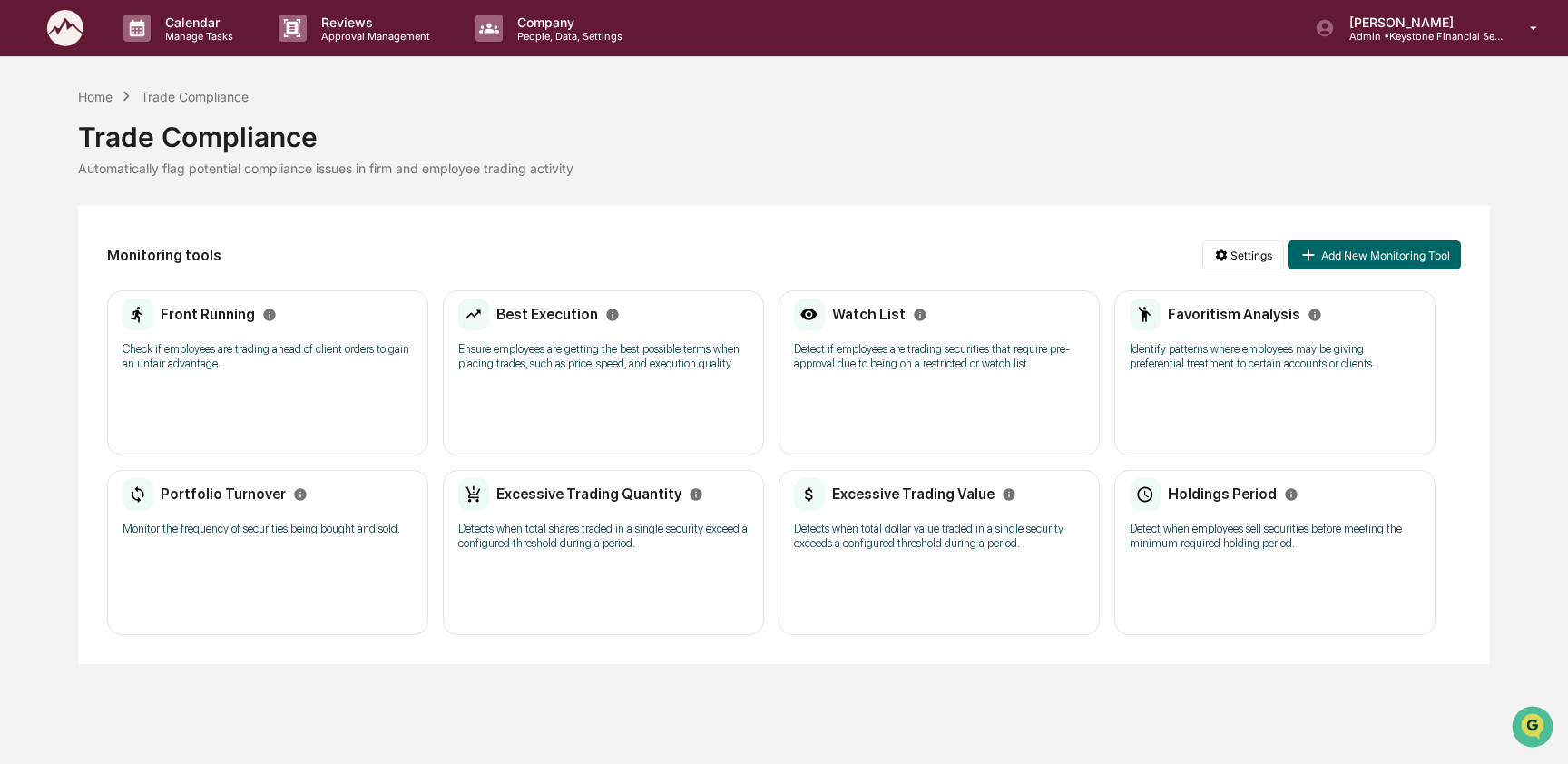
click at [940, 364] on p "Detect if employees are trading securities that require pre-approval due to bei…" at bounding box center [939, 356] width 290 height 29
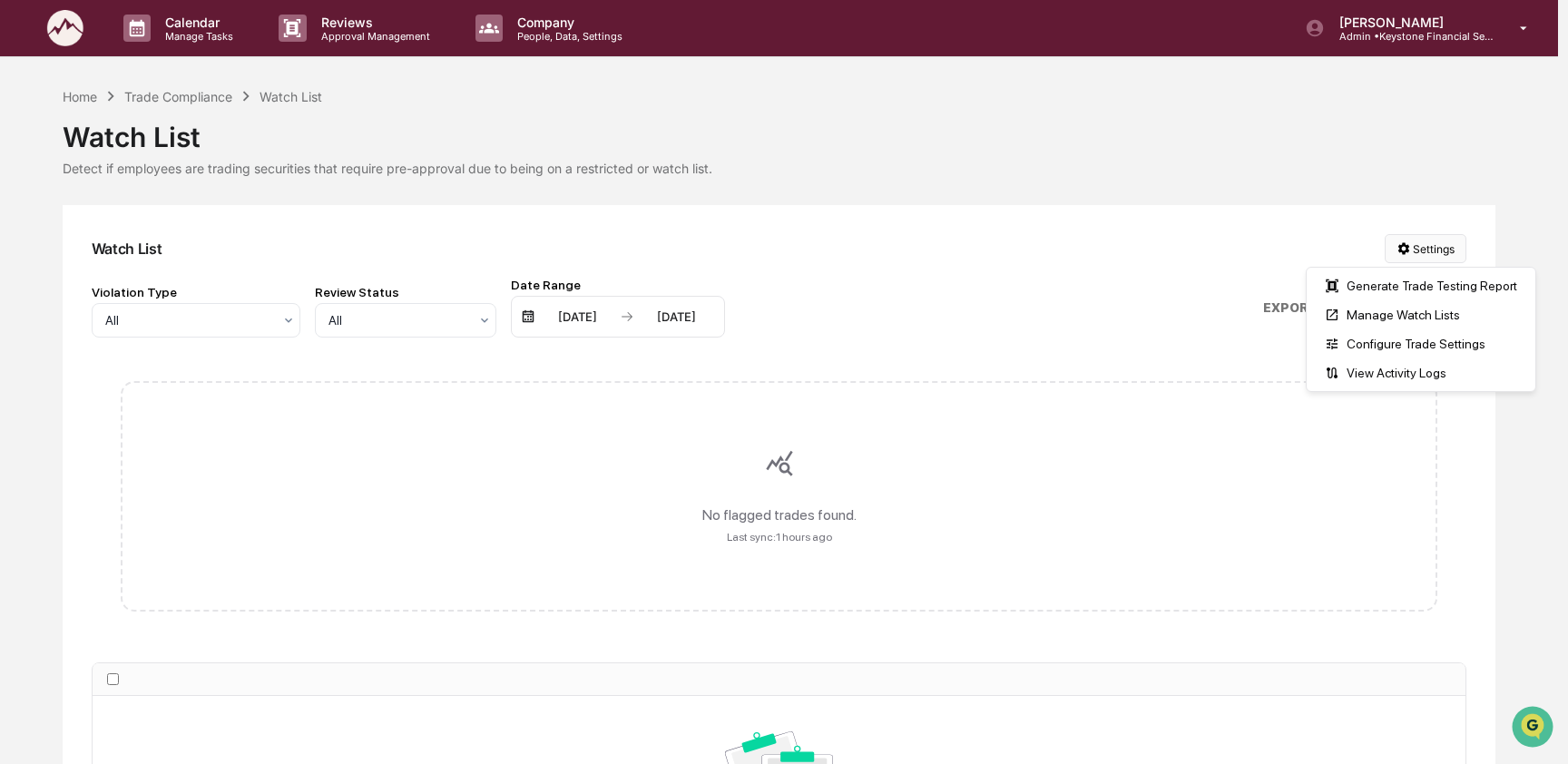
click at [1437, 254] on html "Calendar Manage Tasks Reviews Approval Management Company People, Data, Setting…" at bounding box center [784, 382] width 1568 height 764
click at [1431, 309] on div "Manage Watch Lists" at bounding box center [1420, 315] width 221 height 29
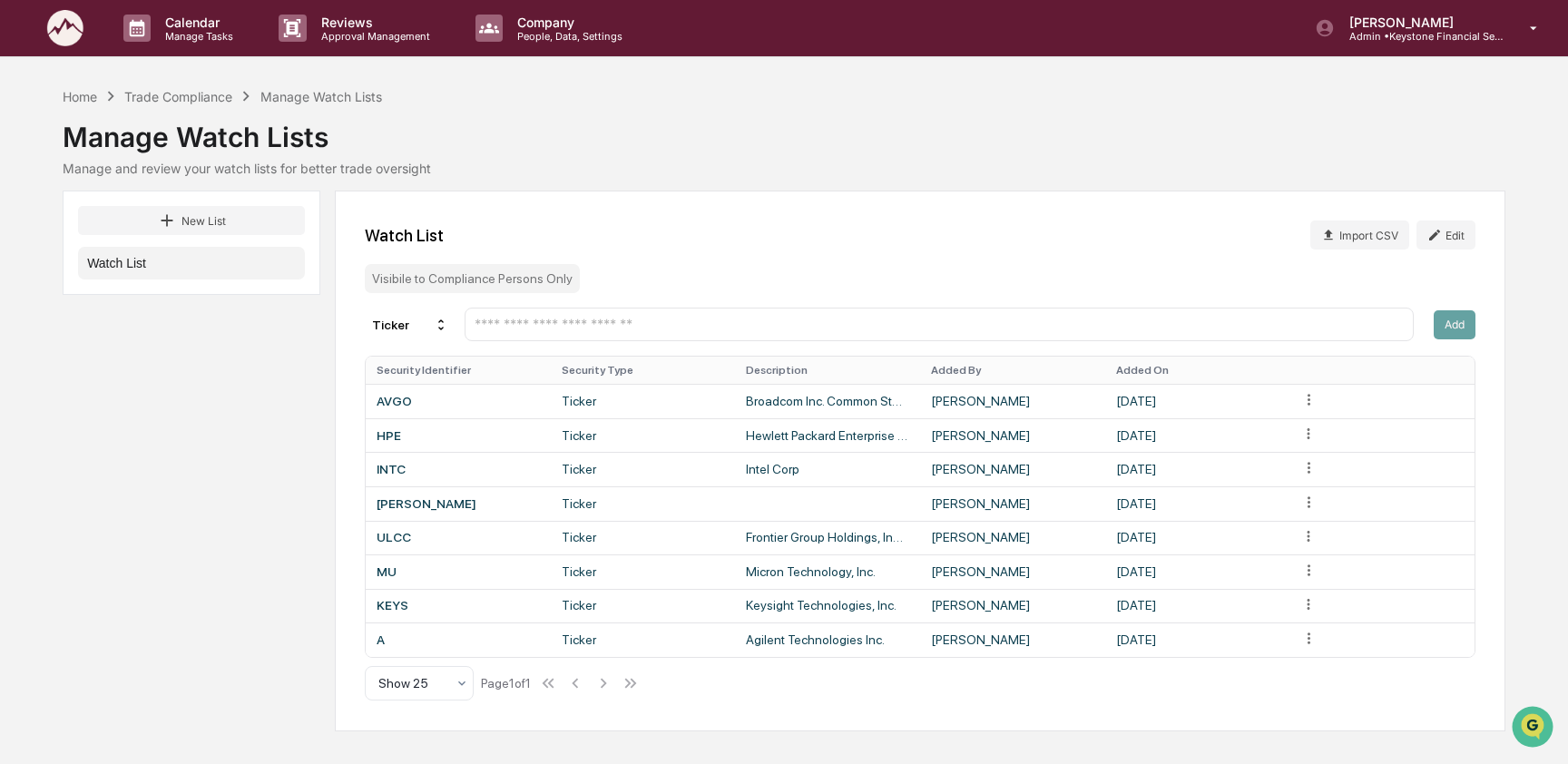
click at [544, 322] on input "text" at bounding box center [939, 324] width 932 height 17
click at [1310, 399] on html "Calendar Manage Tasks Reviews Approval Management Company People, Data, Setting…" at bounding box center [784, 382] width 1568 height 764
click at [1196, 218] on html "Calendar Manage Tasks Reviews Approval Management Company People, Data, Setting…" at bounding box center [784, 382] width 1568 height 764
click at [81, 100] on div "Home" at bounding box center [80, 96] width 35 height 15
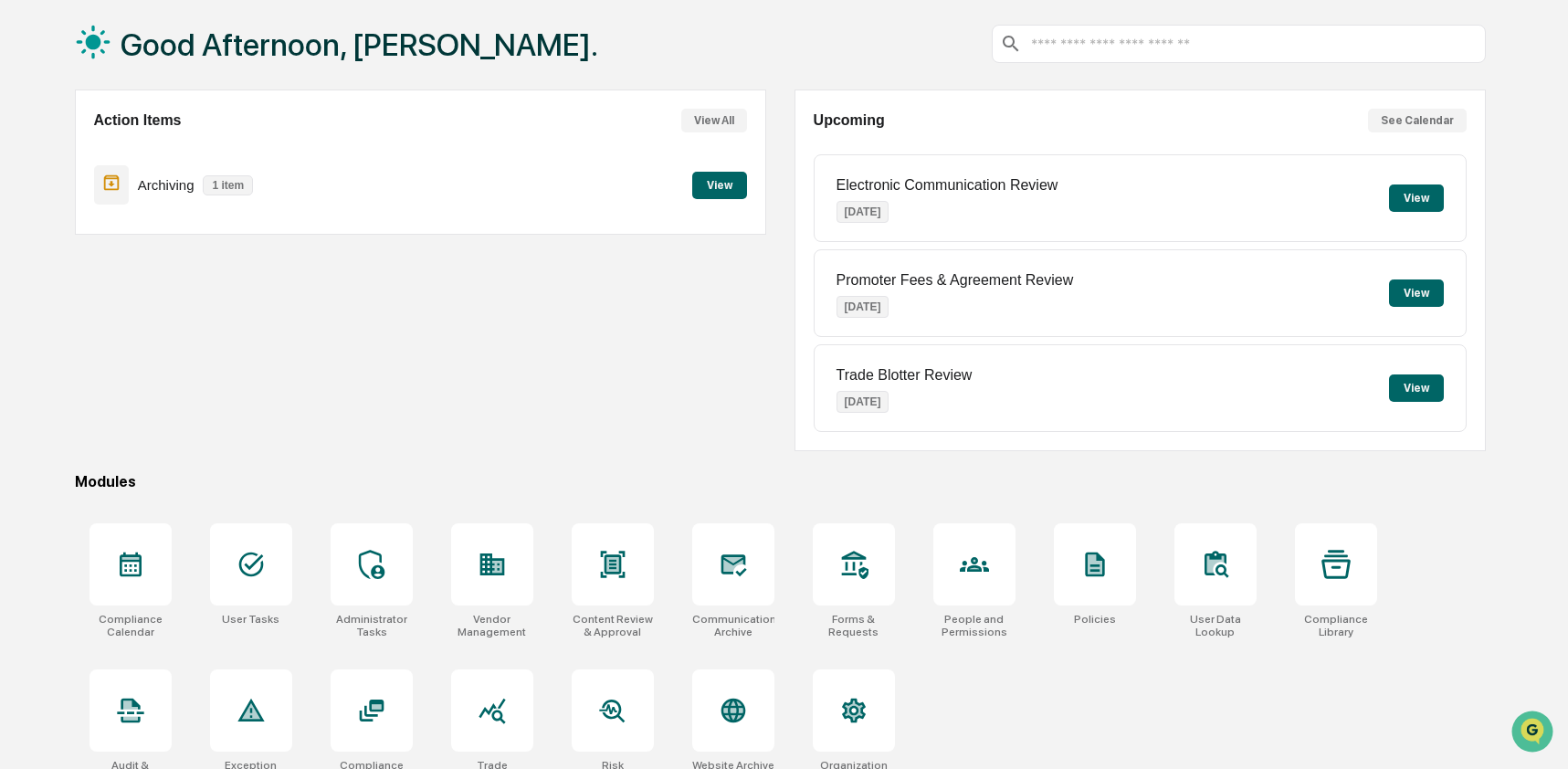
scroll to position [119, 0]
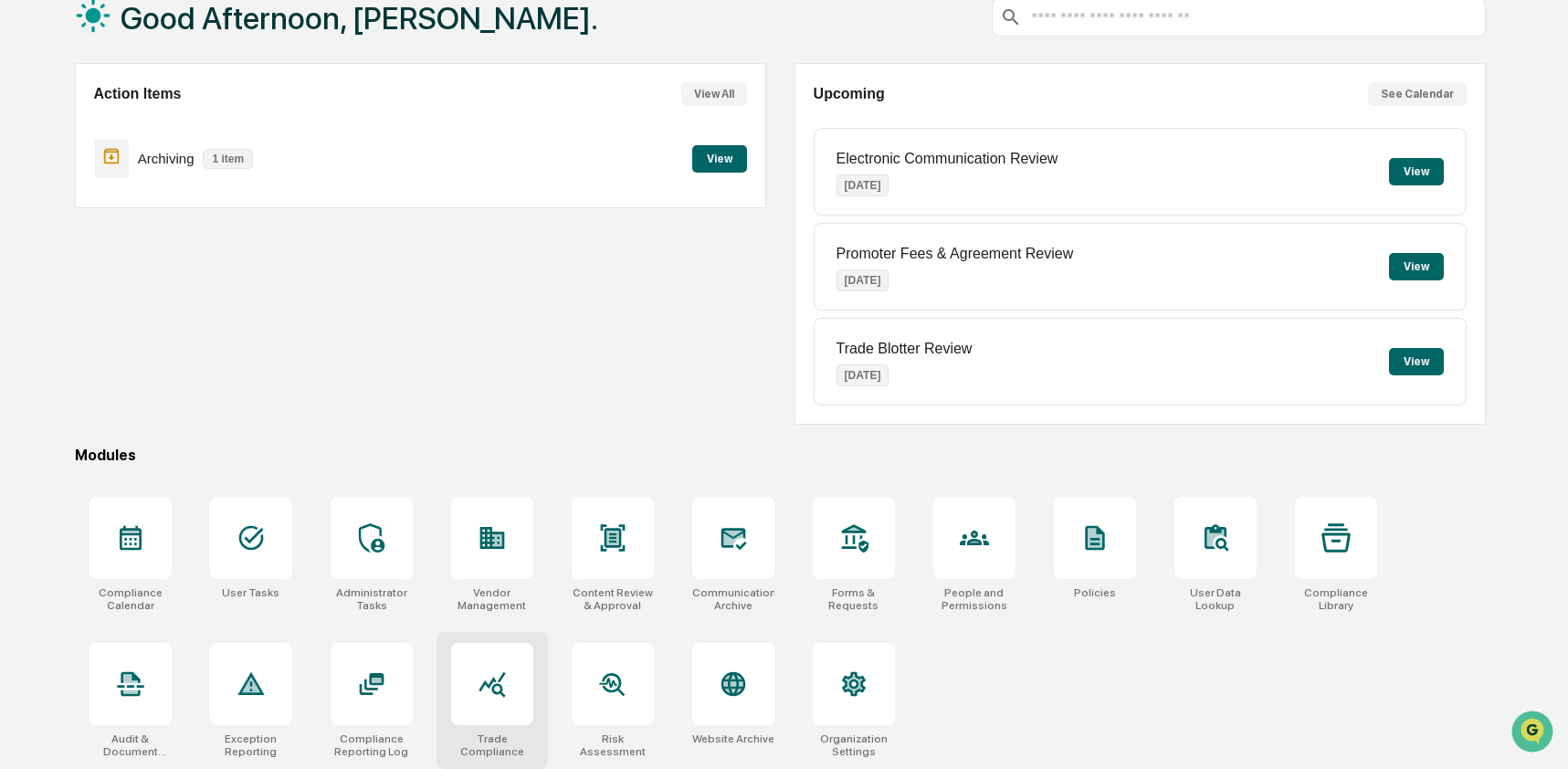
click at [521, 697] on div at bounding box center [492, 683] width 82 height 82
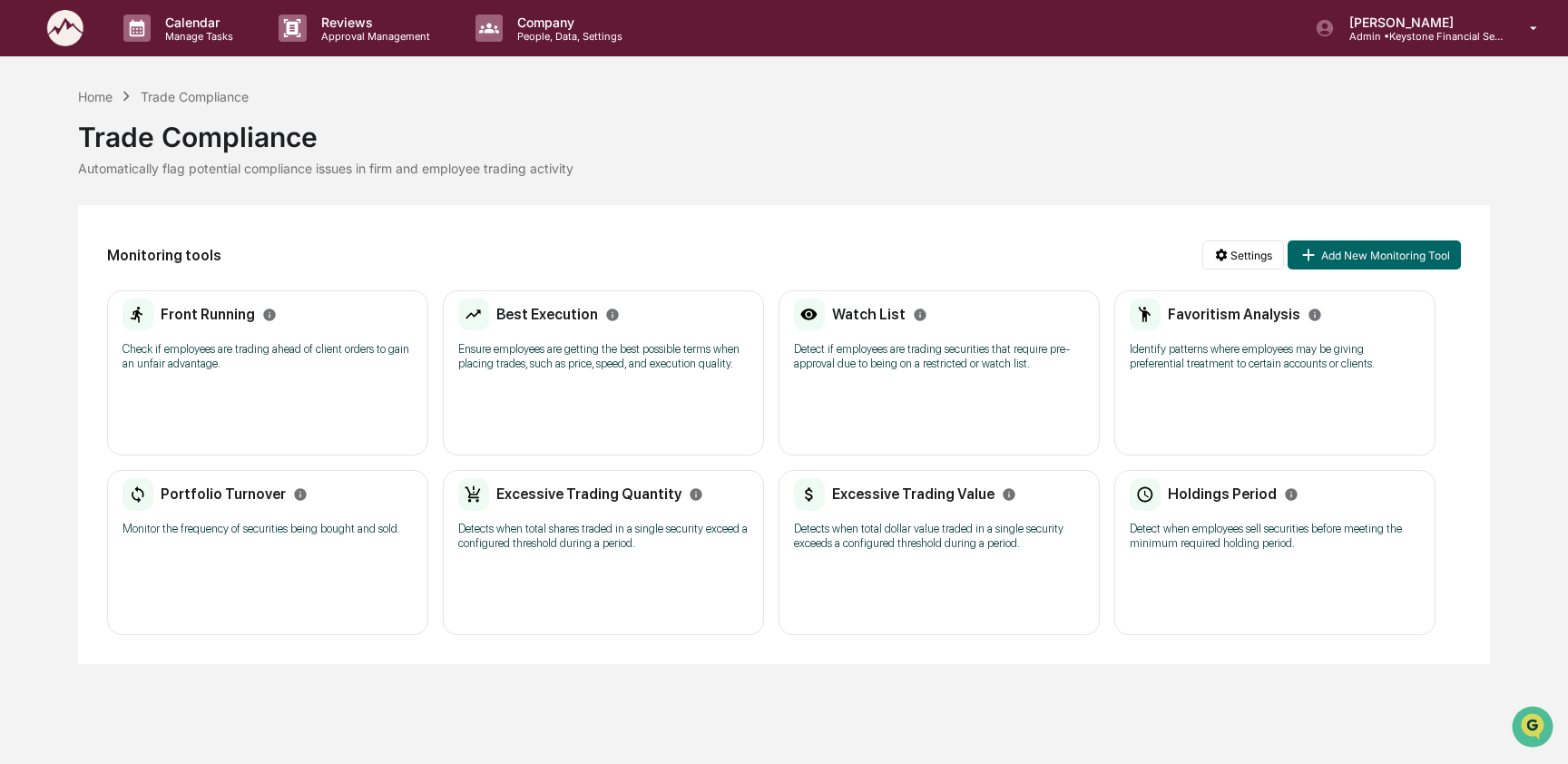
click at [942, 322] on div "Watch List" at bounding box center [939, 315] width 290 height 33
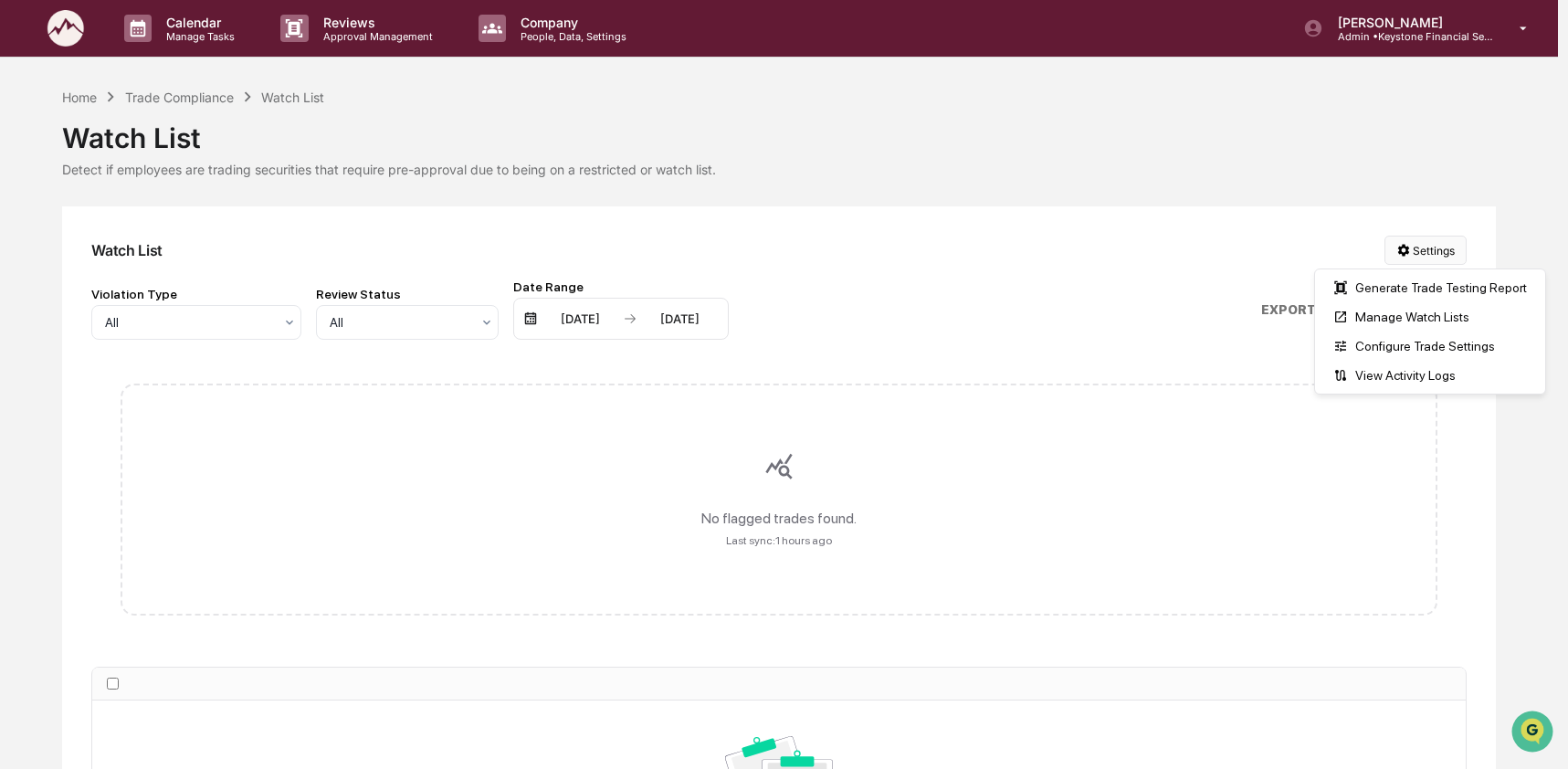
click at [1439, 253] on html "Calendar Manage Tasks Reviews Approval Management Company People, Data, Setting…" at bounding box center [784, 384] width 1568 height 769
click at [1404, 313] on div "Manage Watch Lists" at bounding box center [1429, 317] width 222 height 29
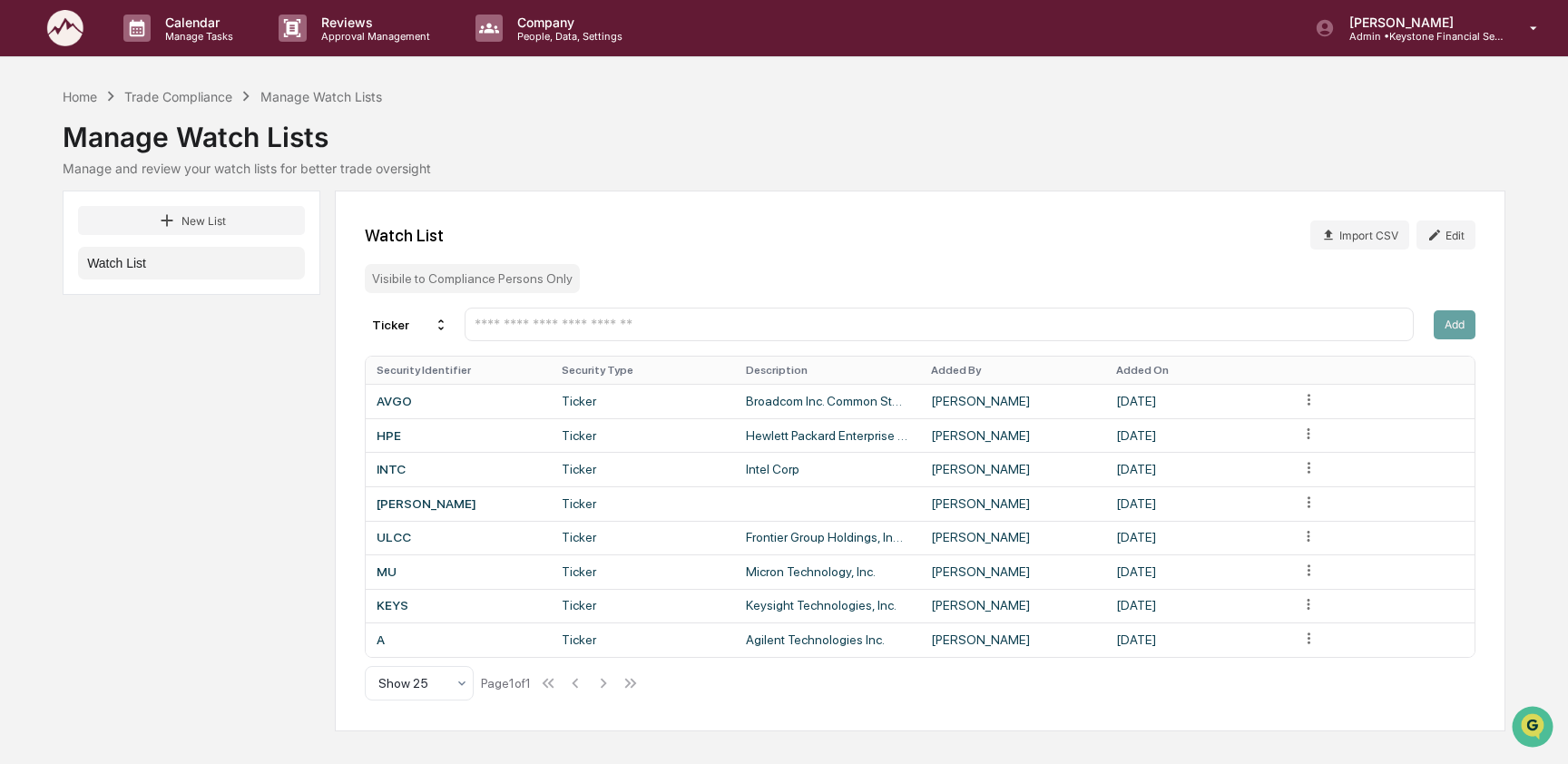
click at [867, 323] on input "text" at bounding box center [939, 324] width 932 height 17
click at [92, 96] on div "Home" at bounding box center [80, 96] width 35 height 15
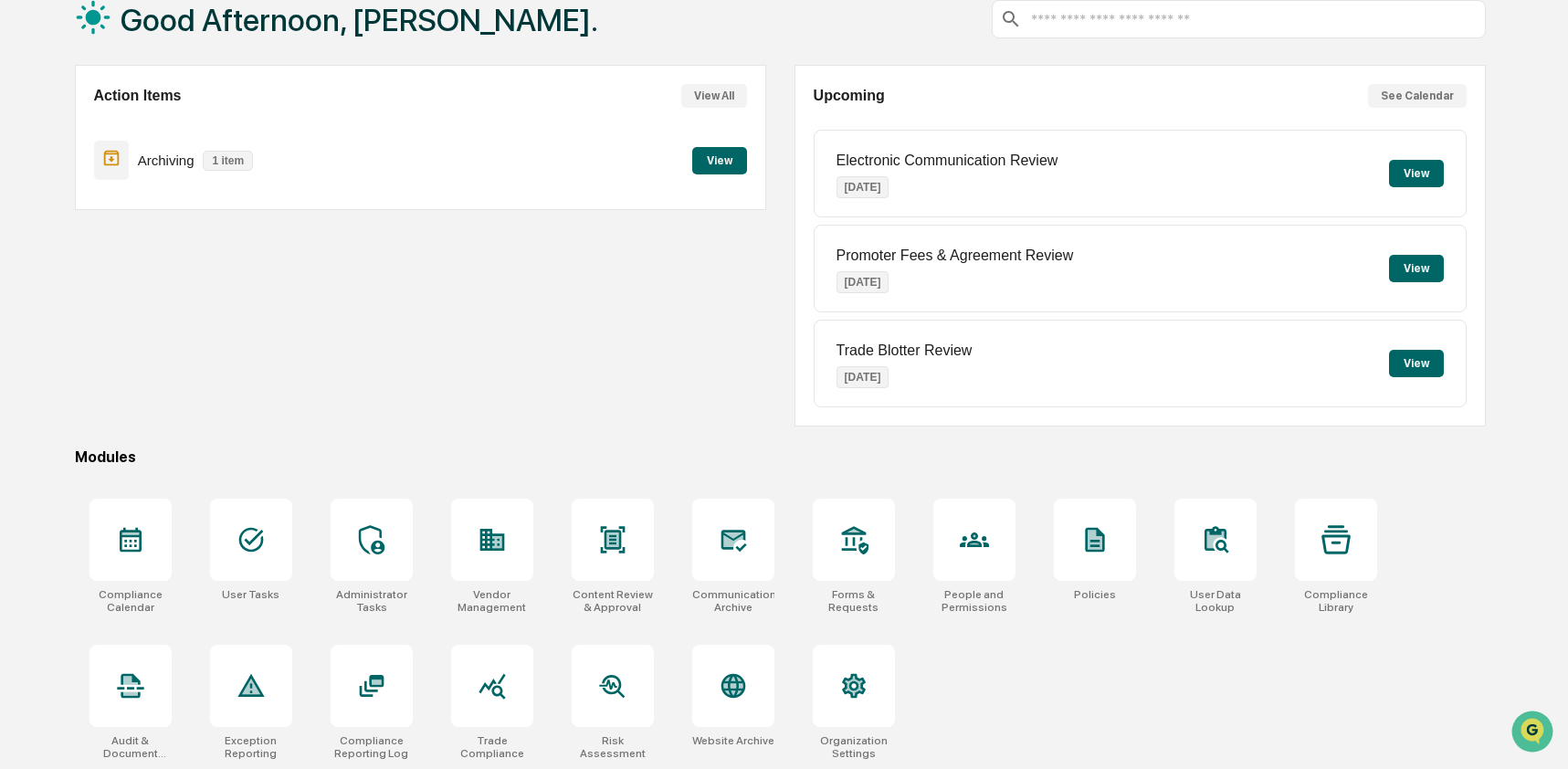
scroll to position [119, 0]
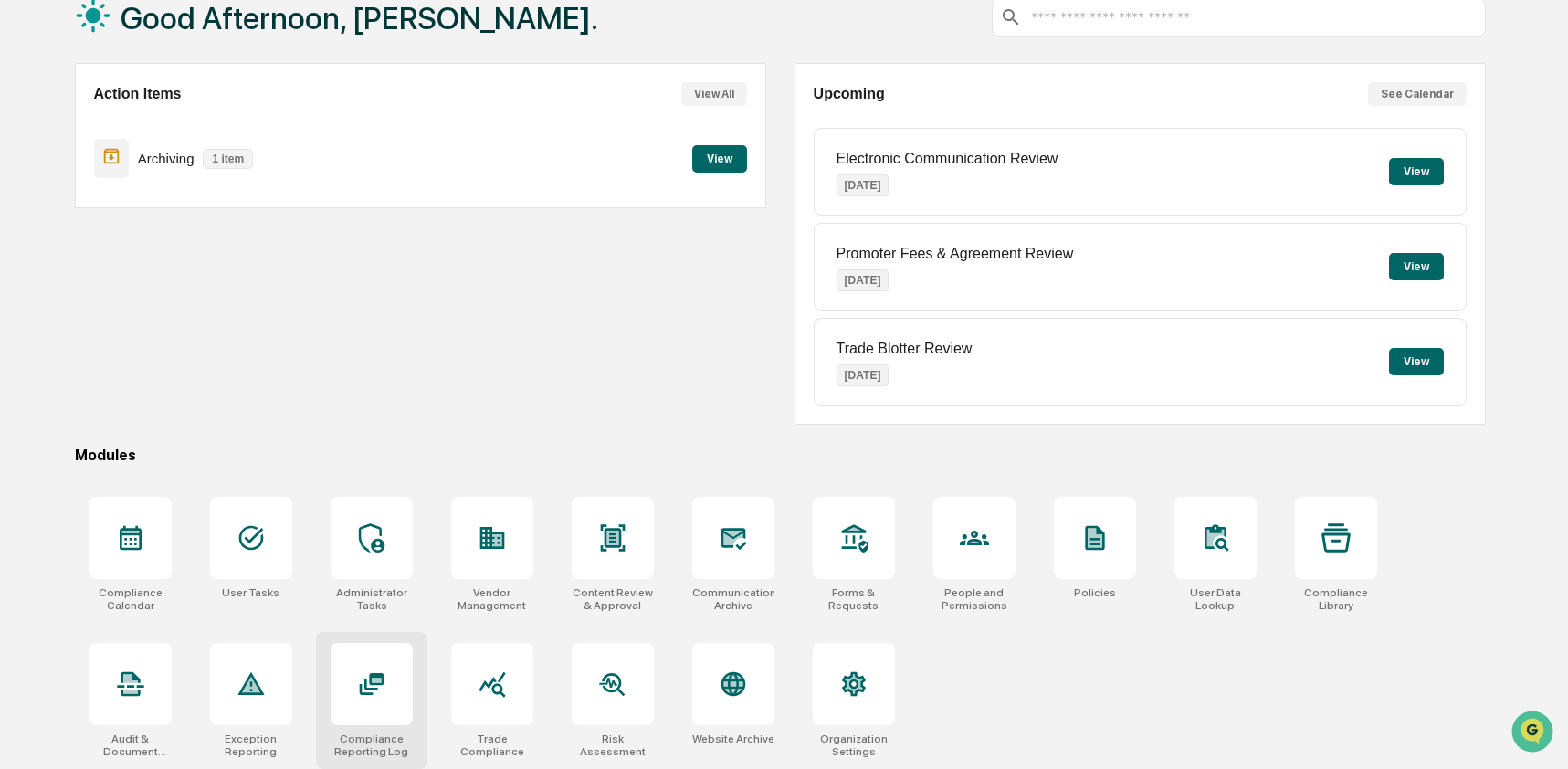
click at [378, 664] on div at bounding box center [371, 683] width 82 height 82
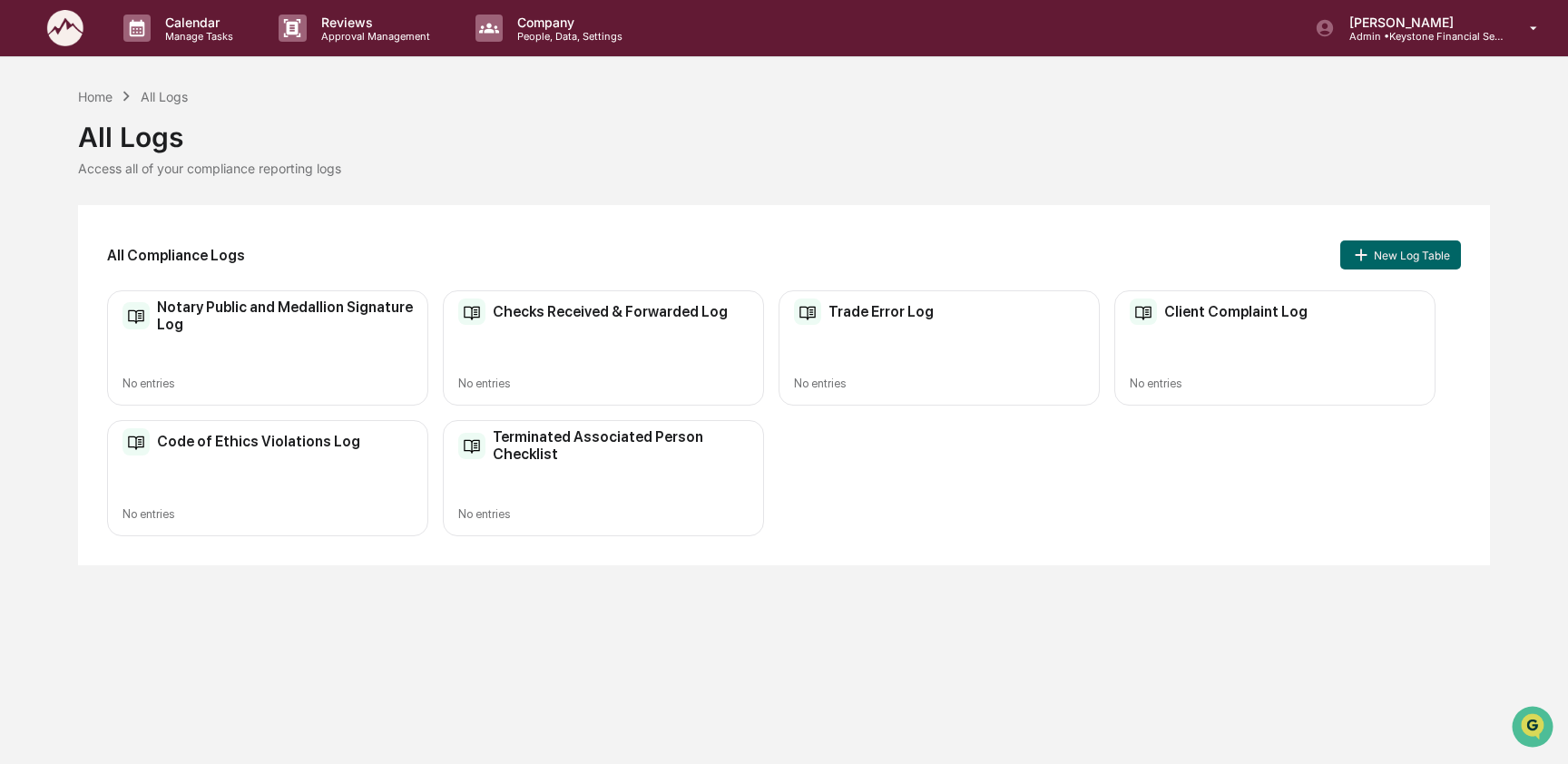
click at [580, 348] on div "Checks Received & Forwarded Log No entries" at bounding box center [603, 347] width 321 height 115
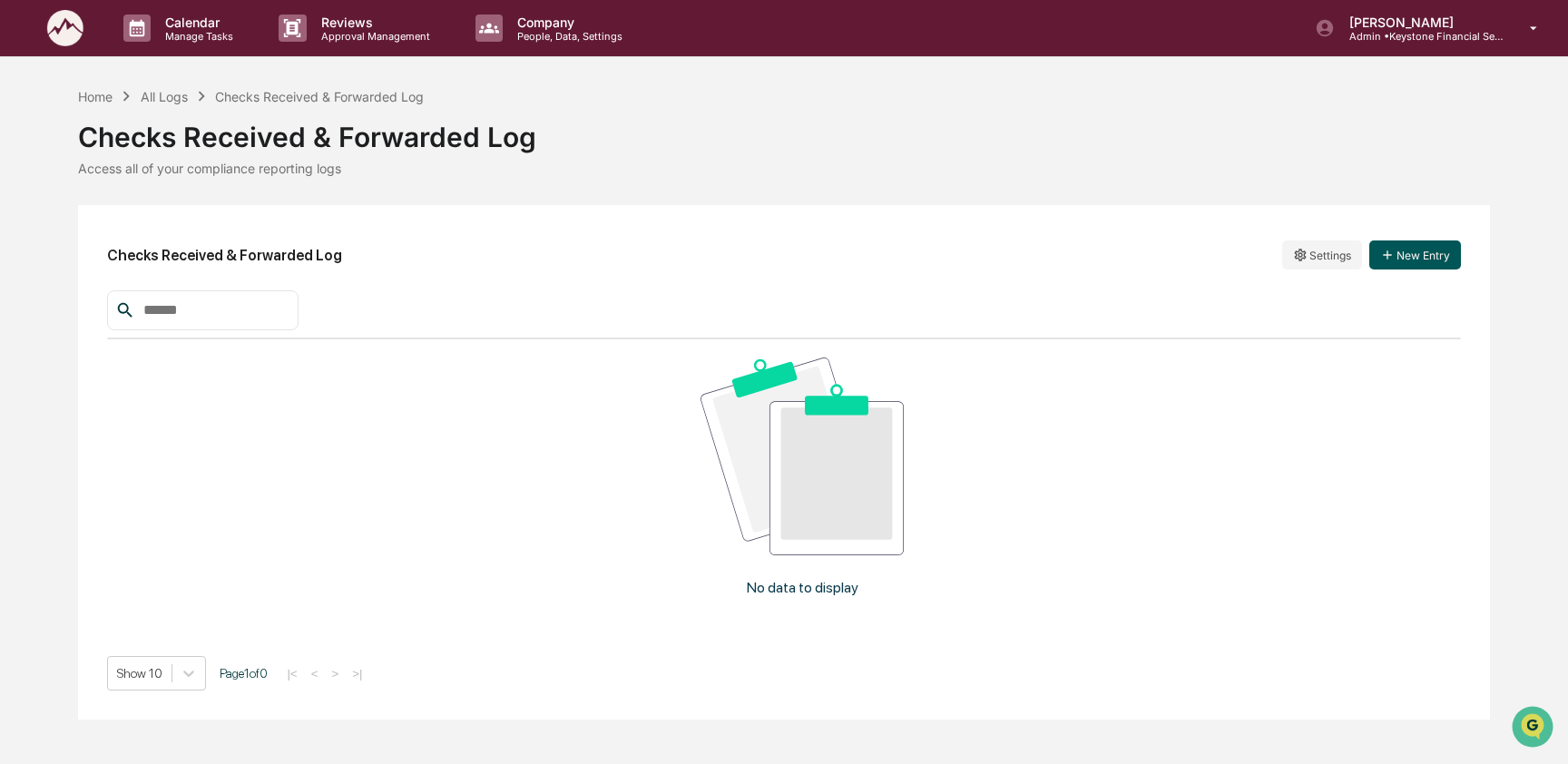
click at [1394, 256] on icon "button" at bounding box center [1387, 256] width 15 height 15
click at [95, 103] on div "Home" at bounding box center [95, 96] width 35 height 15
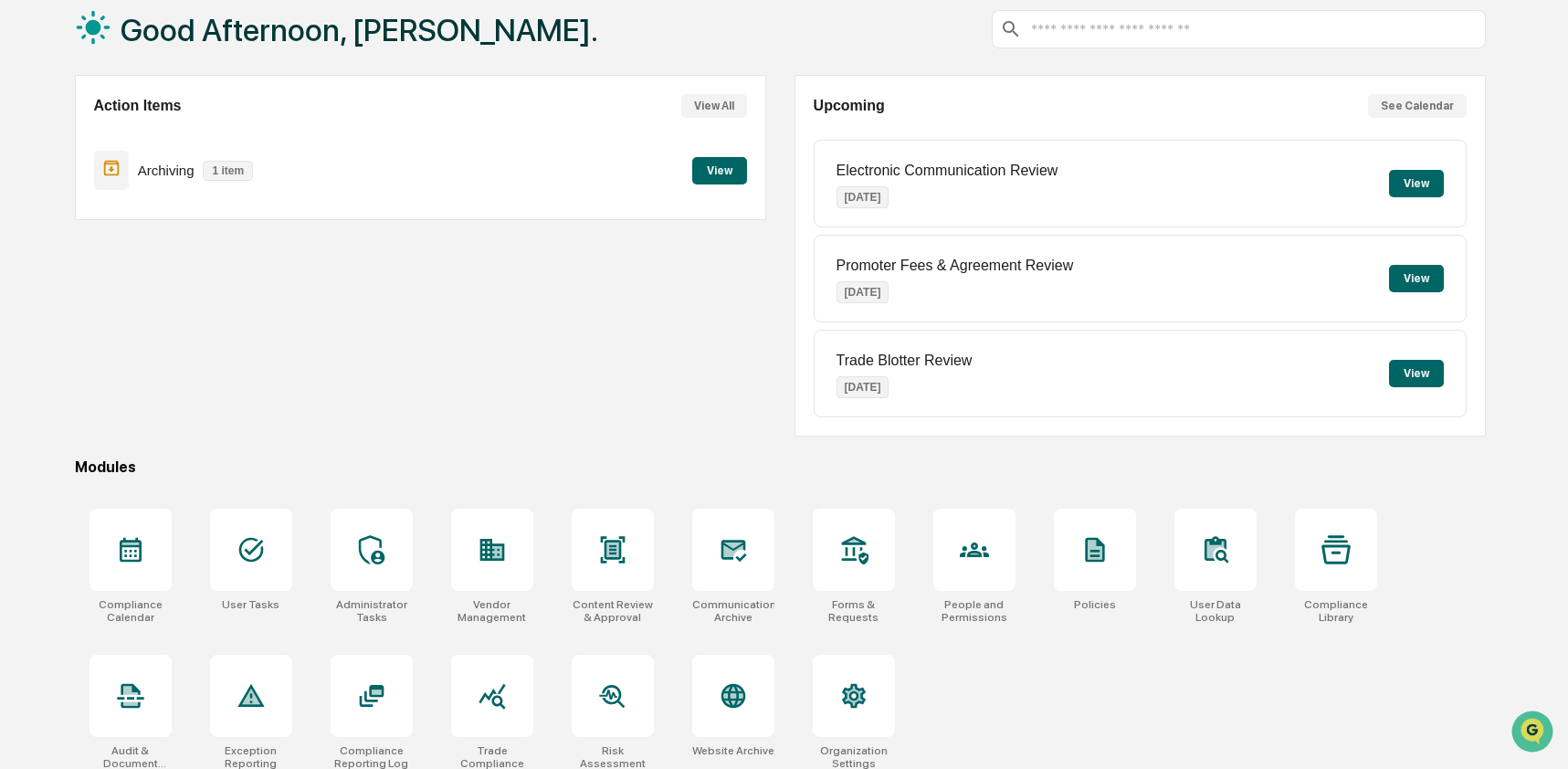
scroll to position [119, 0]
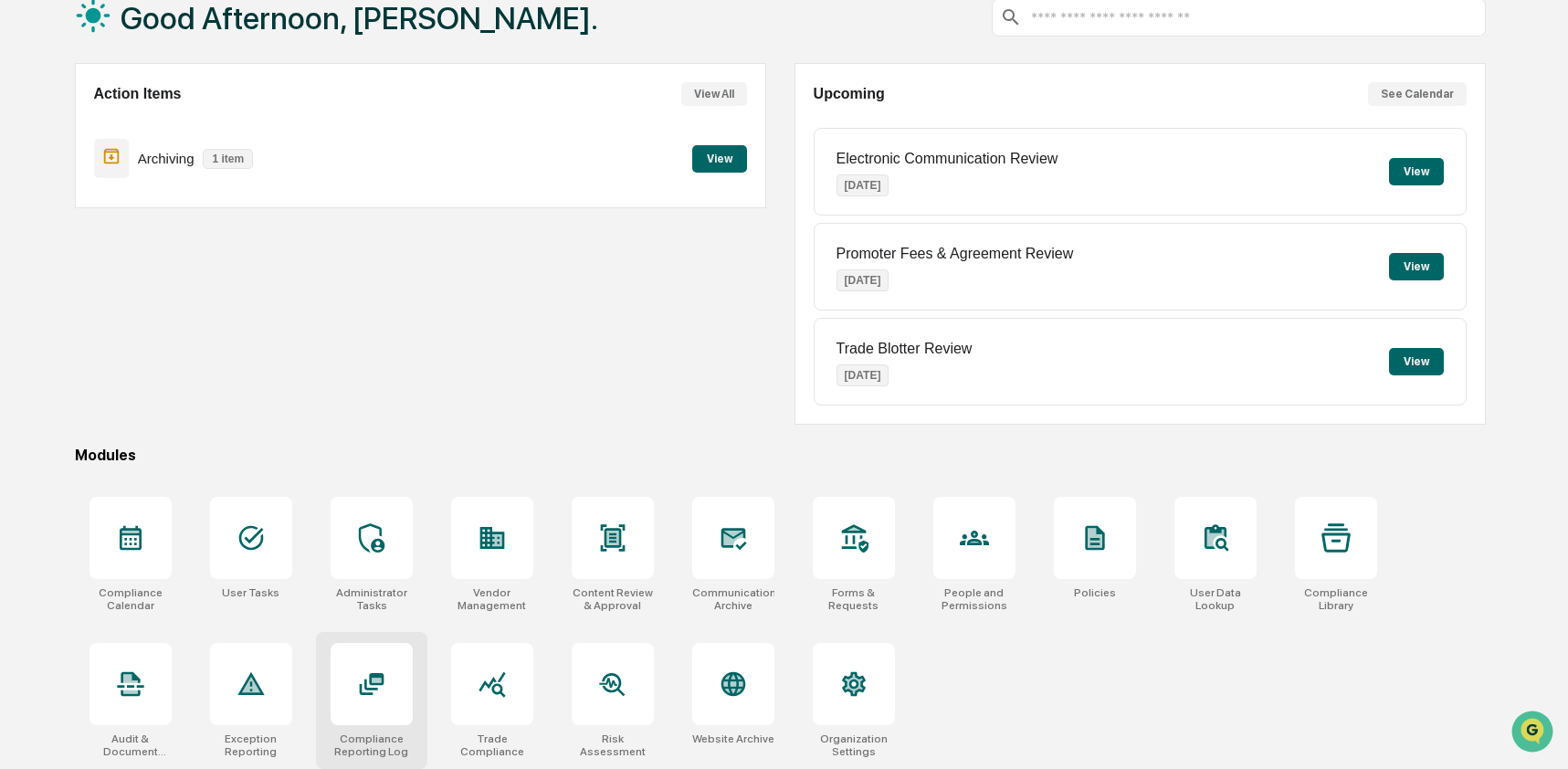
click at [366, 679] on icon at bounding box center [371, 685] width 14 height 11
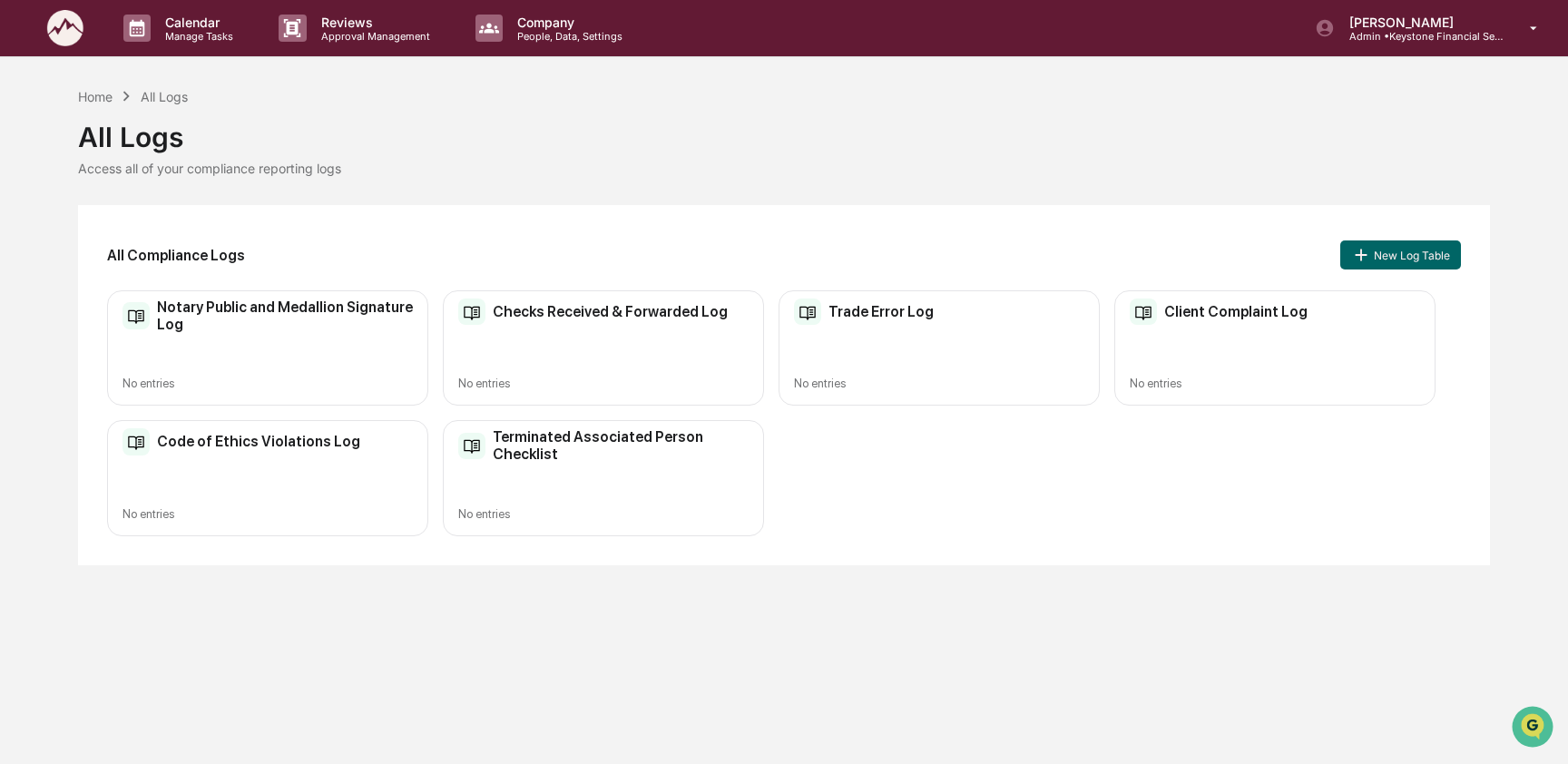
click at [576, 117] on div "All Logs" at bounding box center [783, 129] width 1411 height 47
click at [95, 99] on div "Home" at bounding box center [95, 96] width 35 height 15
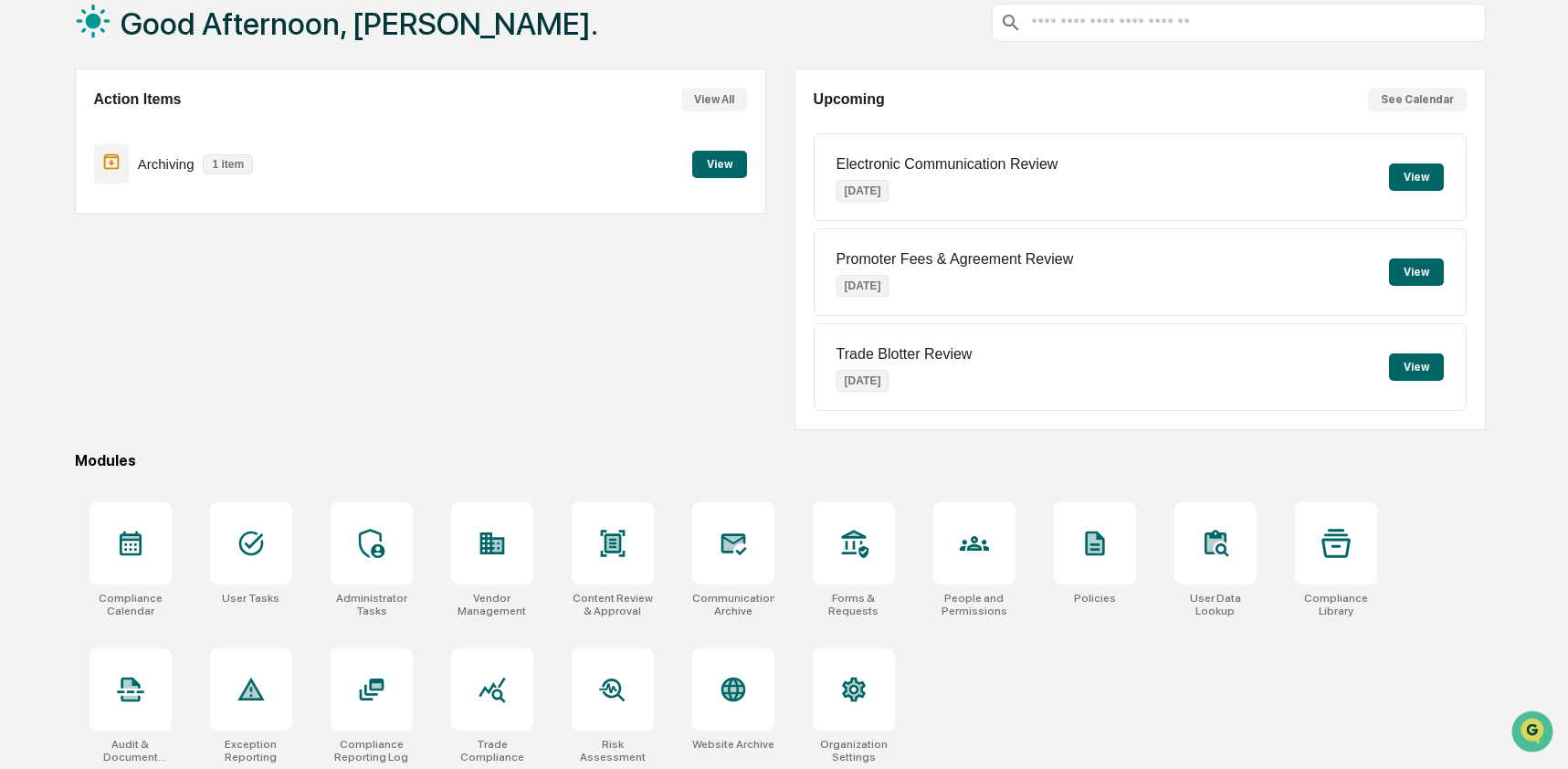
scroll to position [119, 0]
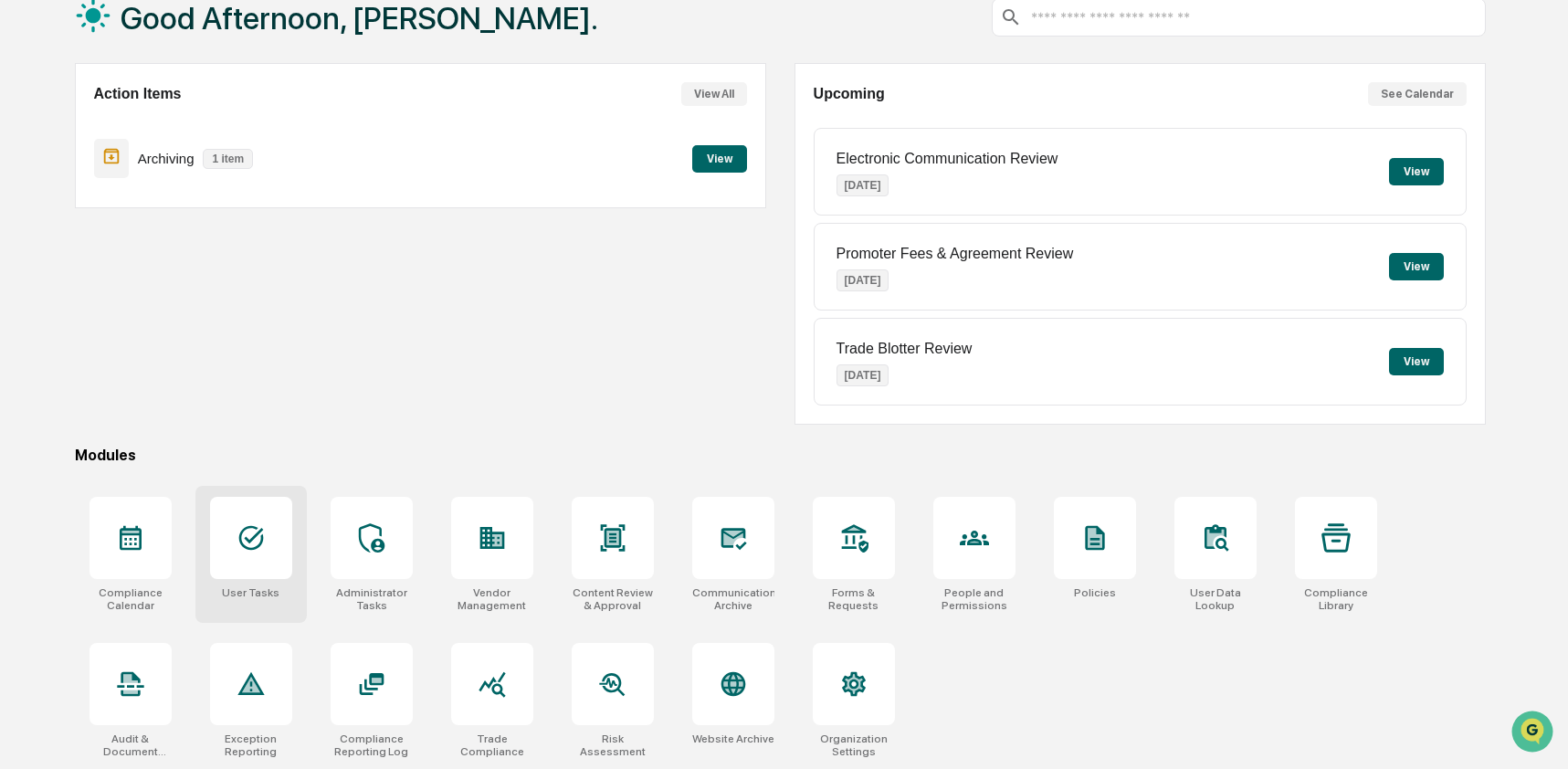
click at [246, 541] on icon at bounding box center [251, 537] width 29 height 29
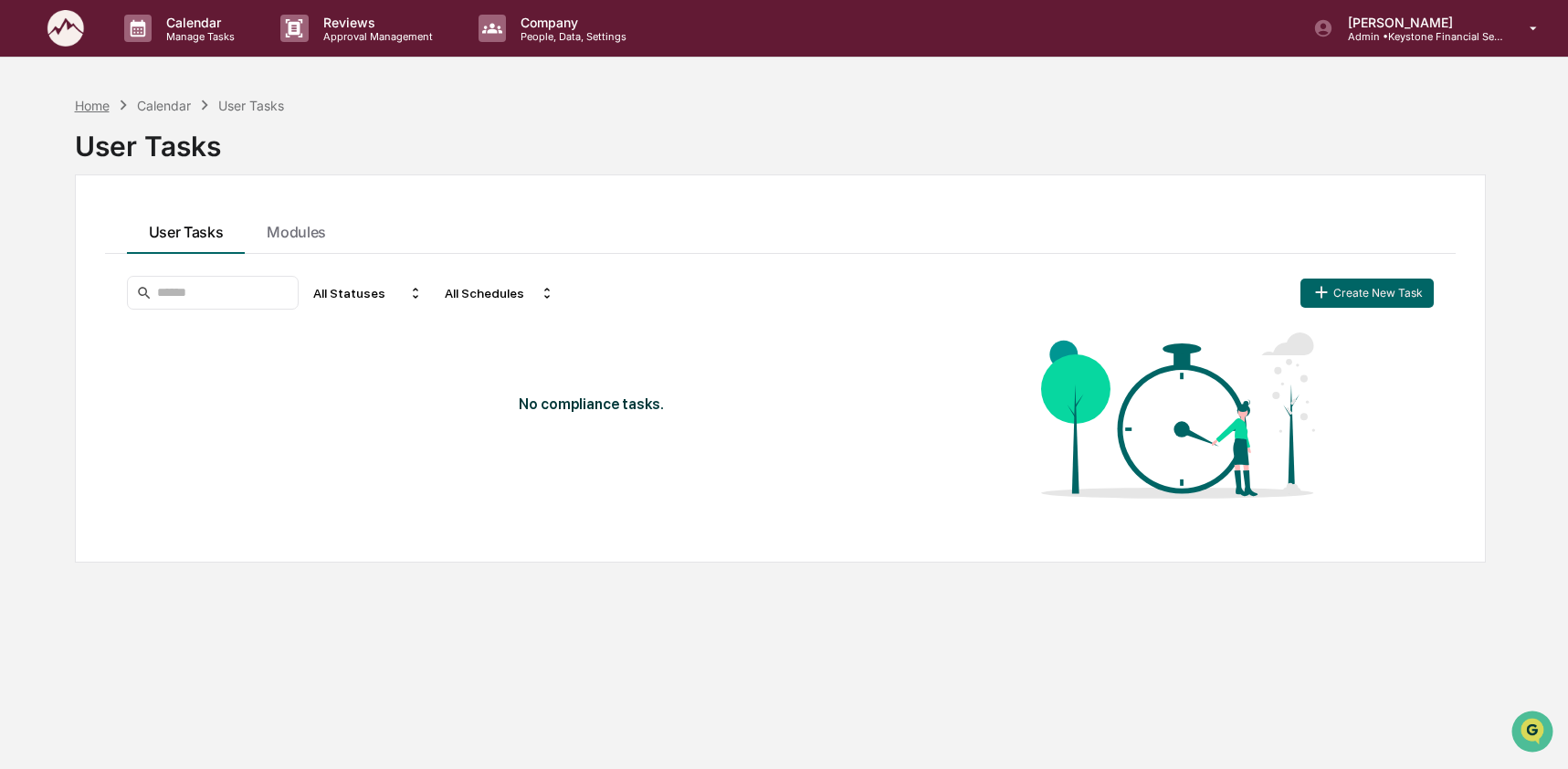
click at [96, 102] on div "Home" at bounding box center [91, 106] width 35 height 15
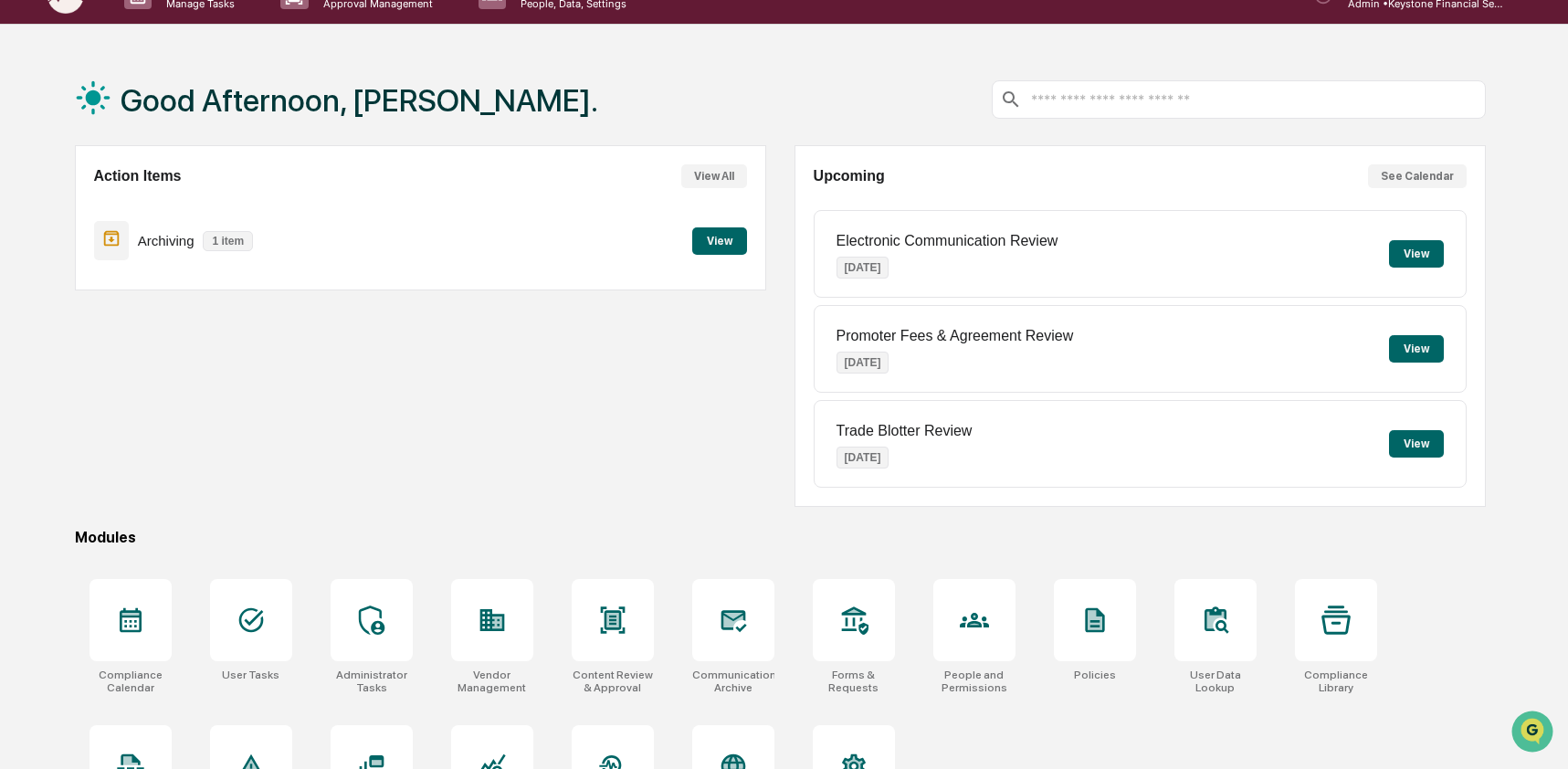
scroll to position [119, 0]
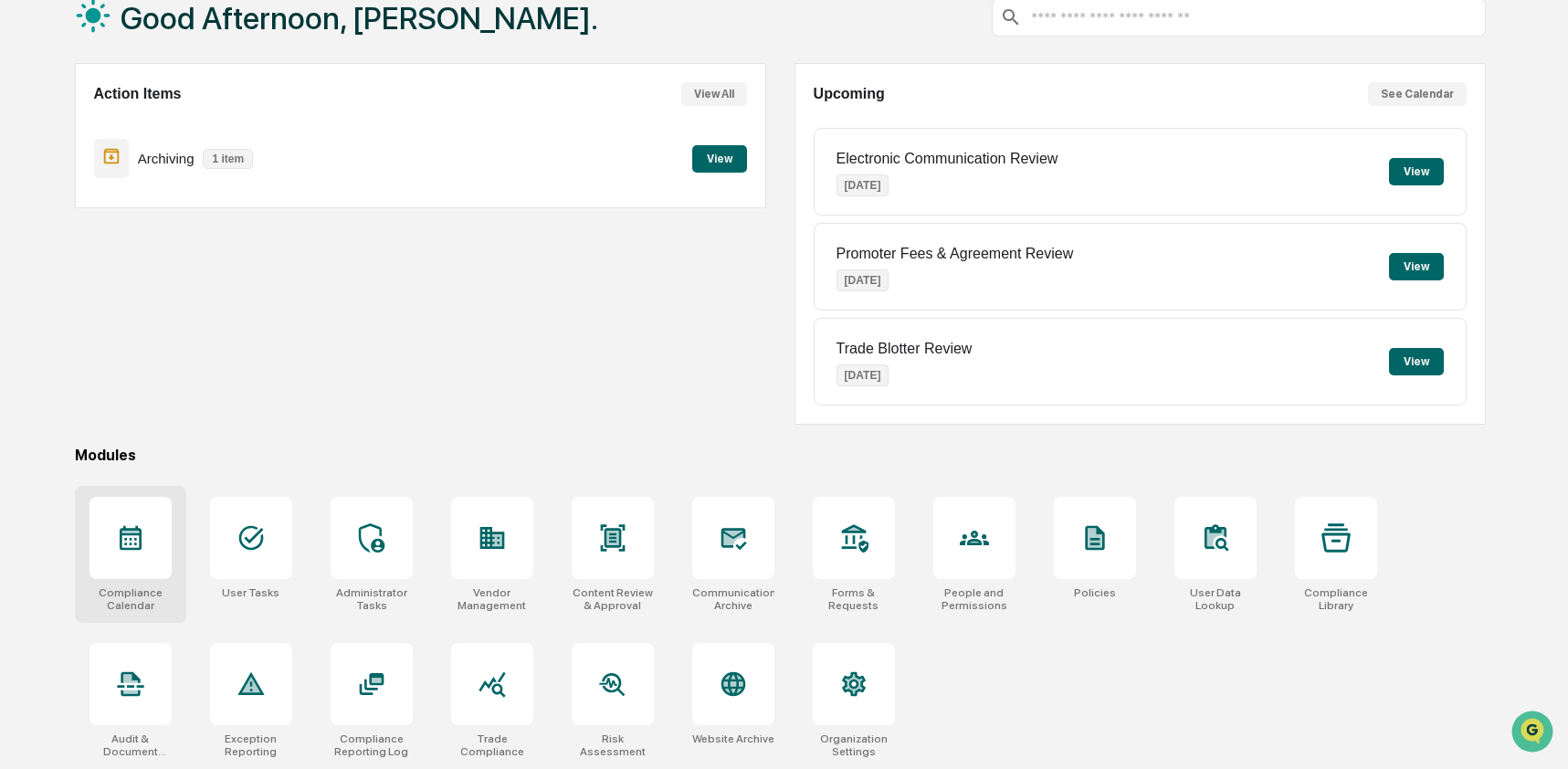
click at [139, 554] on div at bounding box center [130, 537] width 82 height 82
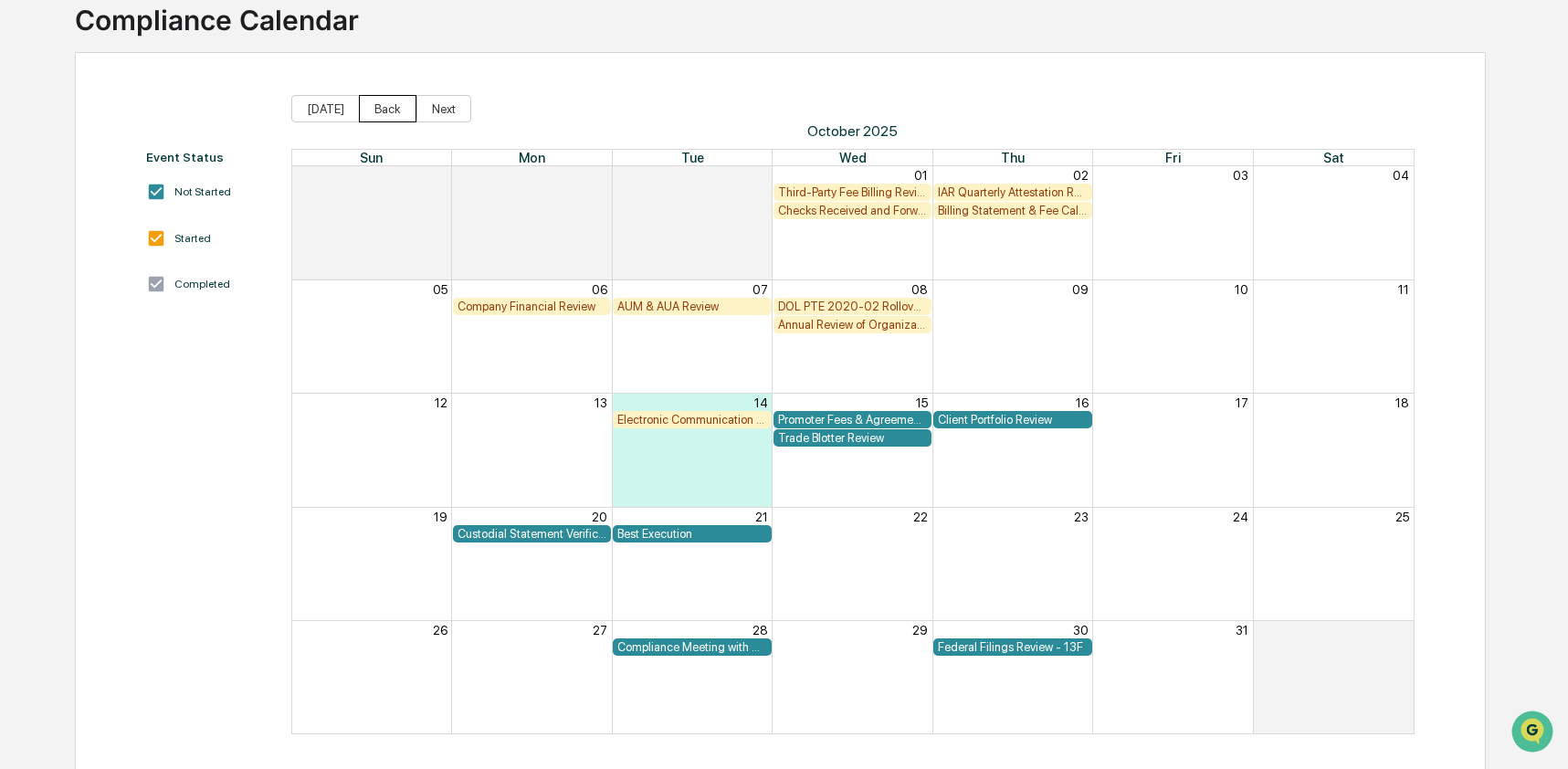
scroll to position [135, 0]
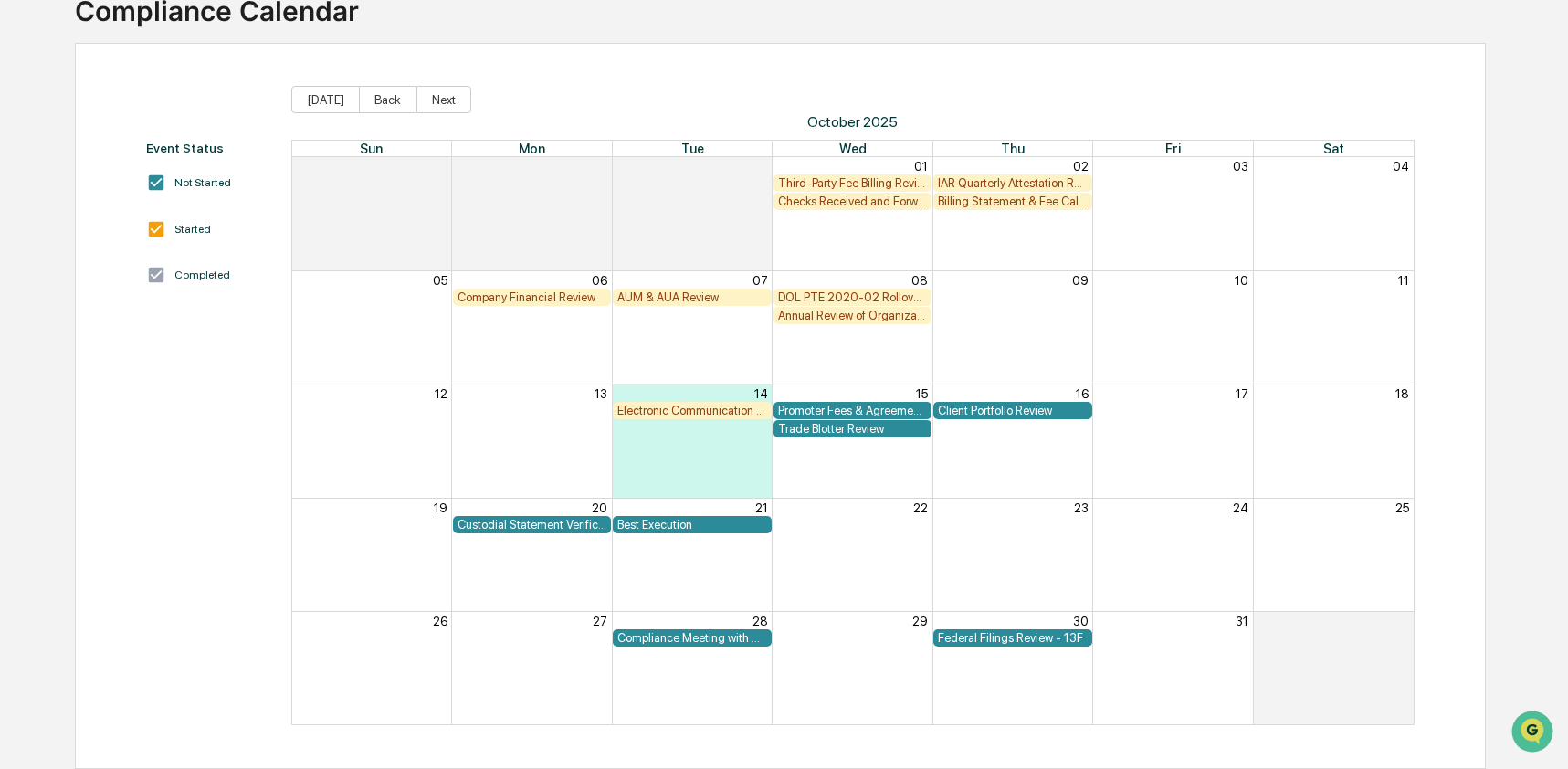
click at [652, 296] on div "AUM & AUA Review" at bounding box center [692, 297] width 149 height 14
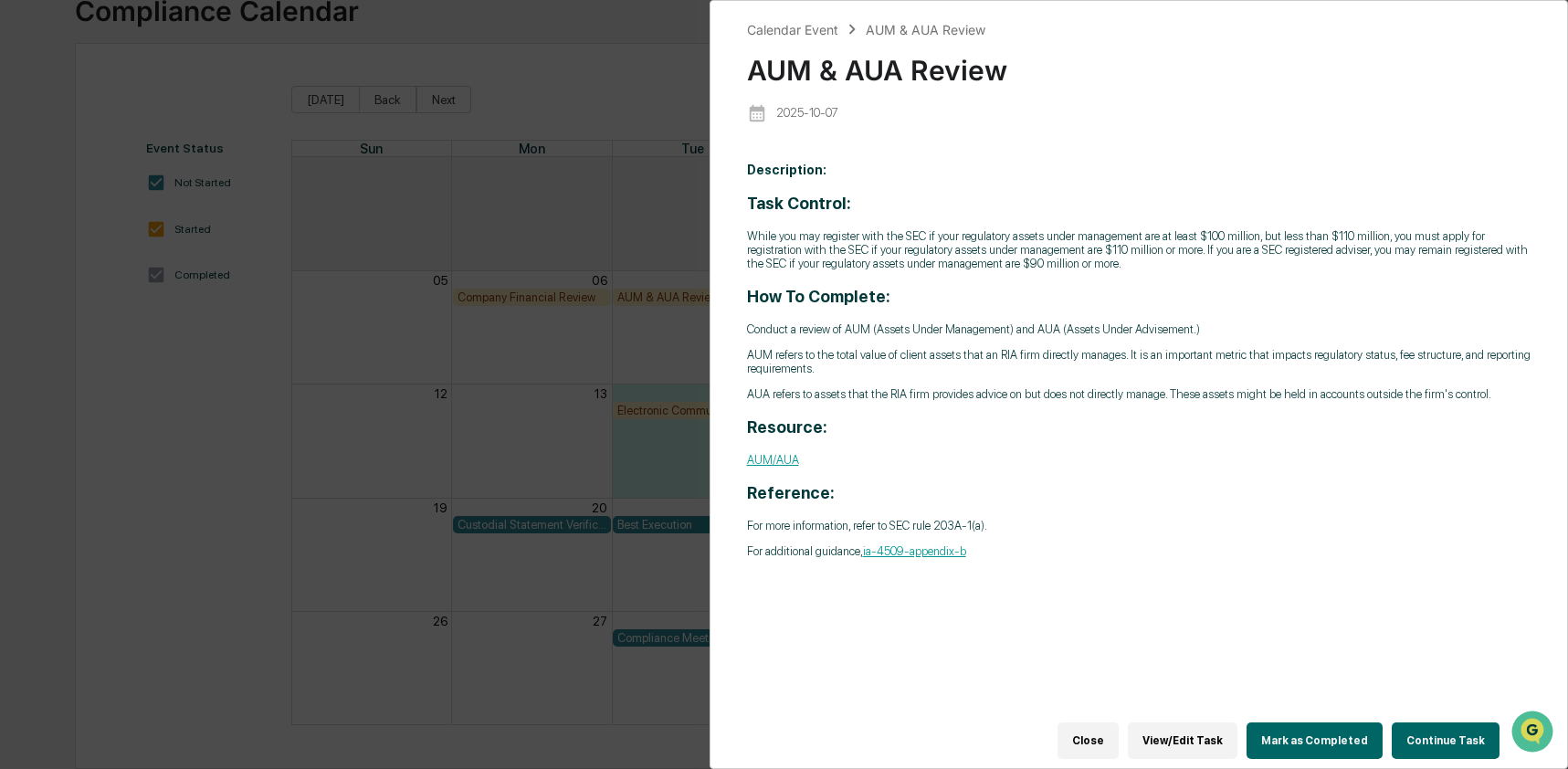
click at [1440, 727] on button "Continue Task" at bounding box center [1446, 741] width 107 height 37
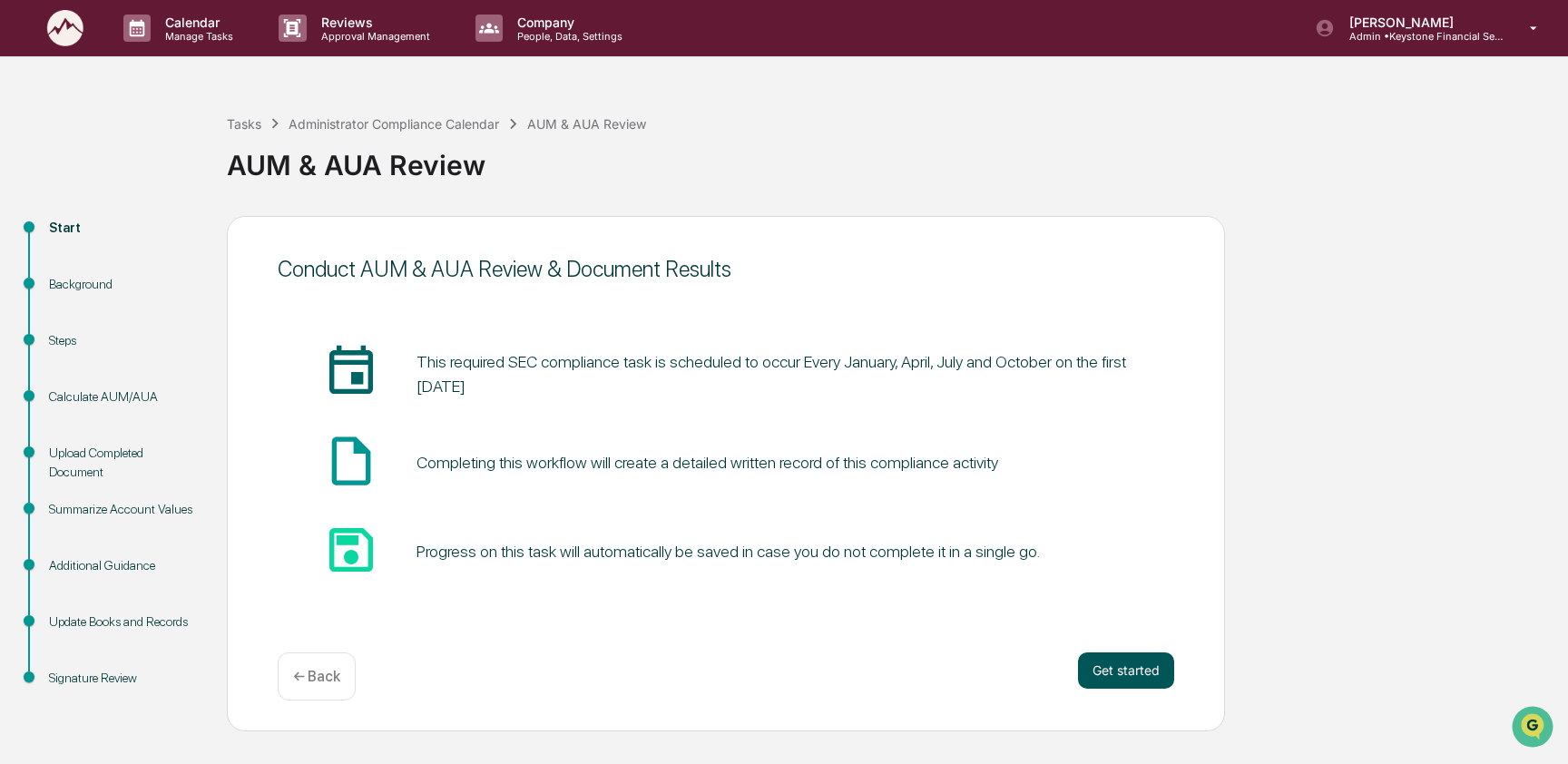
click at [1158, 663] on button "Get started" at bounding box center [1125, 670] width 96 height 37
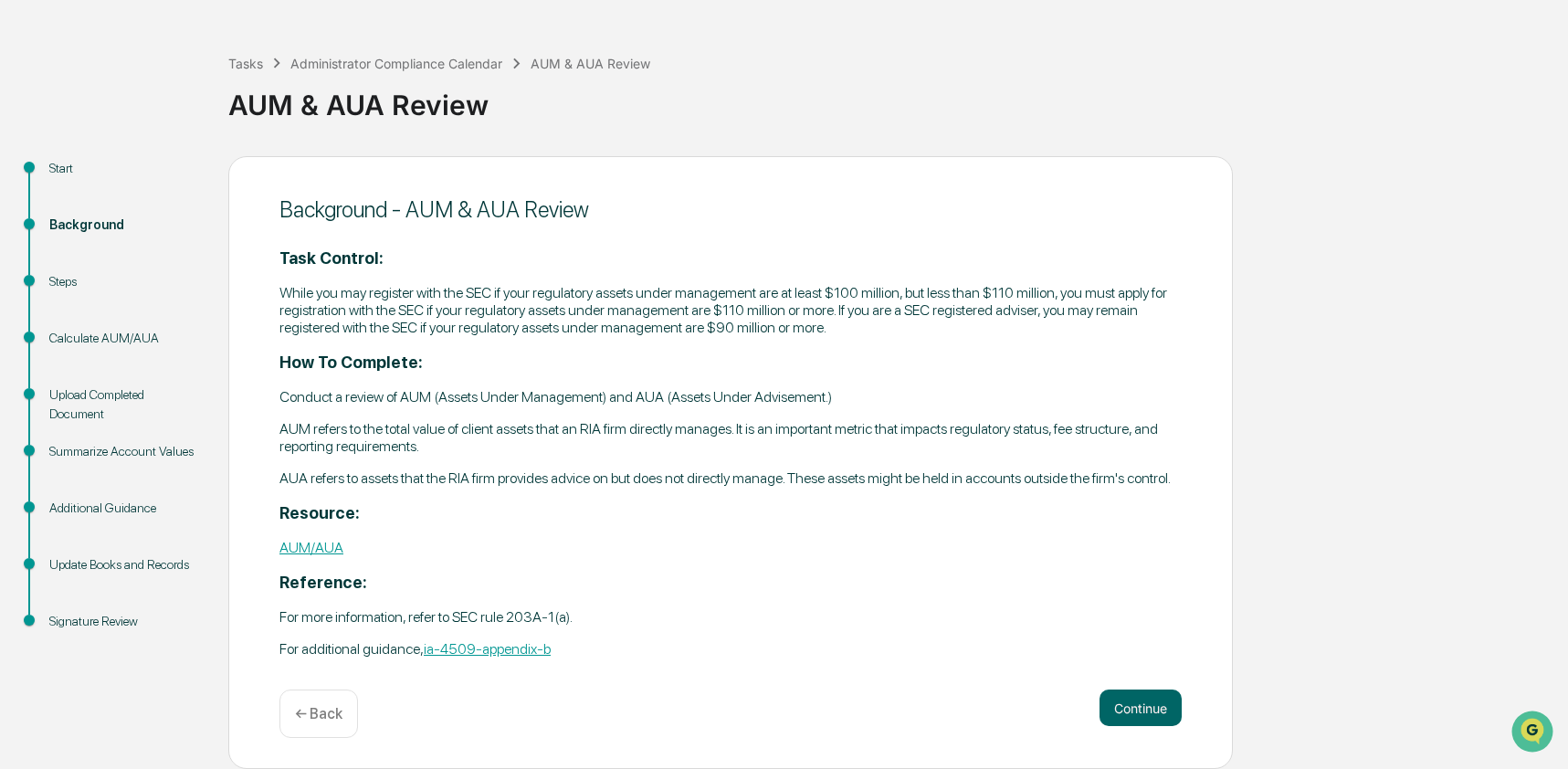
scroll to position [67, 0]
click at [1135, 716] on button "Continue" at bounding box center [1140, 708] width 82 height 37
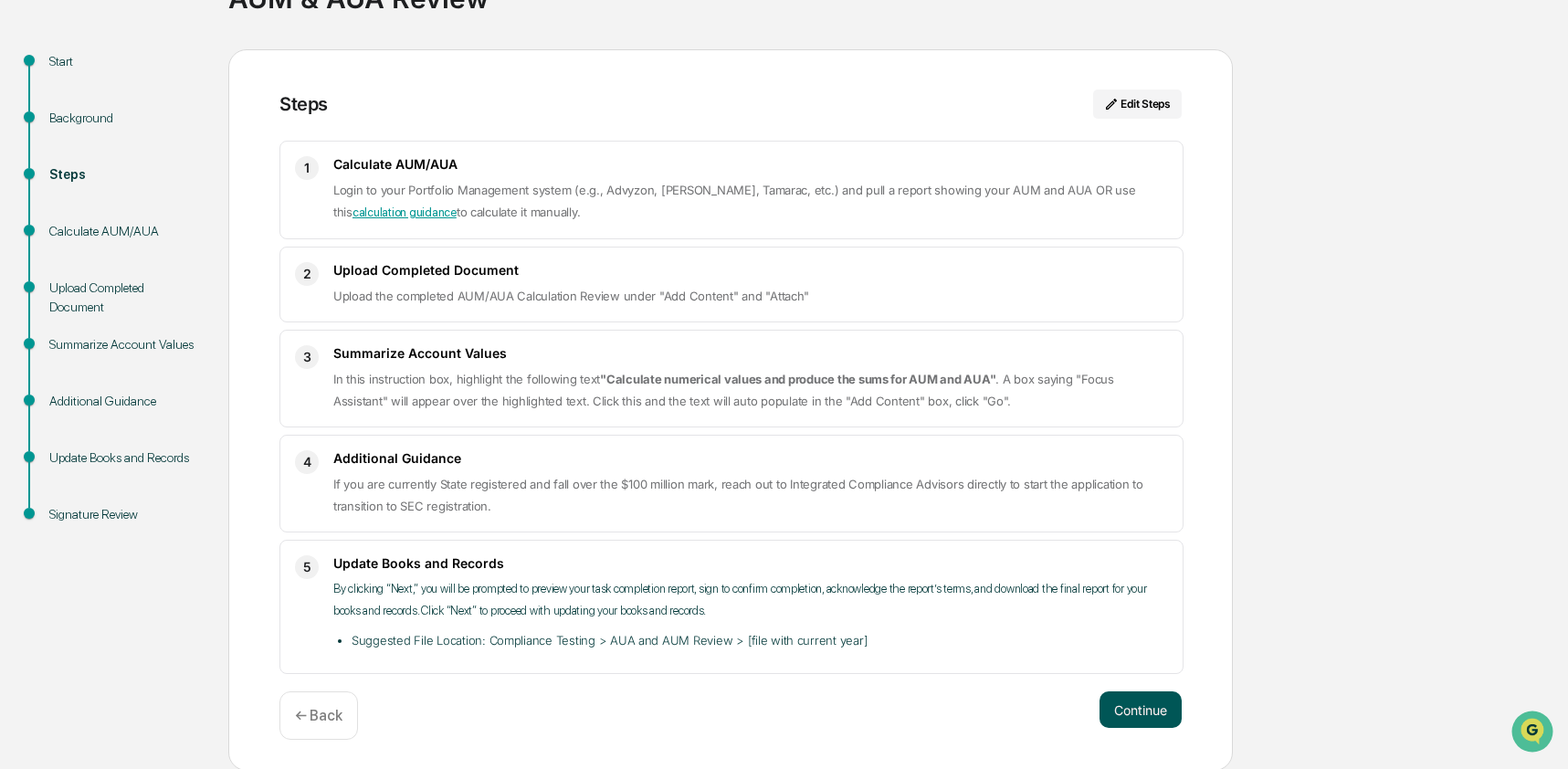
click at [1171, 709] on button "Continue" at bounding box center [1140, 710] width 82 height 37
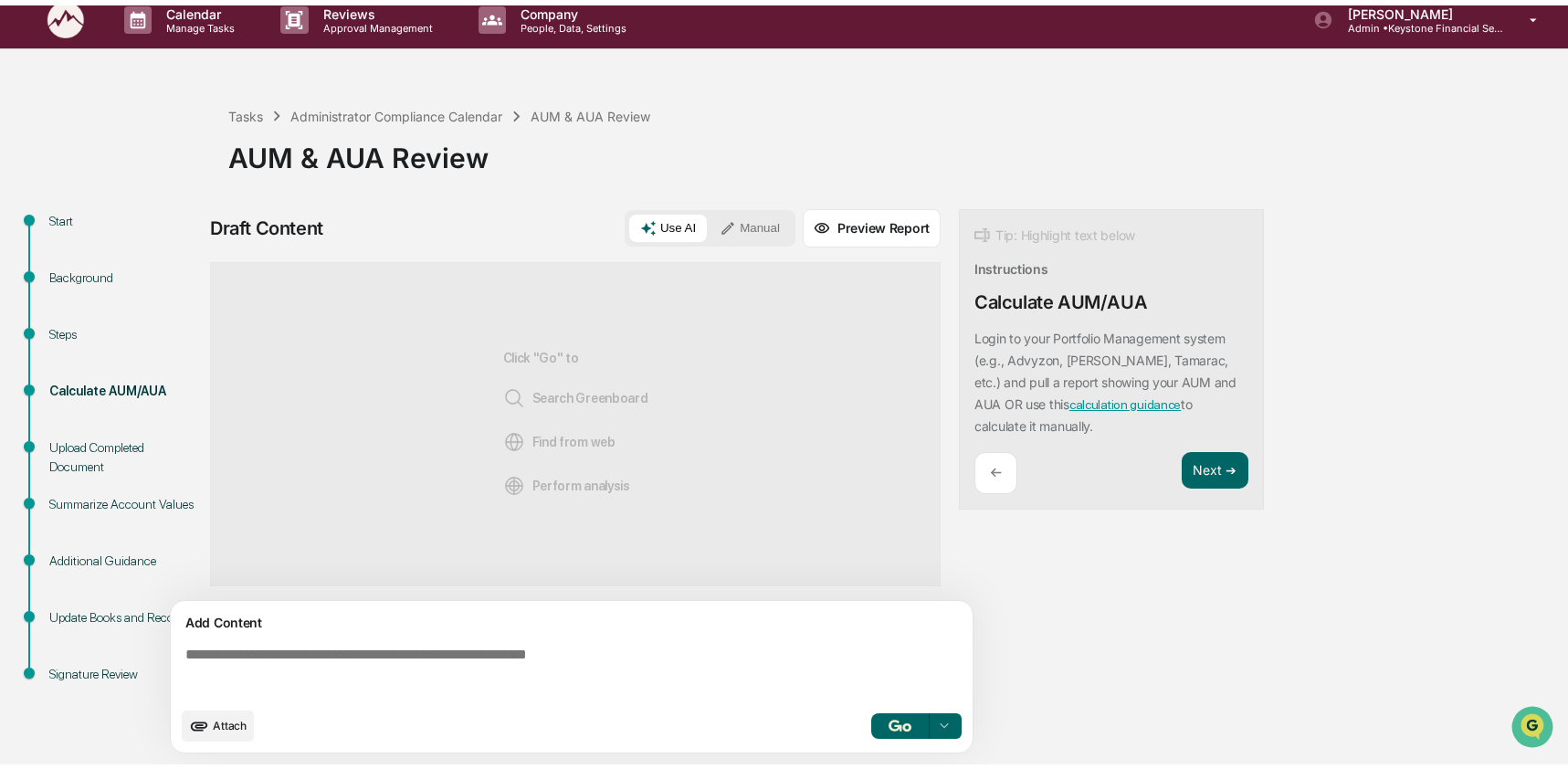
scroll to position [14, 0]
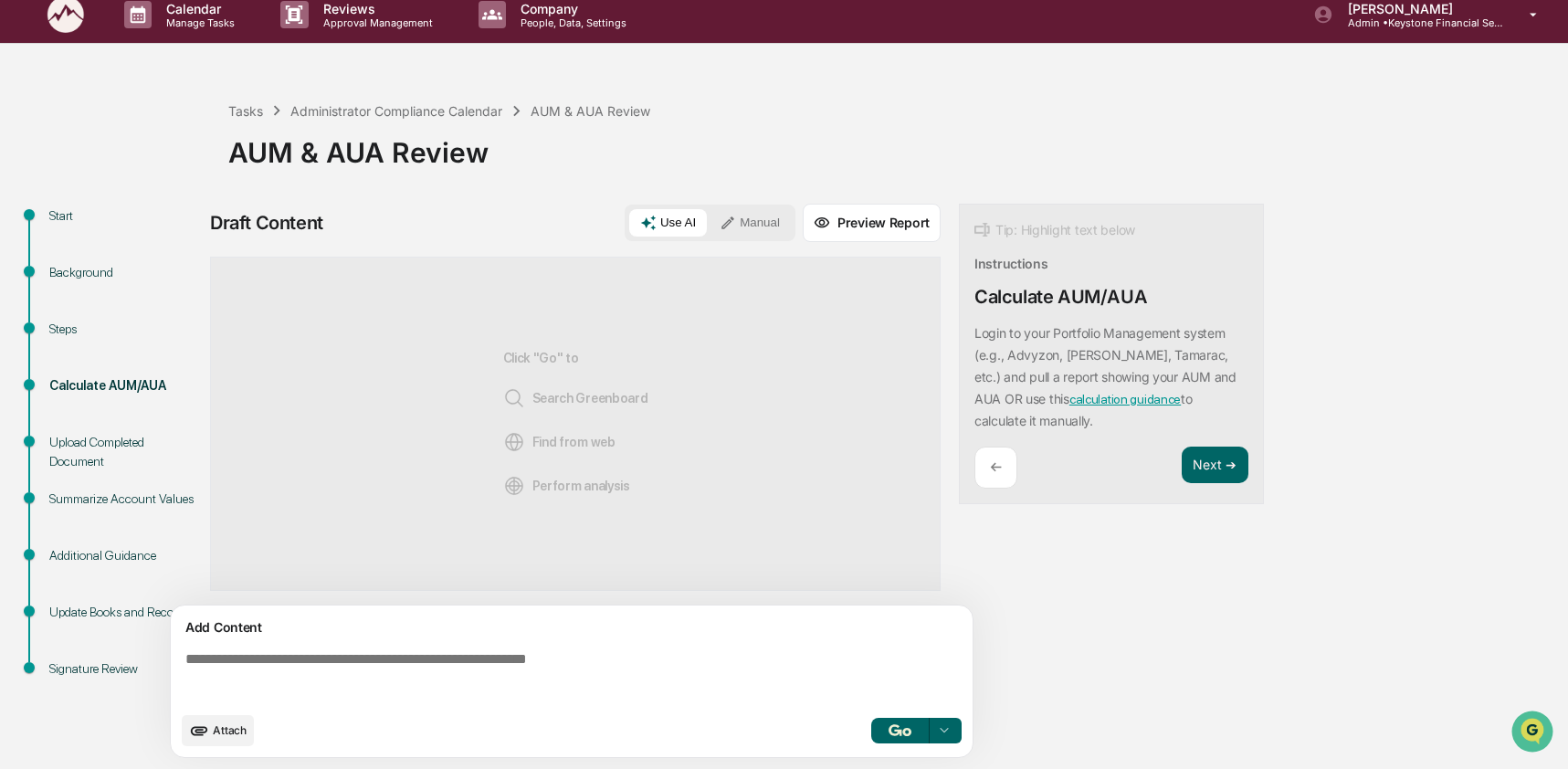
click at [858, 225] on button "Preview Report" at bounding box center [872, 222] width 138 height 39
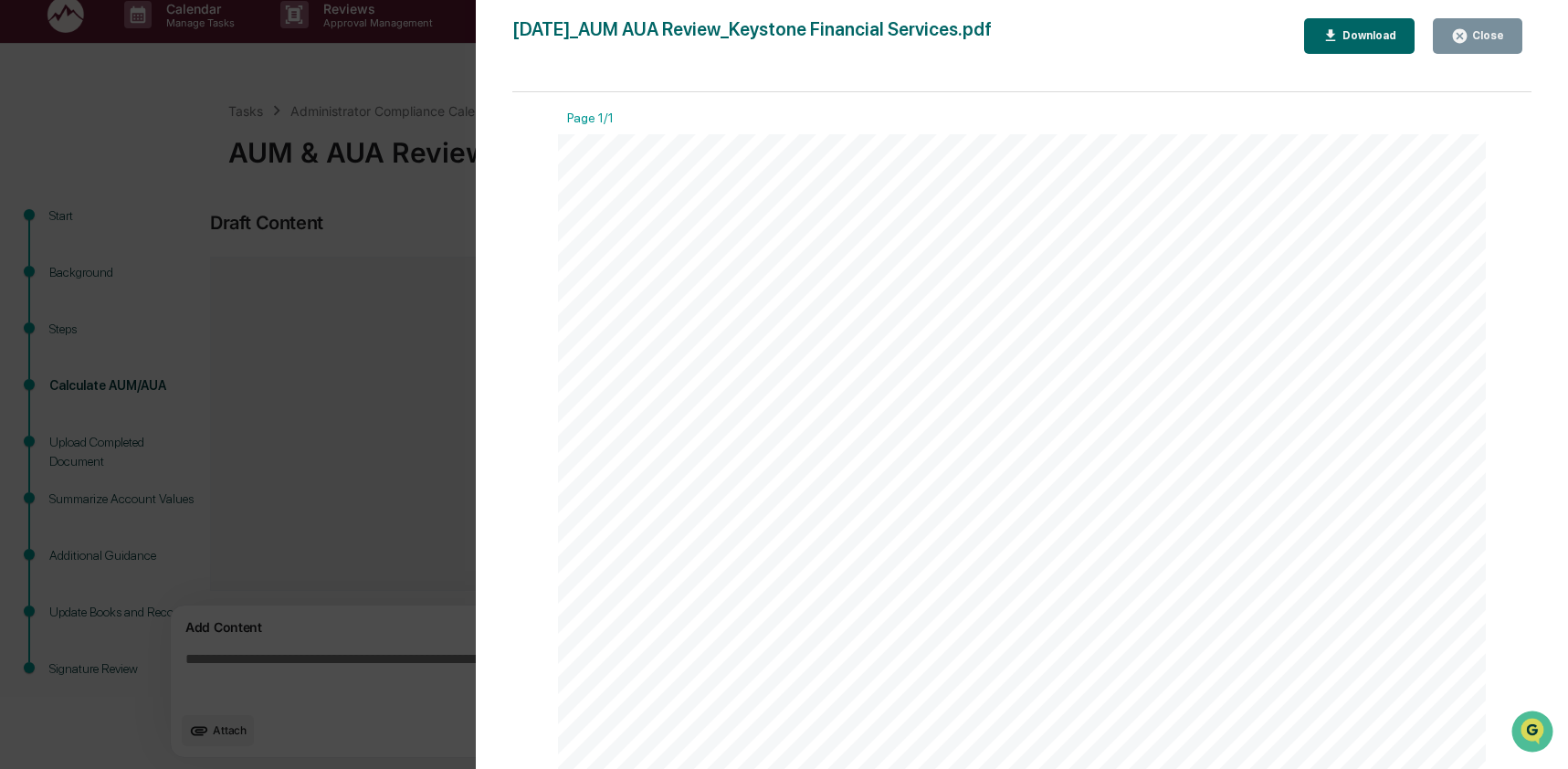
click at [425, 210] on div "Version History 10/14/2025, 04:25 PM Ashley Craddock 2025-10-14_AUM AUA Review_…" at bounding box center [784, 384] width 1568 height 769
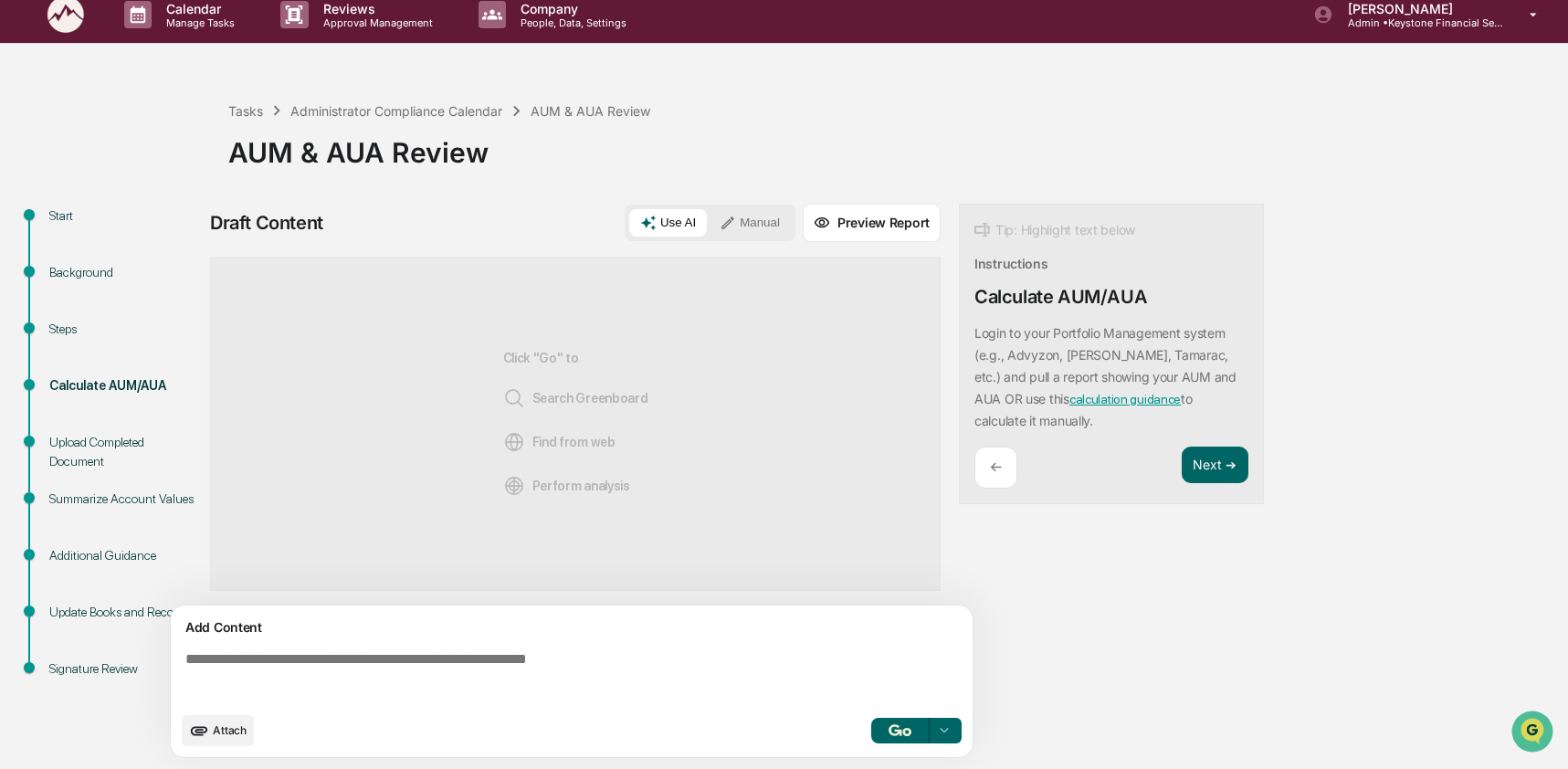
click at [73, 26] on img at bounding box center [66, 14] width 44 height 42
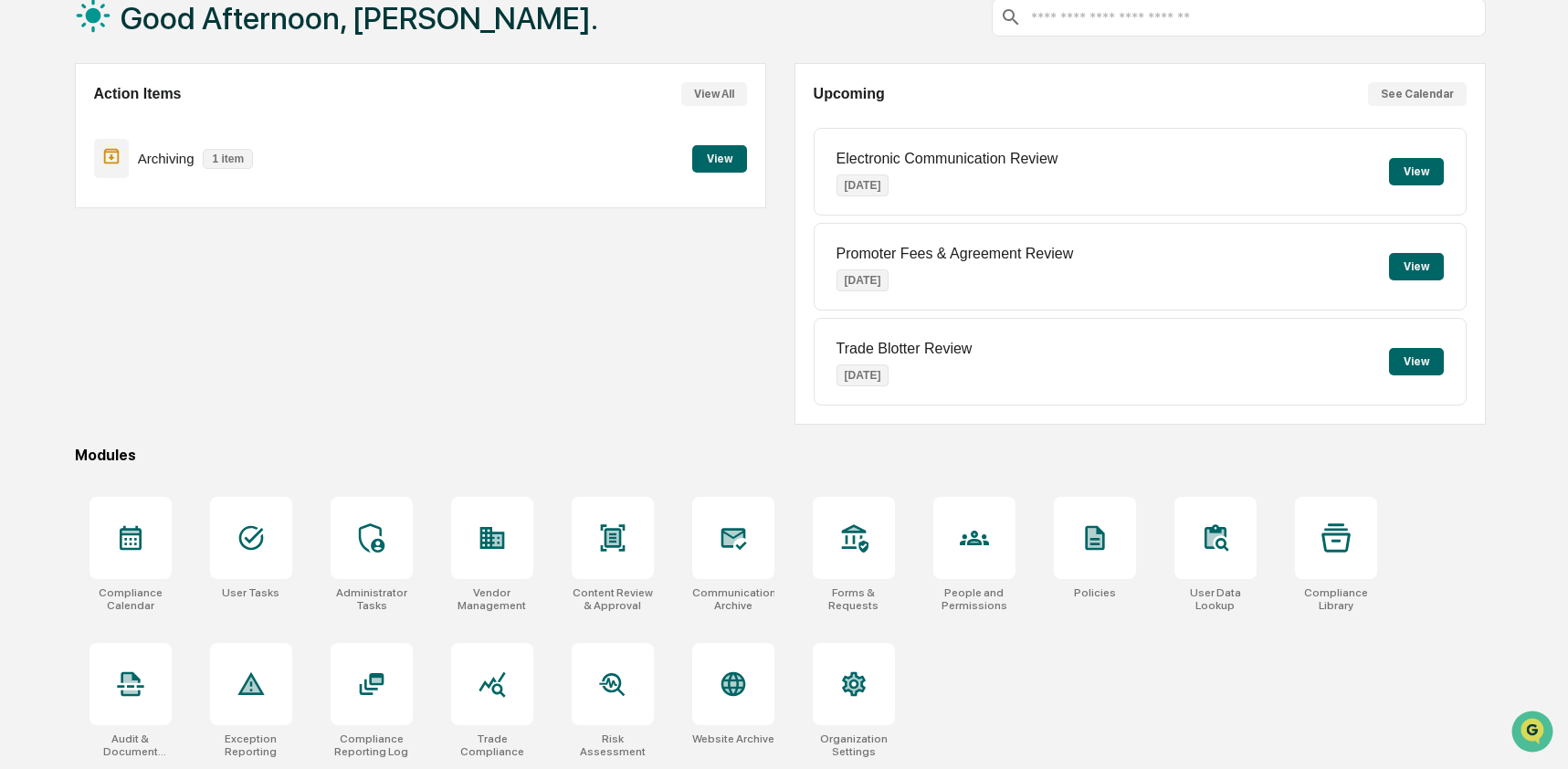
scroll to position [119, 0]
click at [491, 564] on div at bounding box center [492, 537] width 82 height 82
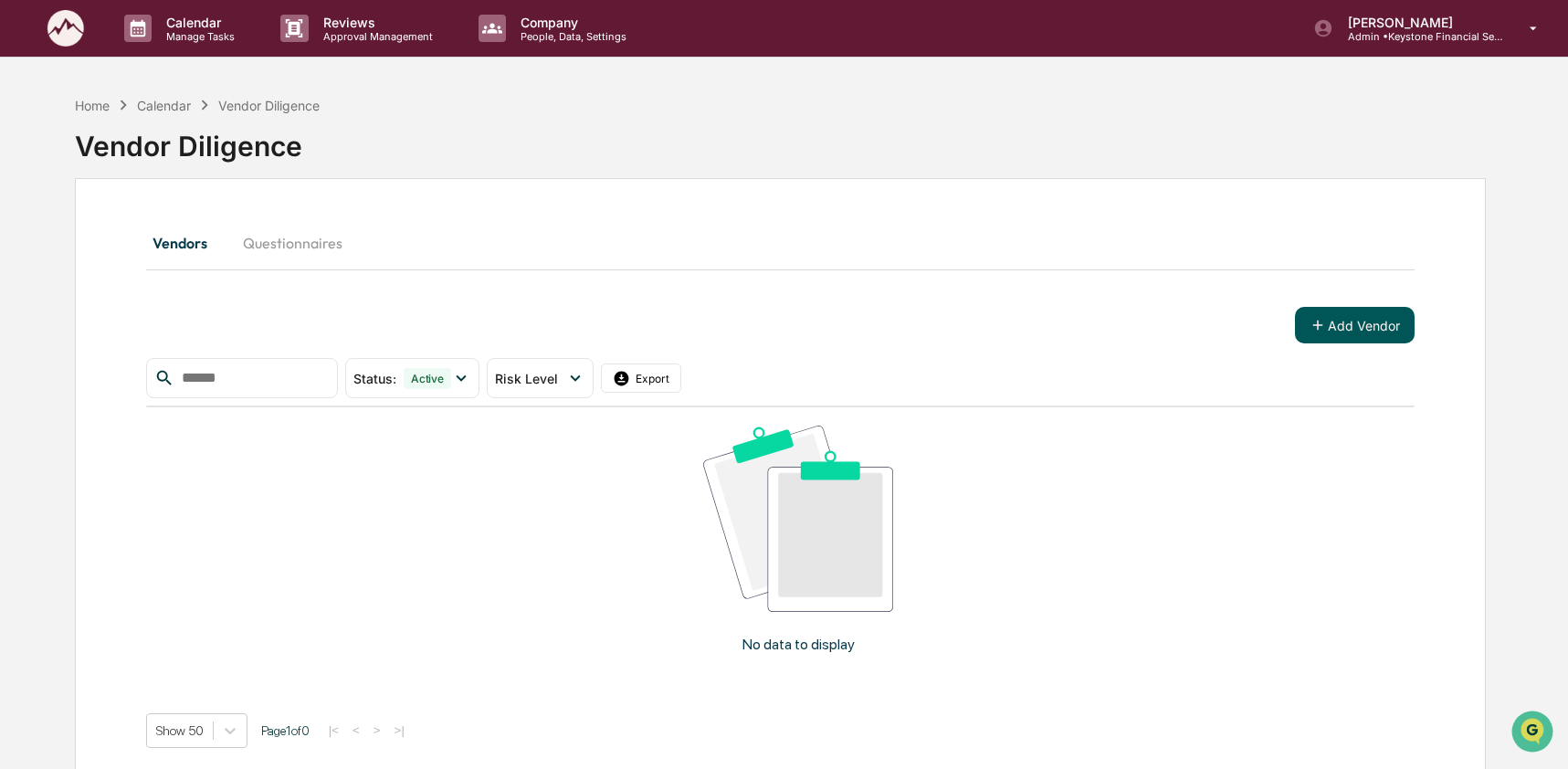
click at [1393, 323] on button "Add Vendor" at bounding box center [1354, 325] width 120 height 37
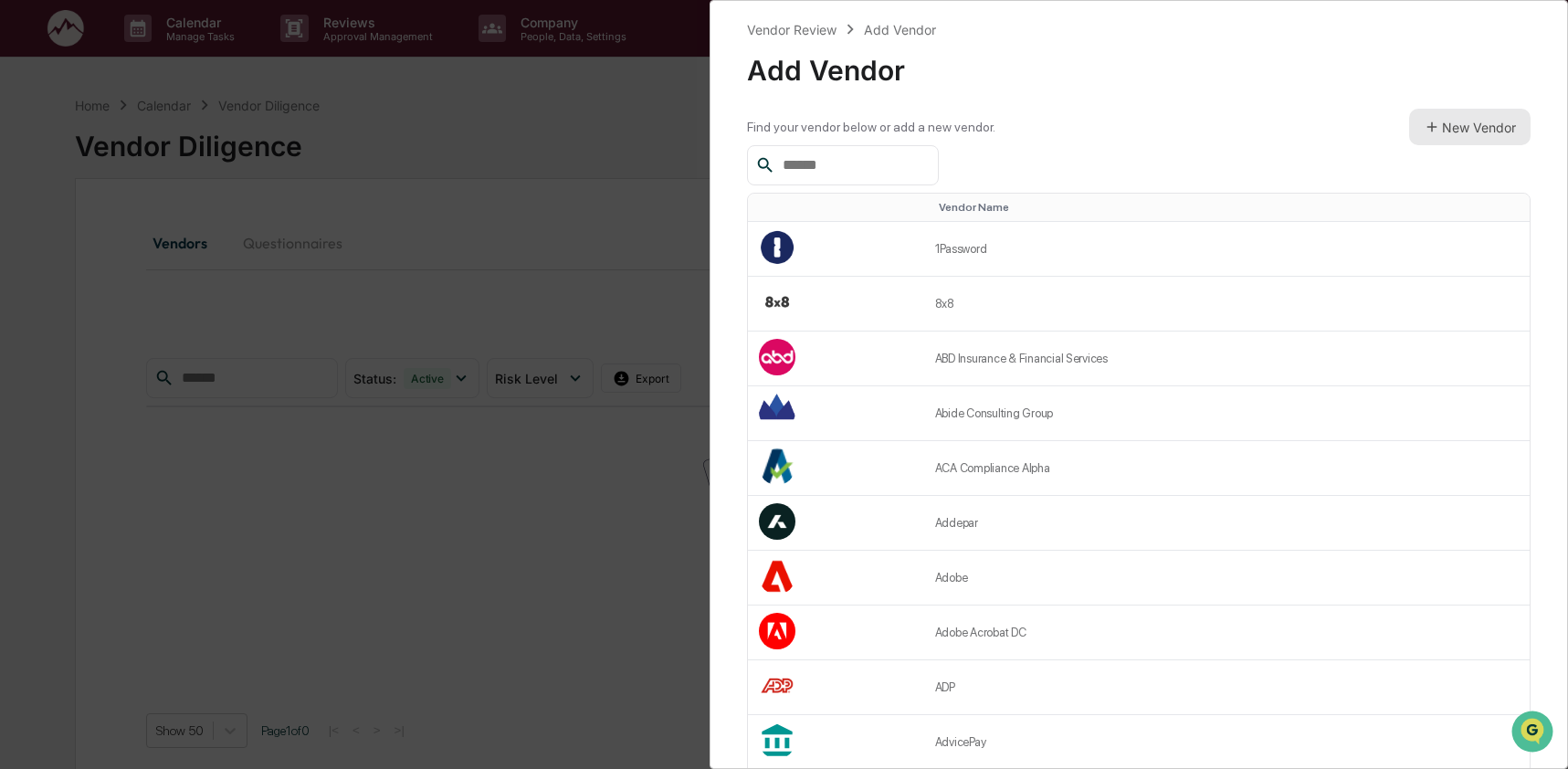
click at [1462, 139] on button "New Vendor" at bounding box center [1469, 126] width 122 height 37
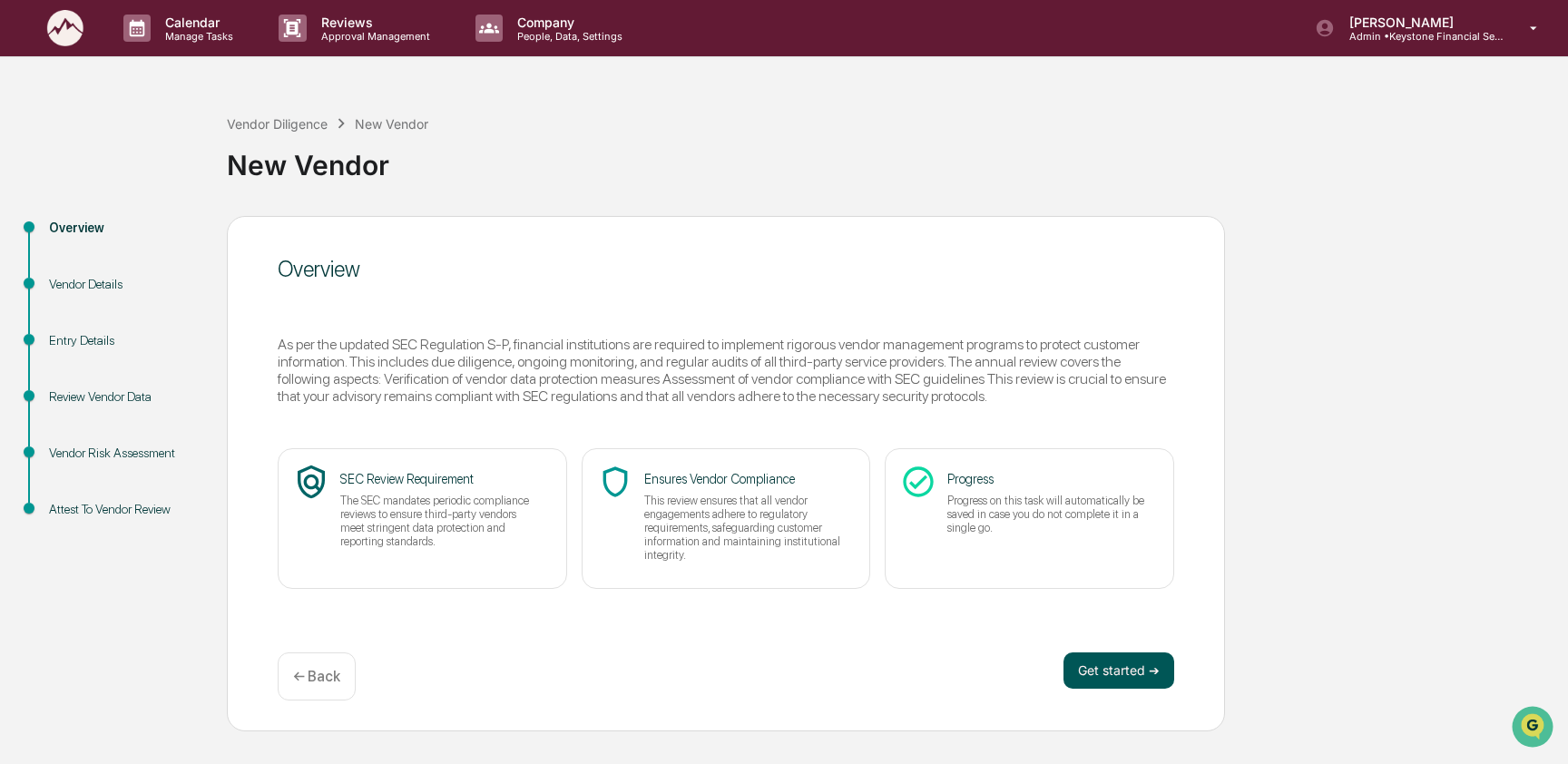
click at [1131, 660] on button "Get started ➔" at bounding box center [1119, 670] width 110 height 37
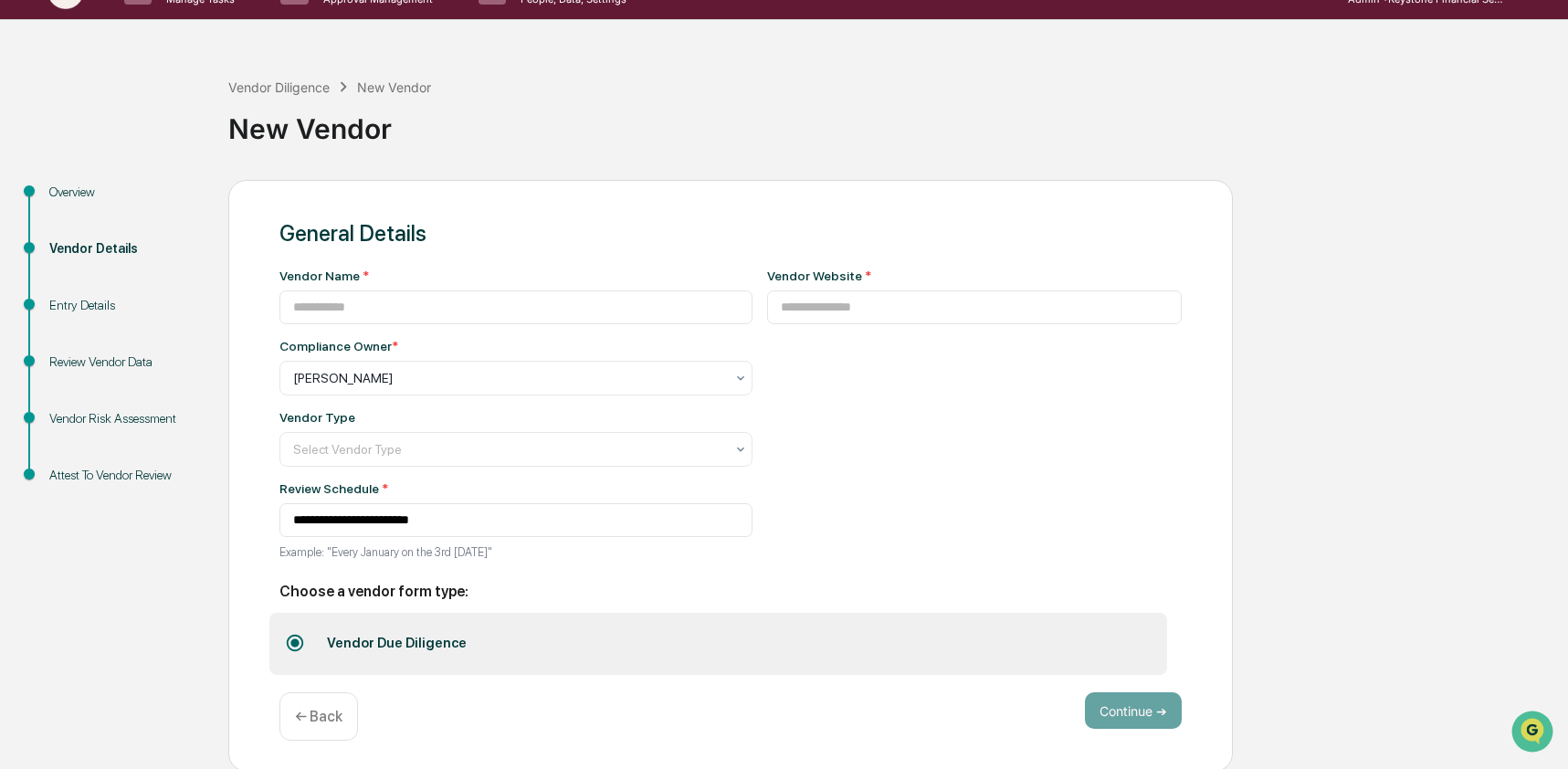
scroll to position [43, 0]
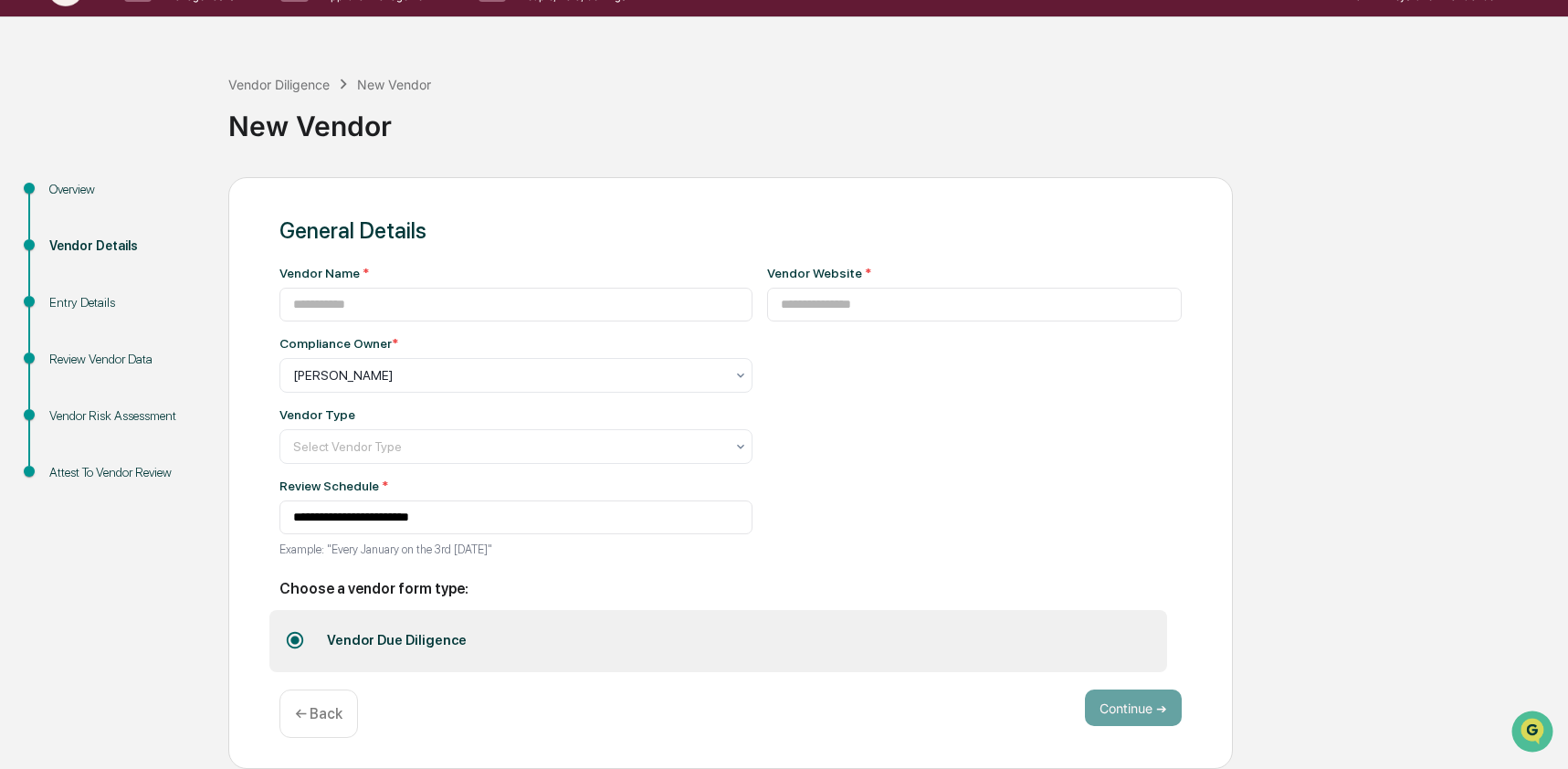
click at [1135, 734] on div "Continue ➔ ← Back" at bounding box center [730, 713] width 902 height 48
click at [241, 76] on div "Vendor Diligence" at bounding box center [279, 84] width 102 height 15
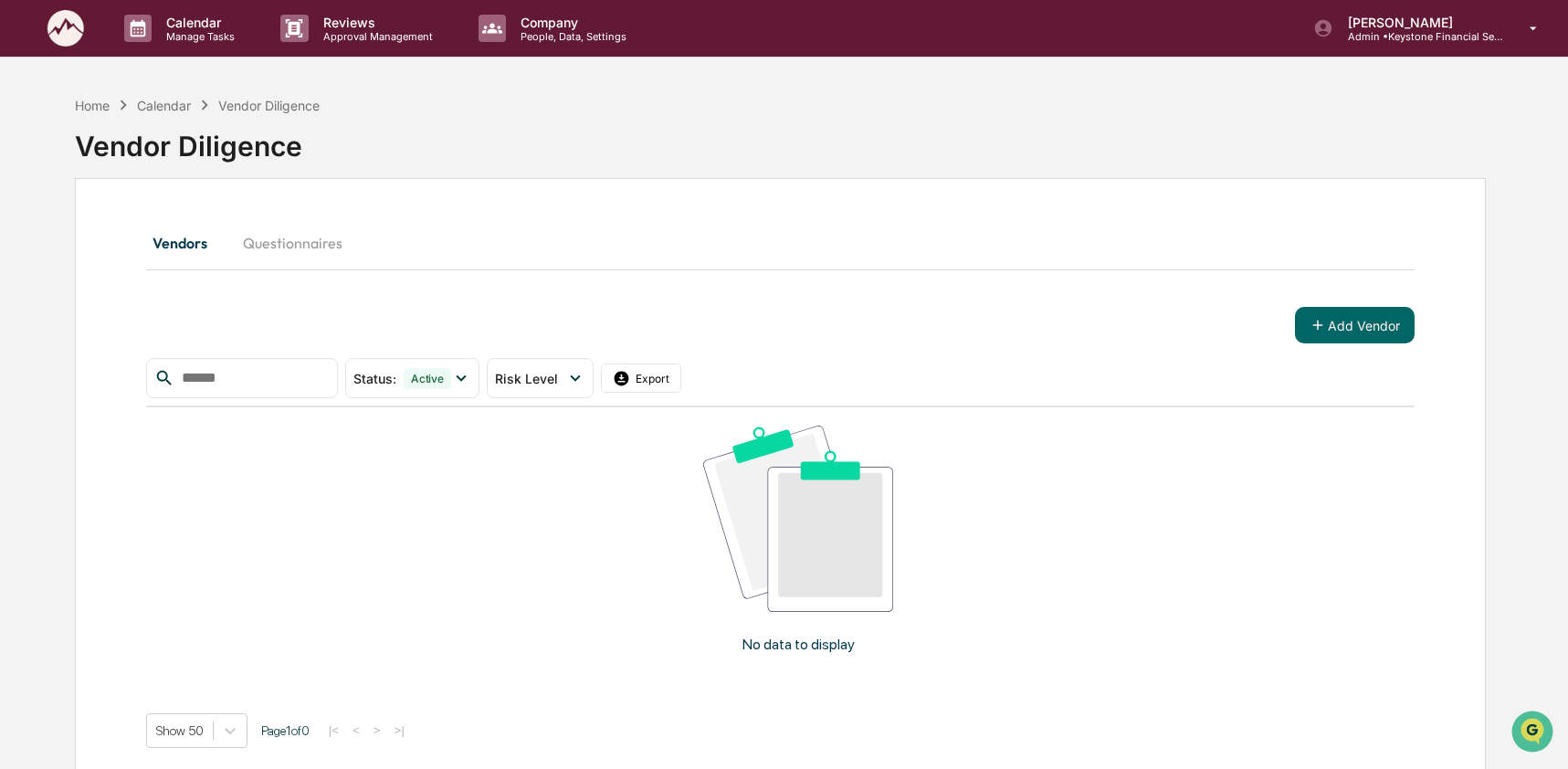
click at [254, 251] on button "Questionnaires" at bounding box center [292, 243] width 129 height 44
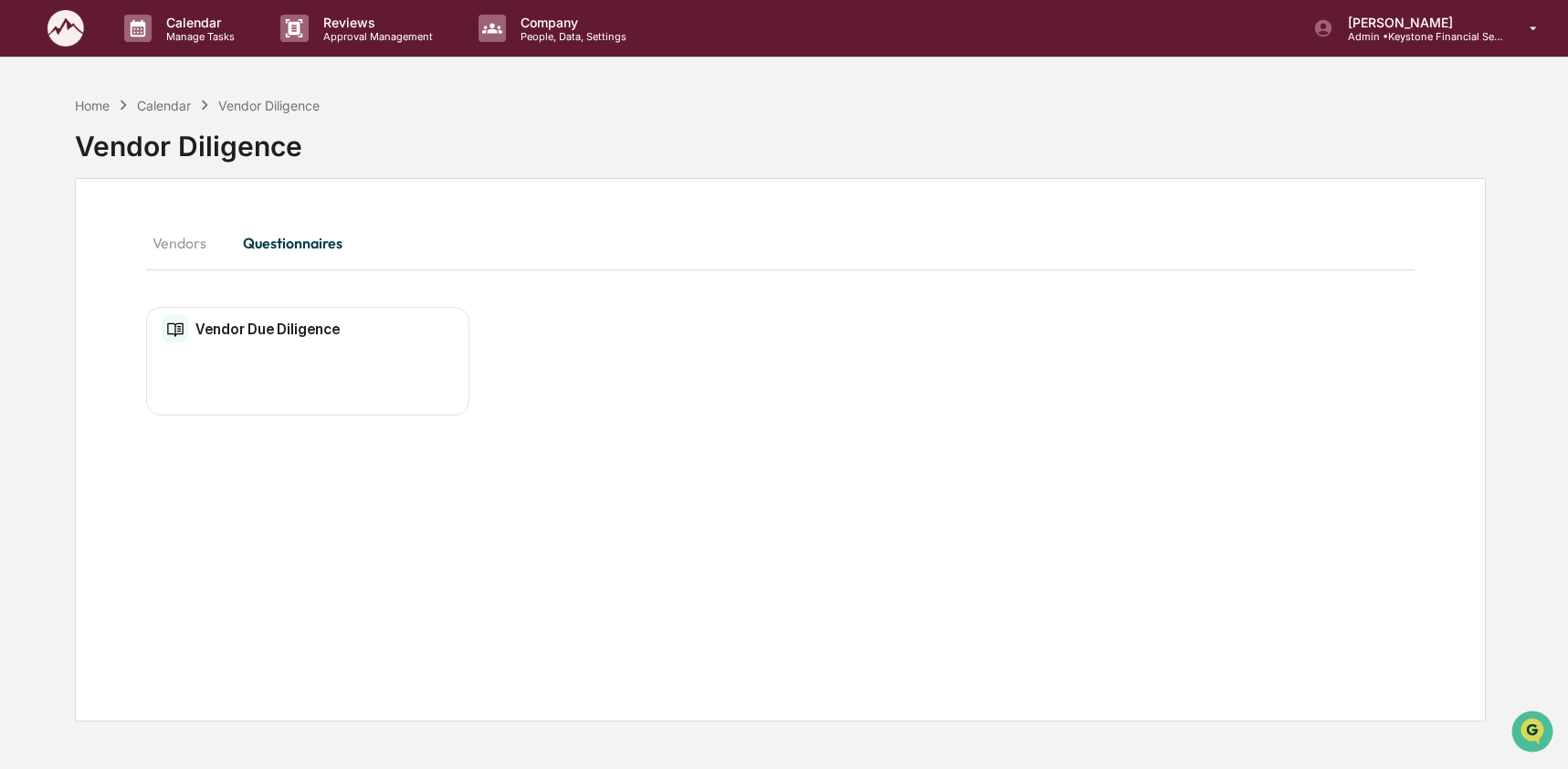
click at [282, 340] on div "Vendor Due Diligence" at bounding box center [252, 328] width 179 height 27
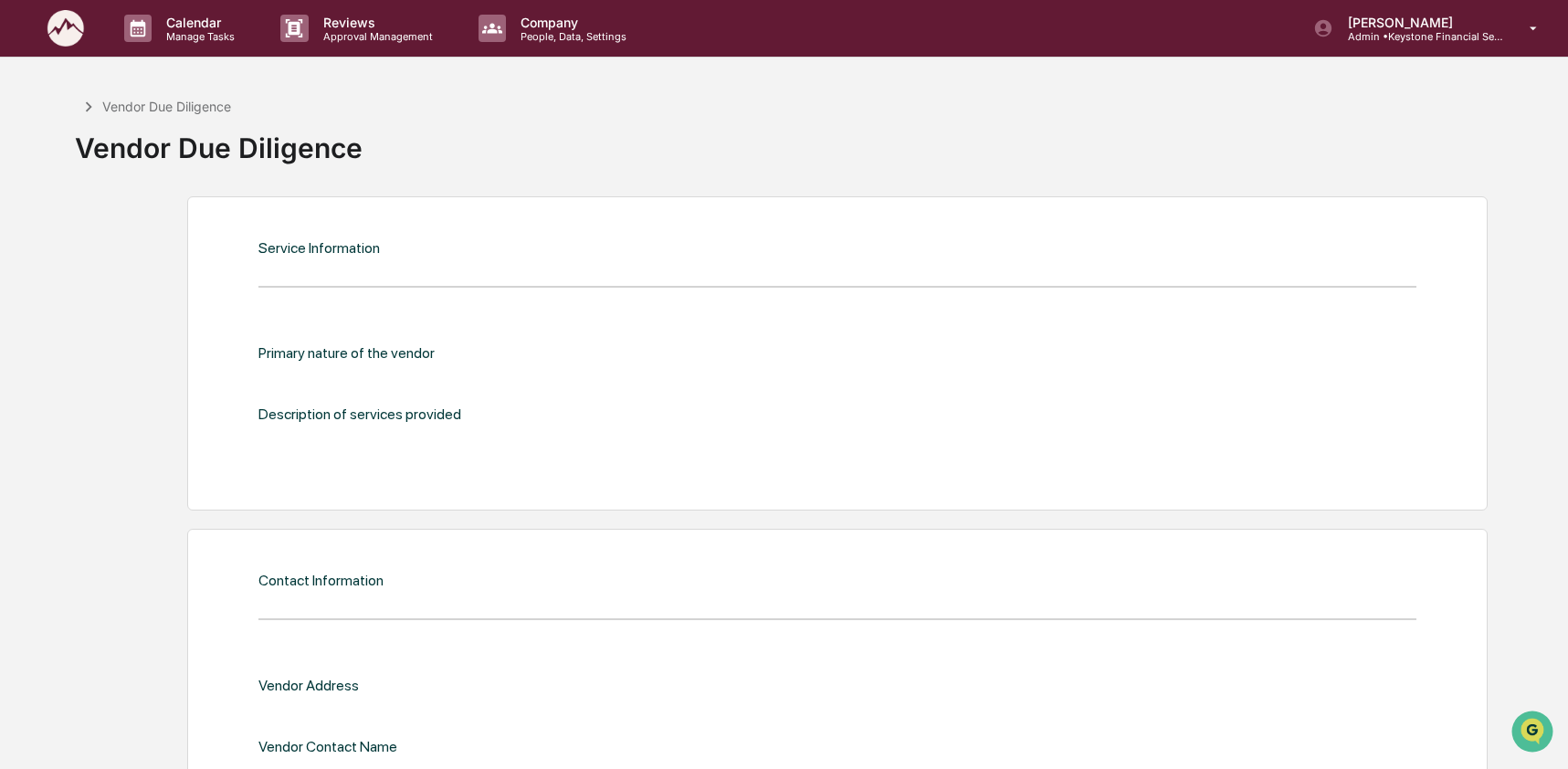
click at [82, 107] on icon at bounding box center [88, 106] width 20 height 20
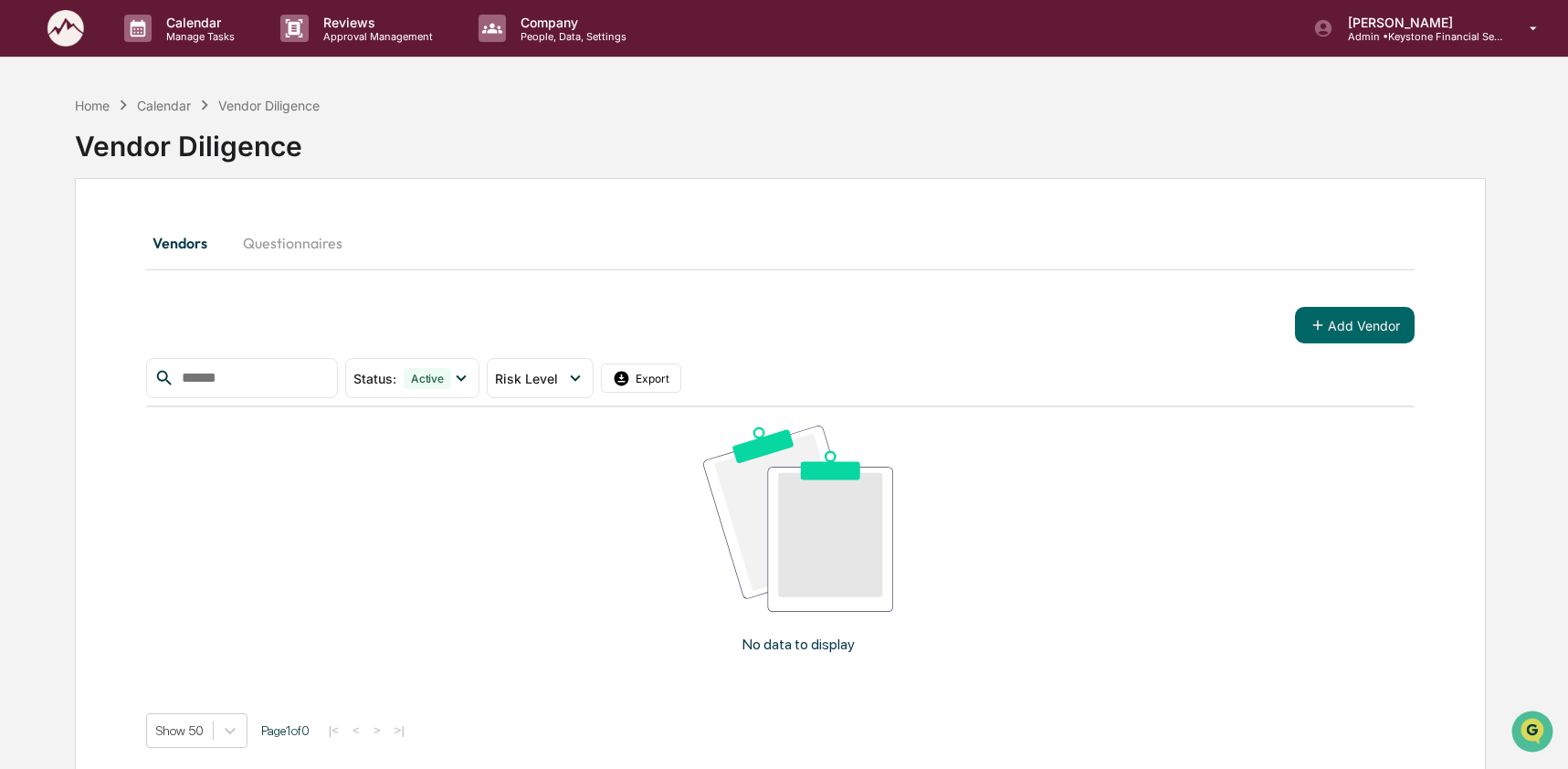
click at [327, 252] on button "Questionnaires" at bounding box center [292, 243] width 129 height 44
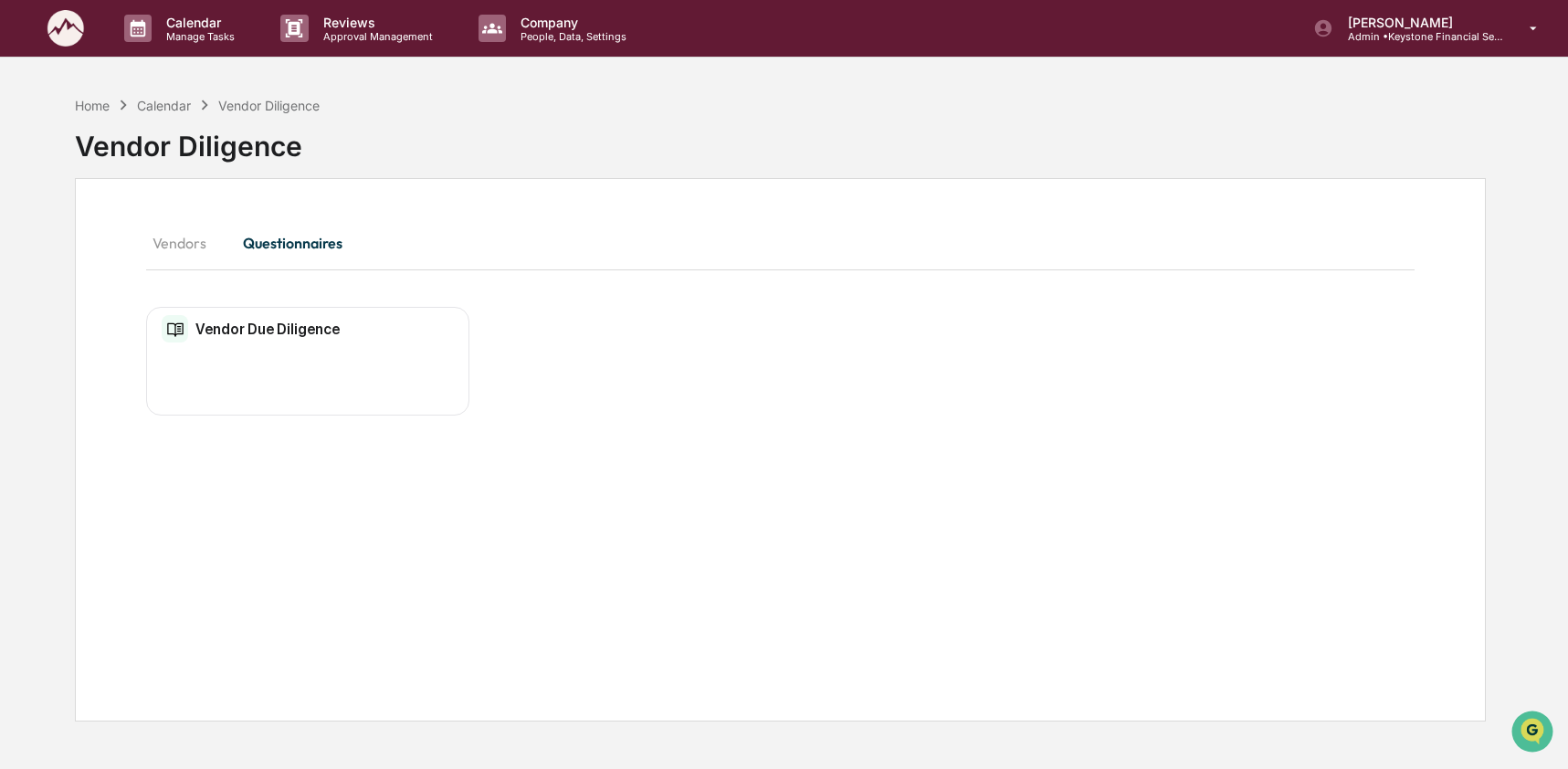
click at [159, 236] on button "Vendors" at bounding box center [187, 243] width 82 height 44
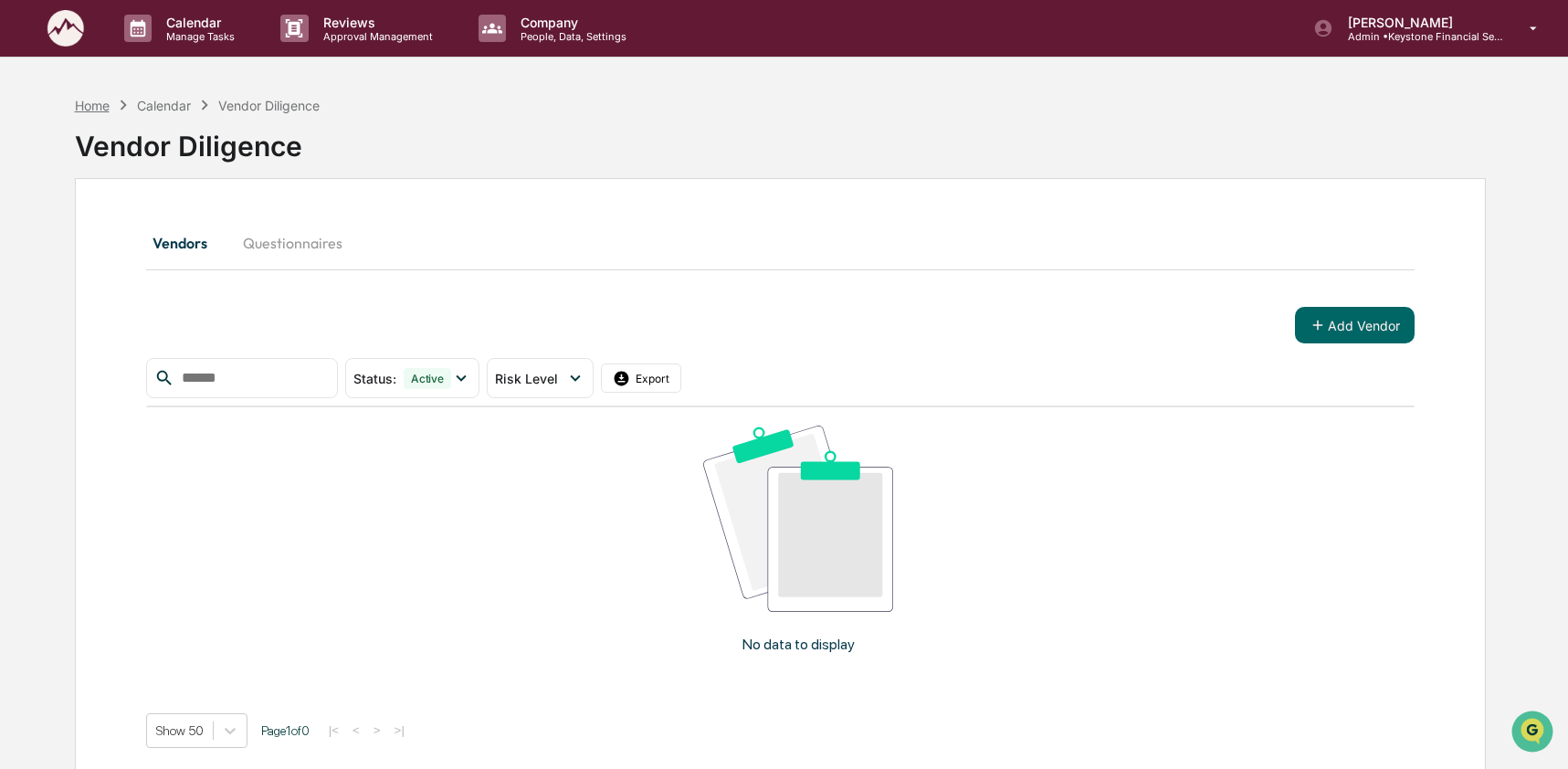
click at [100, 99] on div "Home" at bounding box center [91, 106] width 35 height 15
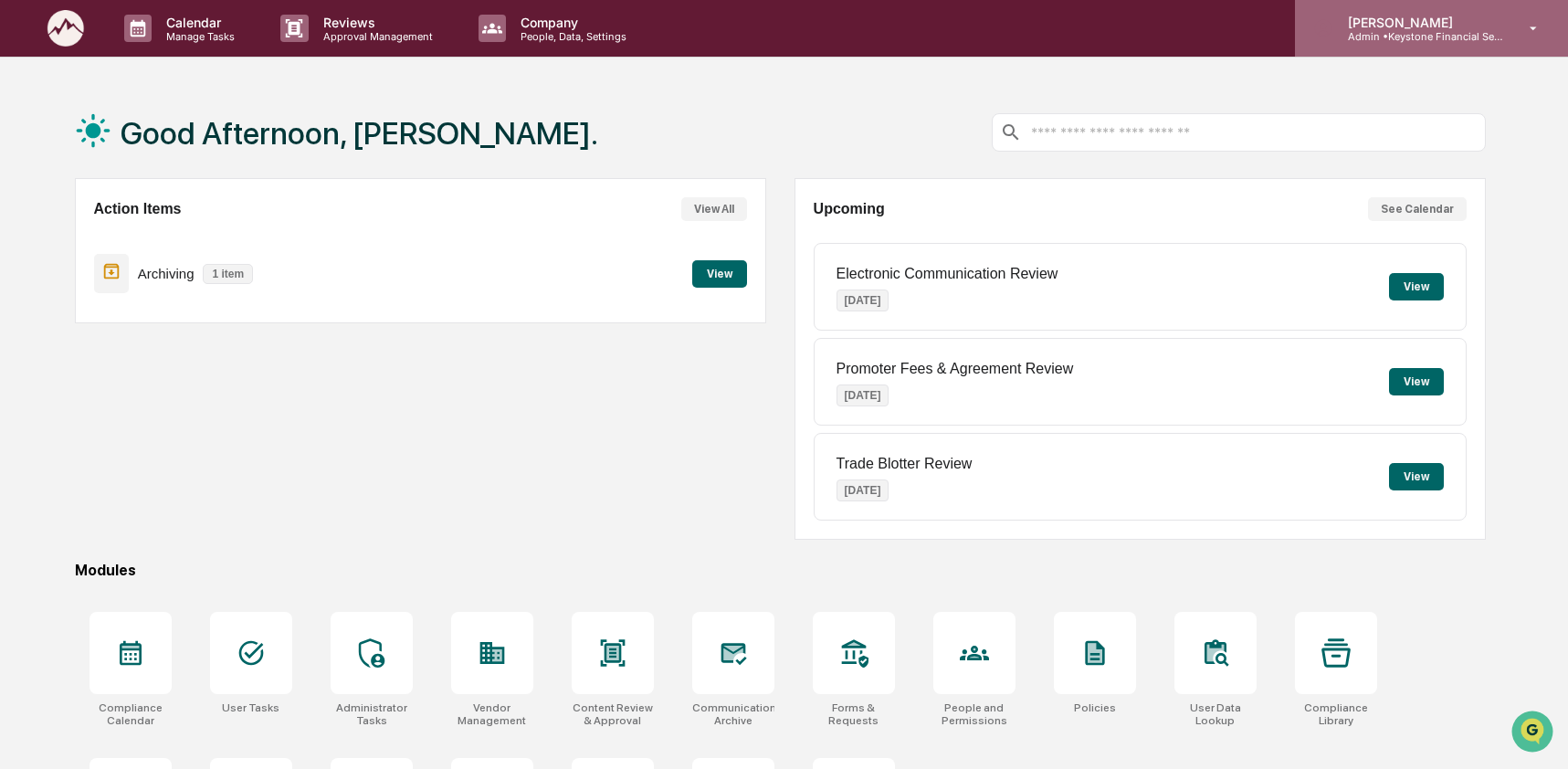
click at [1418, 41] on p "Admin • Keystone Financial Services" at bounding box center [1418, 37] width 170 height 13
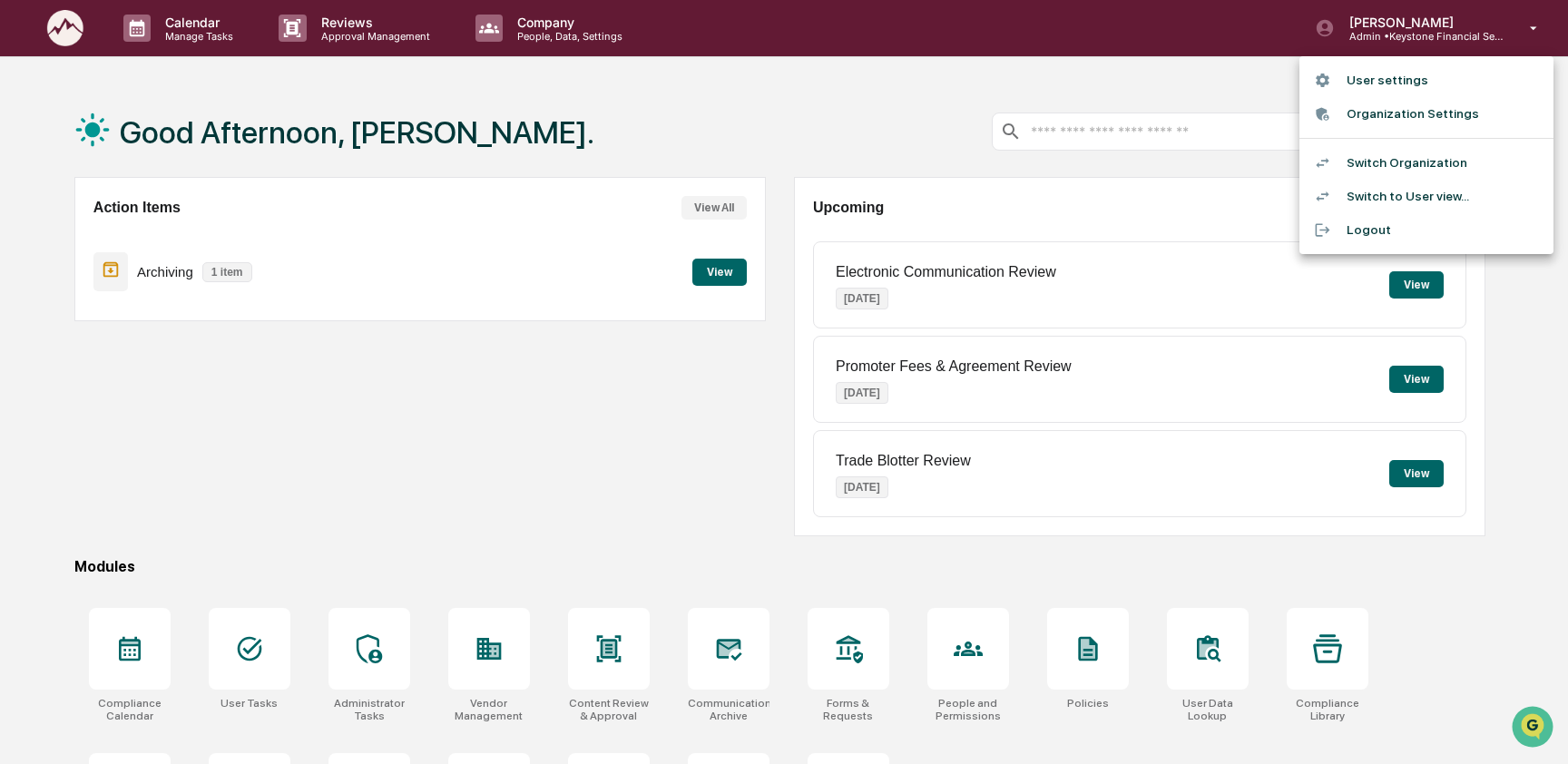
click at [1410, 165] on li "Switch Organization" at bounding box center [1426, 163] width 254 height 34
